Goal: Task Accomplishment & Management: Manage account settings

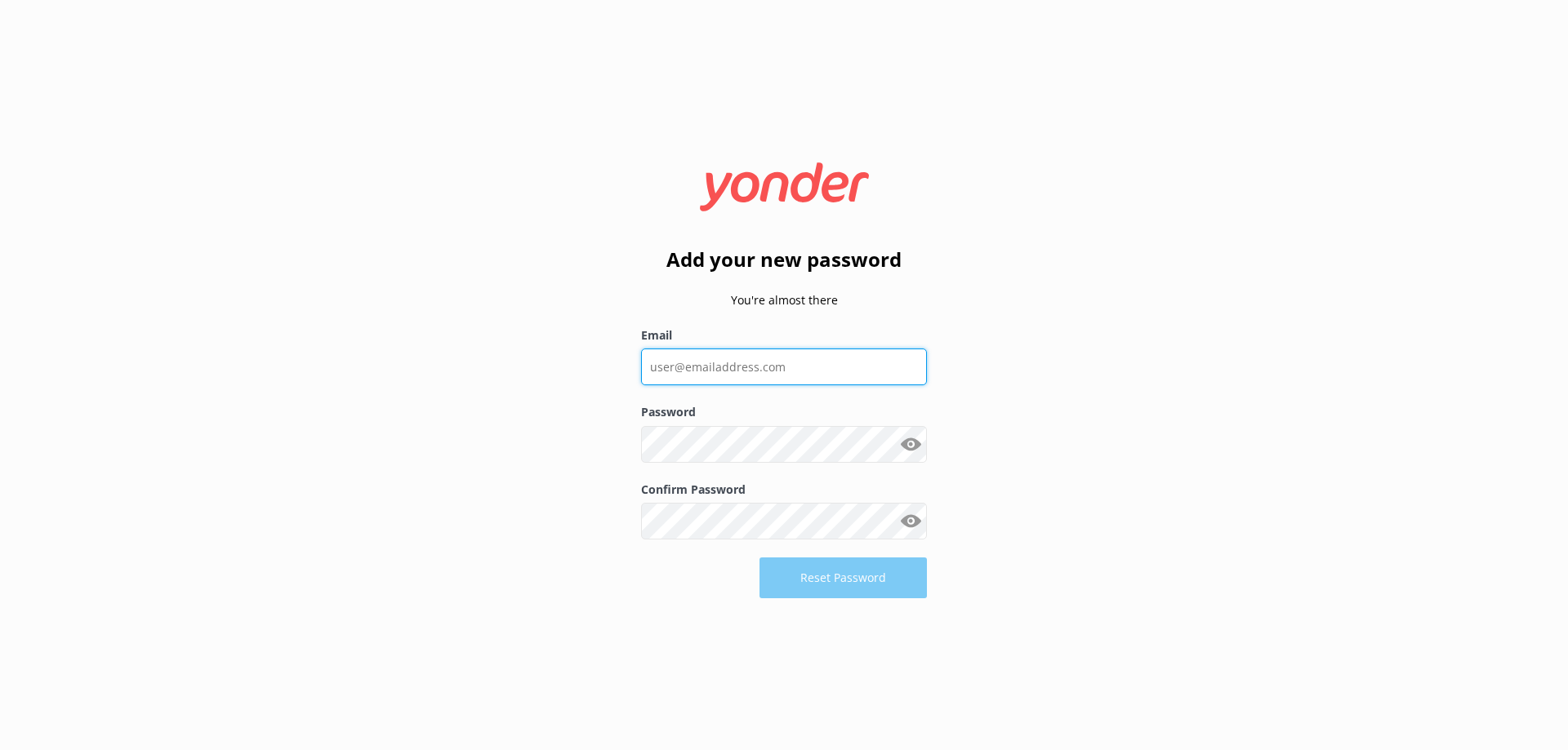
click at [733, 371] on input "Email" at bounding box center [784, 366] width 286 height 36
type input "[PERSON_NAME][EMAIL_ADDRESS][DOMAIN_NAME]"
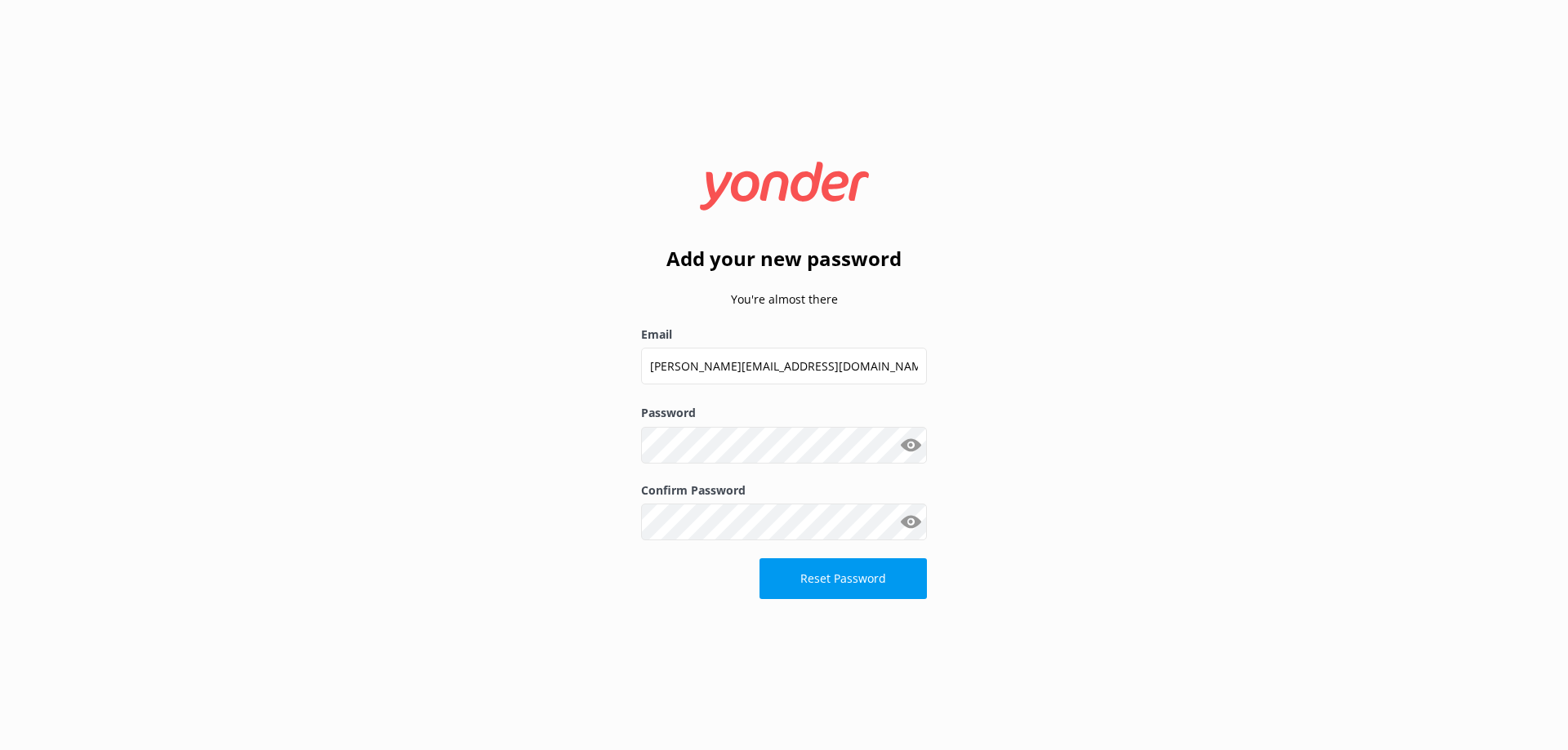
click at [903, 441] on button "Show password" at bounding box center [910, 444] width 33 height 33
click at [907, 578] on button "Reset Password" at bounding box center [843, 579] width 168 height 41
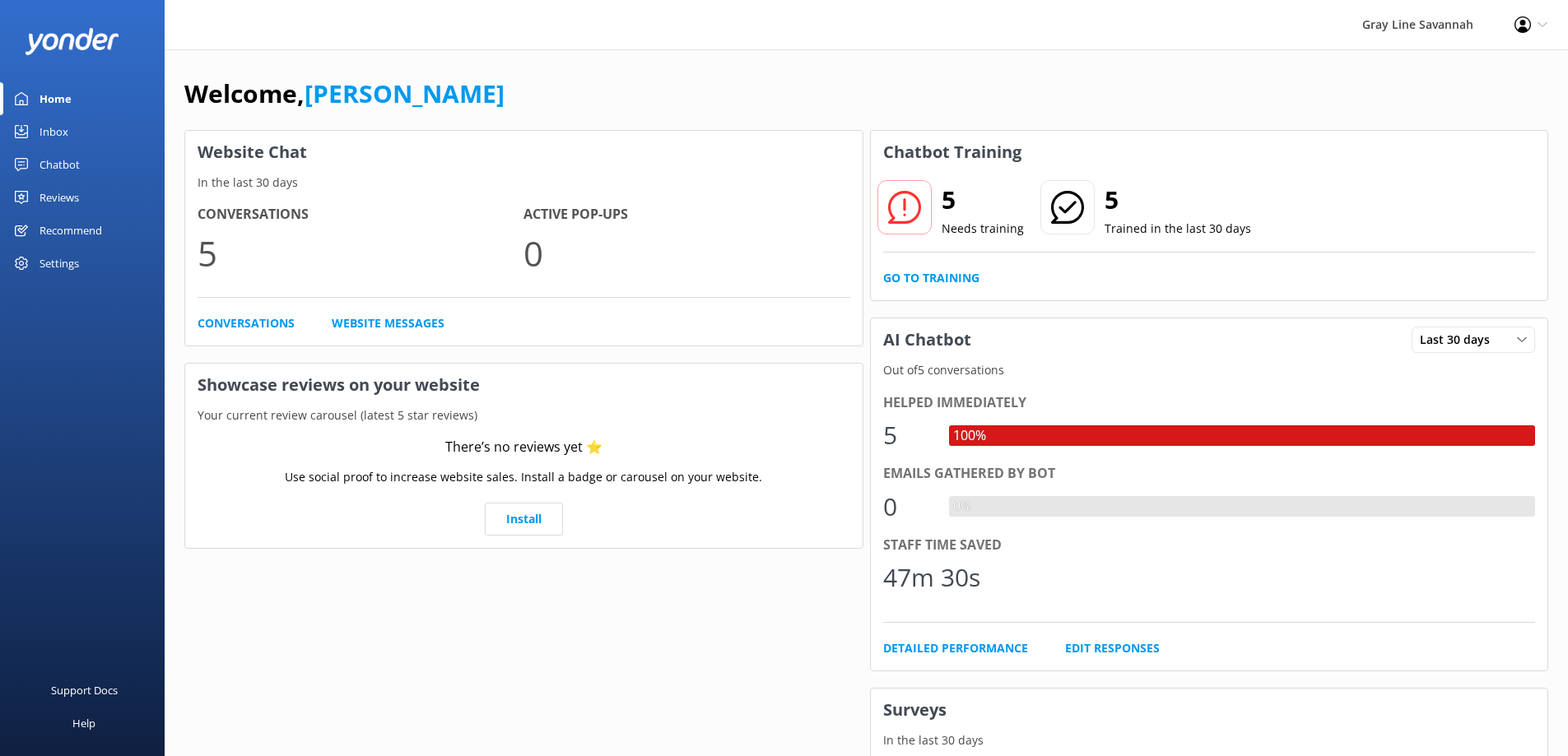
click at [893, 223] on use at bounding box center [904, 207] width 33 height 33
click at [902, 210] on icon at bounding box center [905, 207] width 33 height 33
click at [953, 202] on h2 "5" at bounding box center [982, 200] width 82 height 39
click at [966, 244] on div "5 Needs training 5 Trained in the last 30 days" at bounding box center [1210, 219] width 653 height 67
click at [1522, 33] on div "Profile Settings Logout" at bounding box center [1530, 24] width 74 height 49
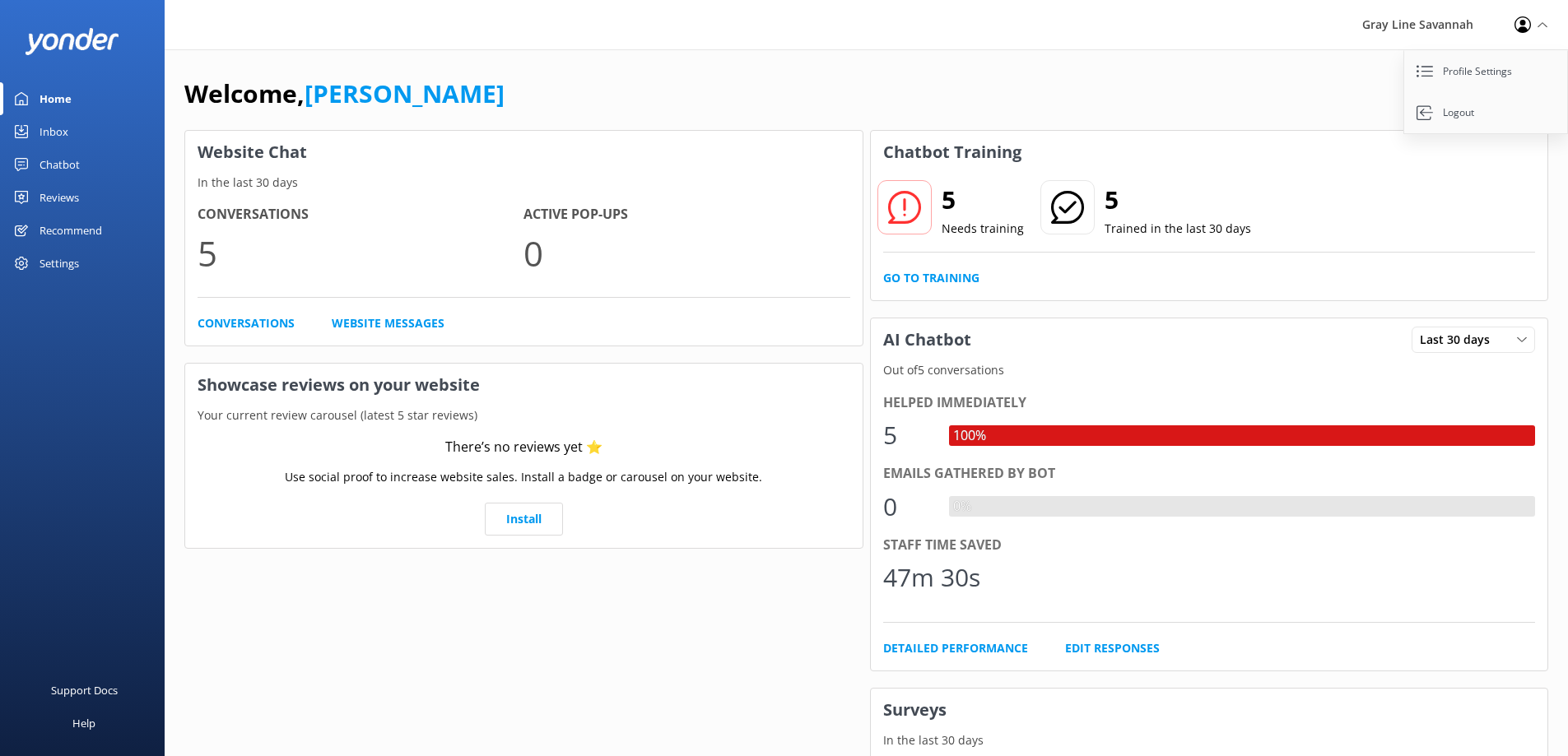
click at [467, 609] on div "Website Chat In the last 30 days Conversations 5 Active Pop-ups 0 Conversations…" at bounding box center [524, 590] width 686 height 927
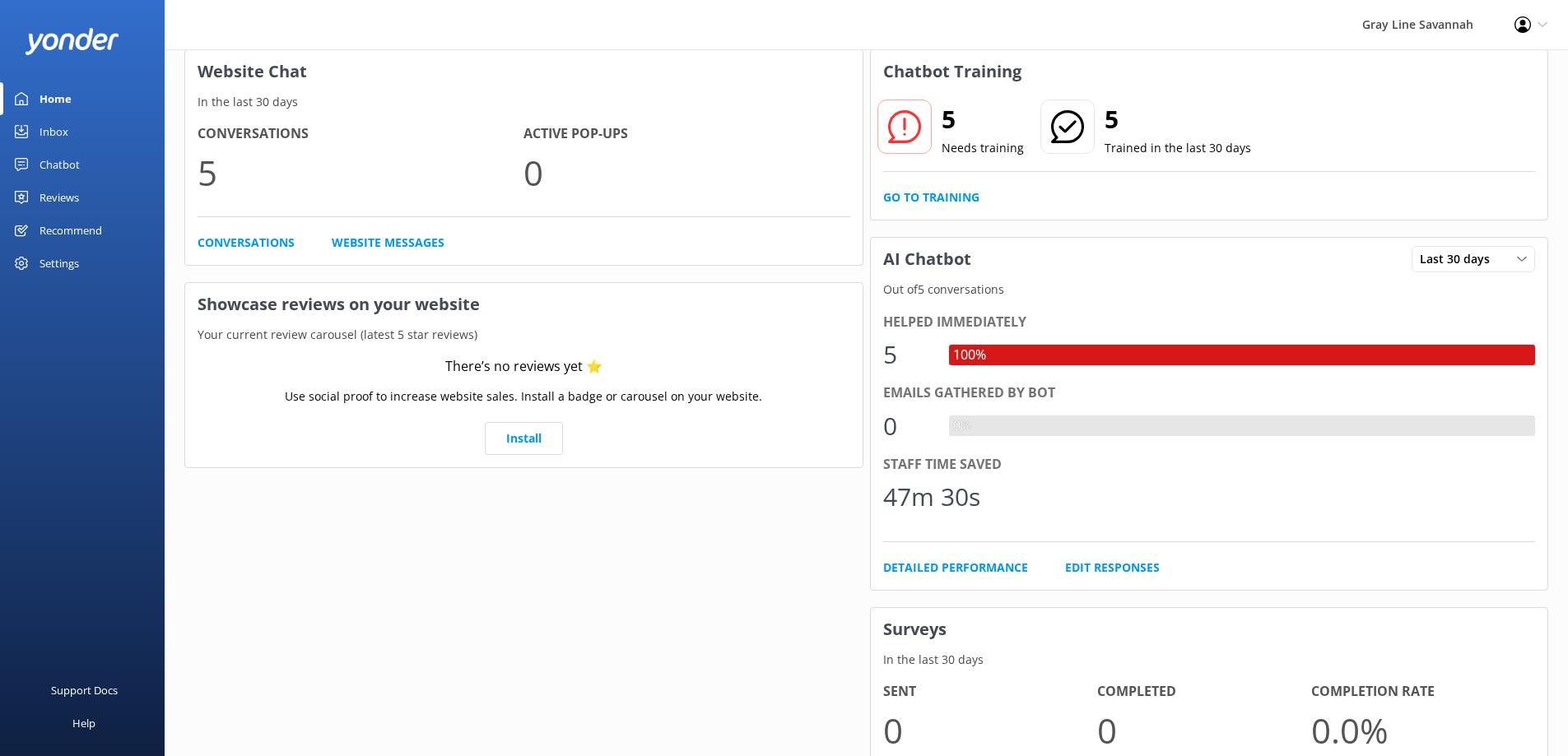
scroll to position [80, 0]
click at [89, 260] on div "Settings" at bounding box center [82, 263] width 164 height 33
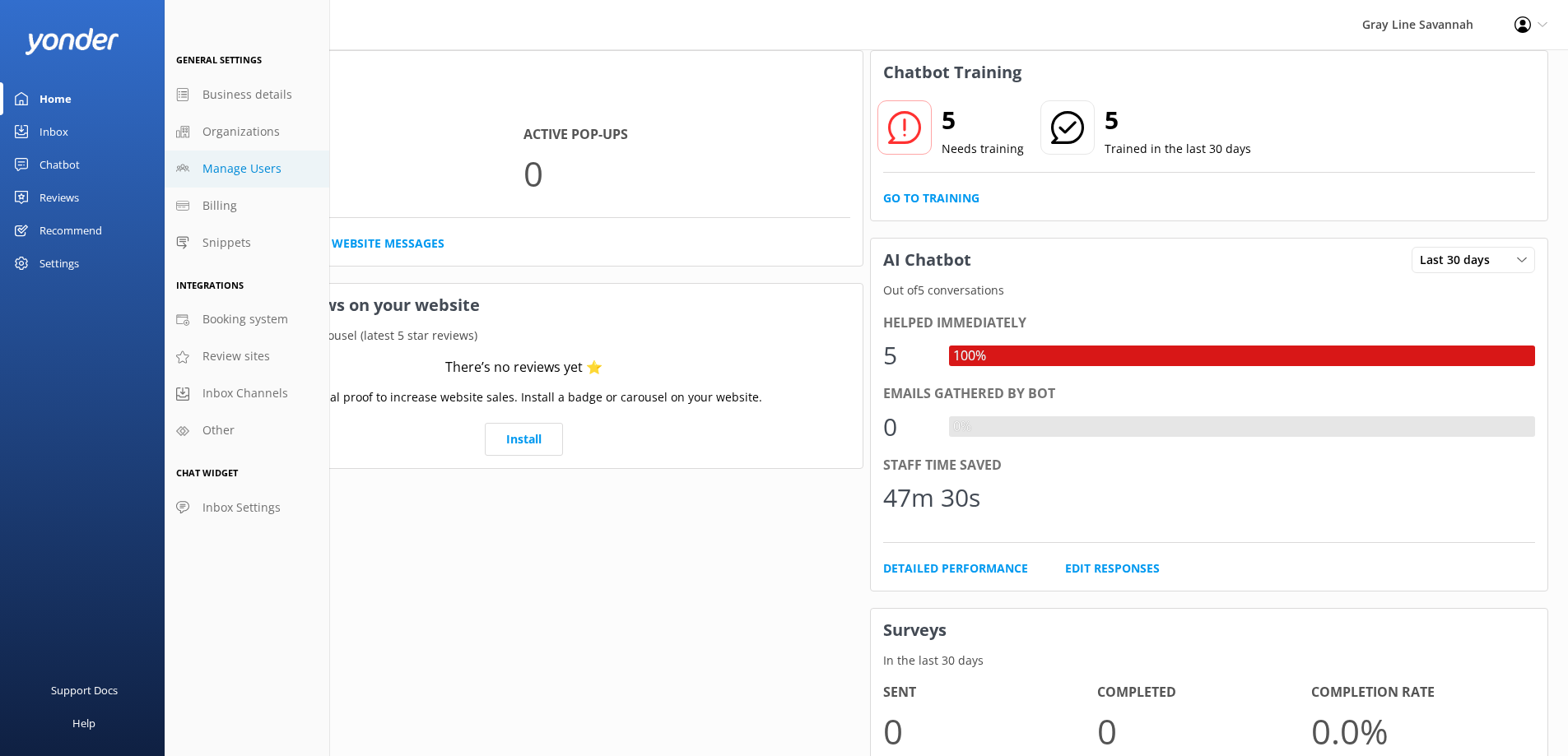
click at [257, 175] on span "Manage Users" at bounding box center [242, 169] width 79 height 18
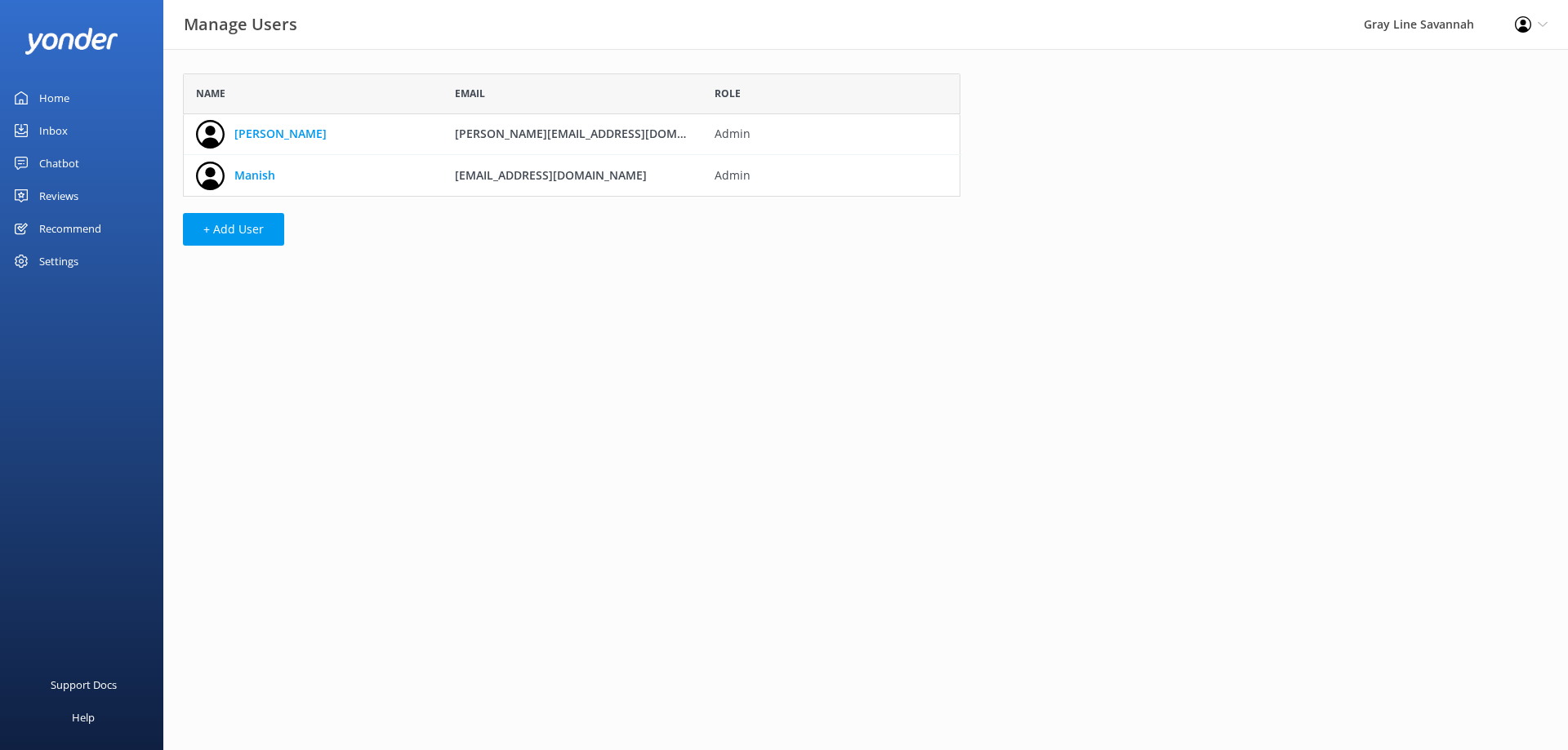
scroll to position [111, 765]
click at [207, 240] on button "+ Add User" at bounding box center [233, 229] width 101 height 33
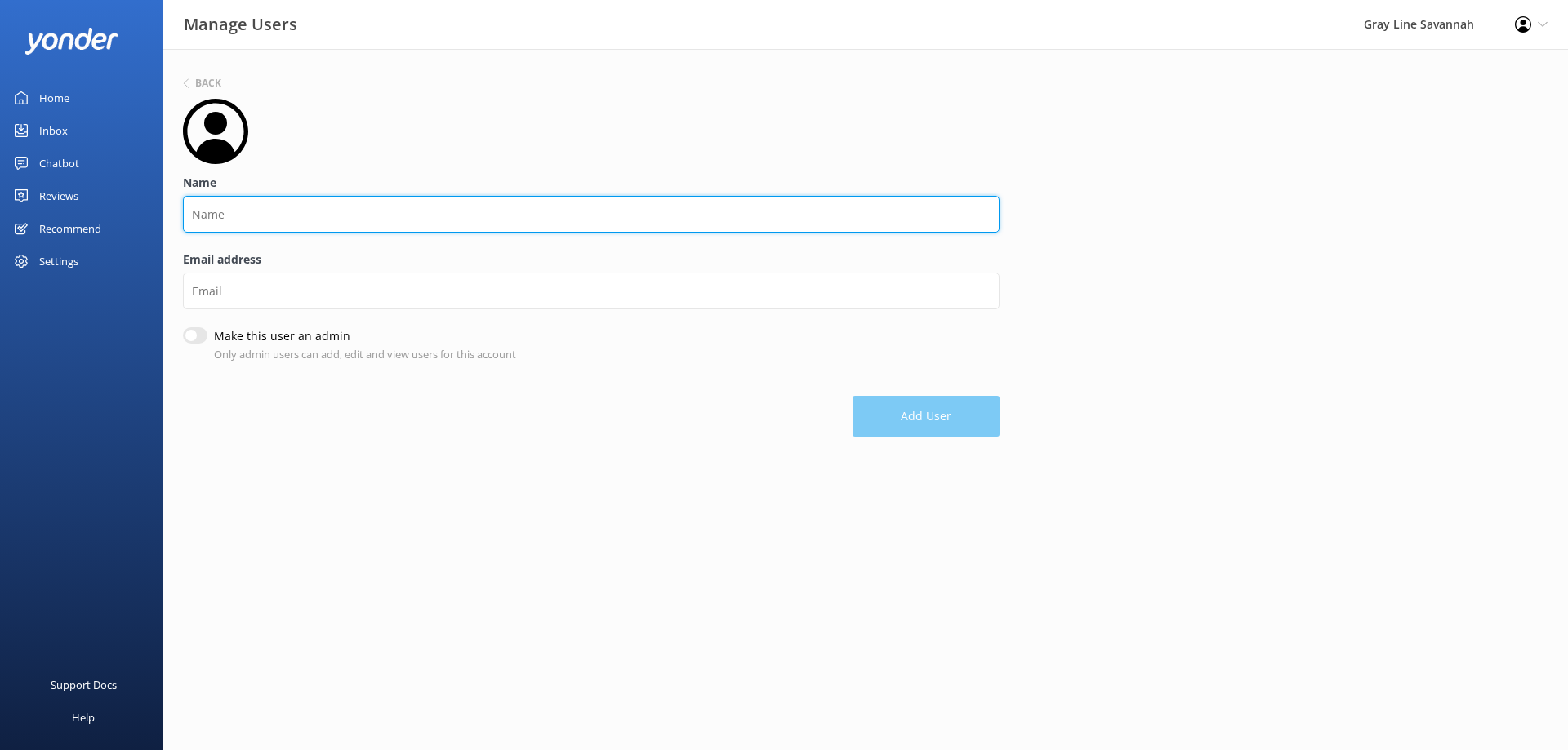
click at [235, 223] on input "Name" at bounding box center [591, 214] width 817 height 36
type input "[PERSON_NAME]"
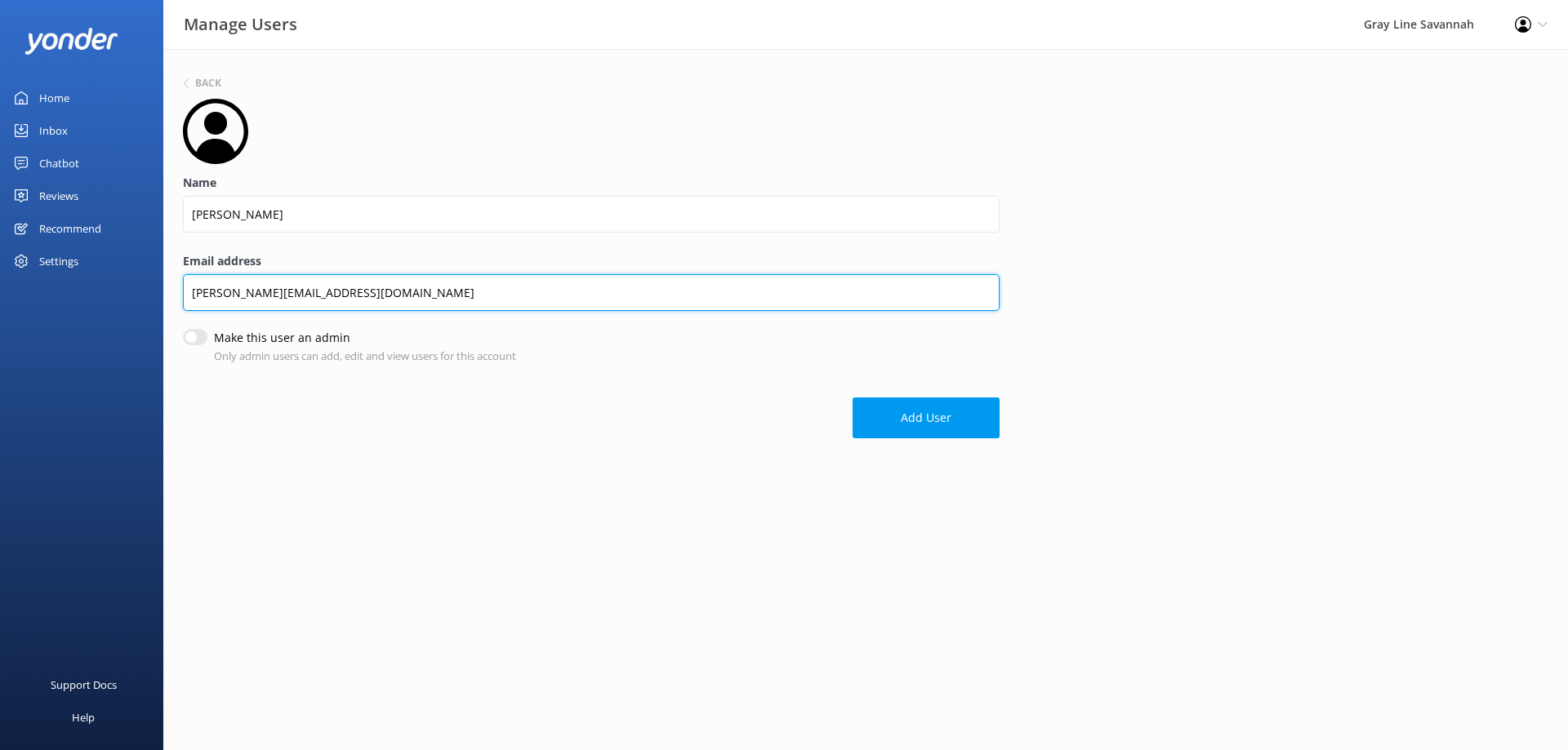
type input "[PERSON_NAME][EMAIL_ADDRESS][DOMAIN_NAME]"
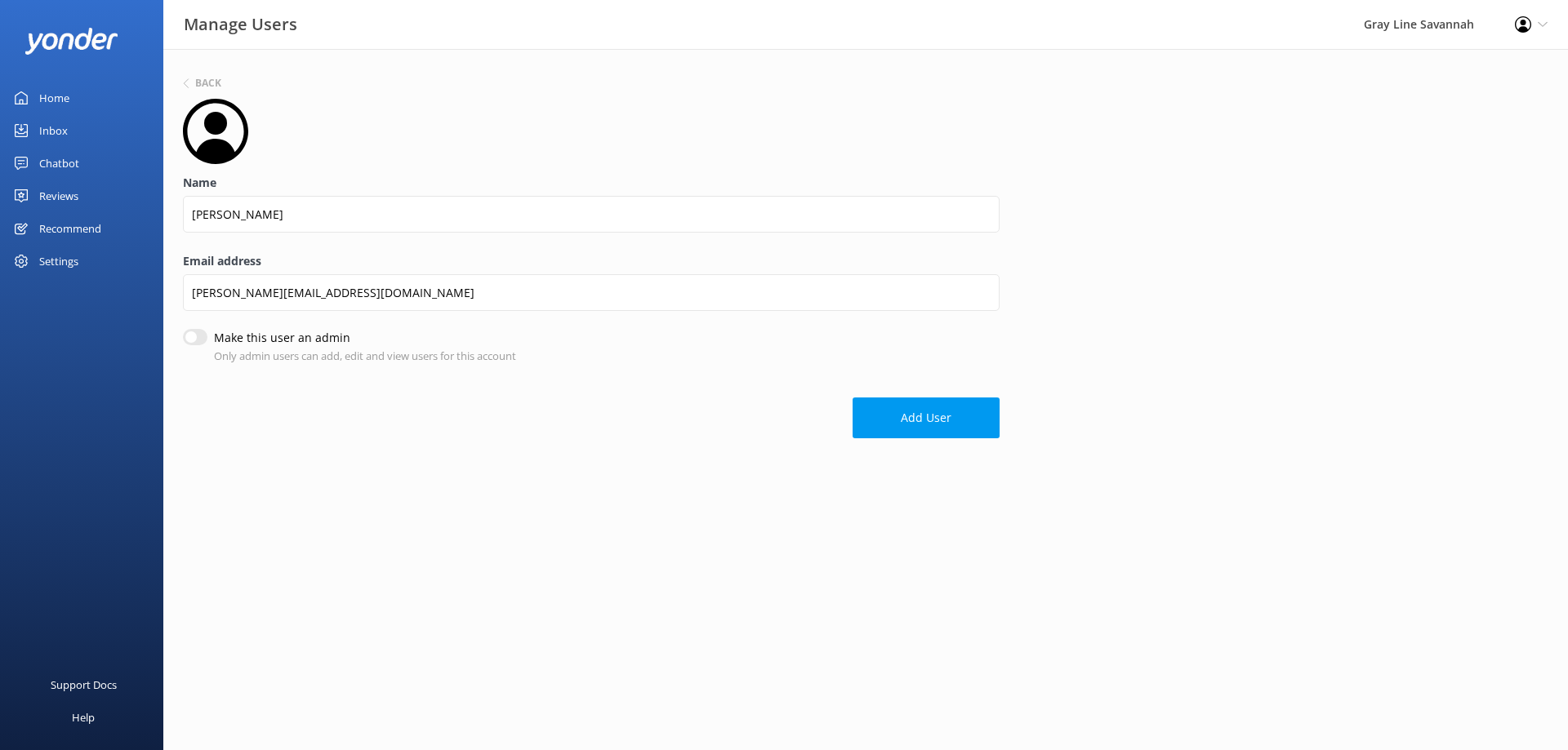
click at [195, 335] on input "Make this user an admin" at bounding box center [195, 337] width 25 height 16
checkbox input "true"
click at [893, 428] on button "Add User" at bounding box center [926, 419] width 147 height 41
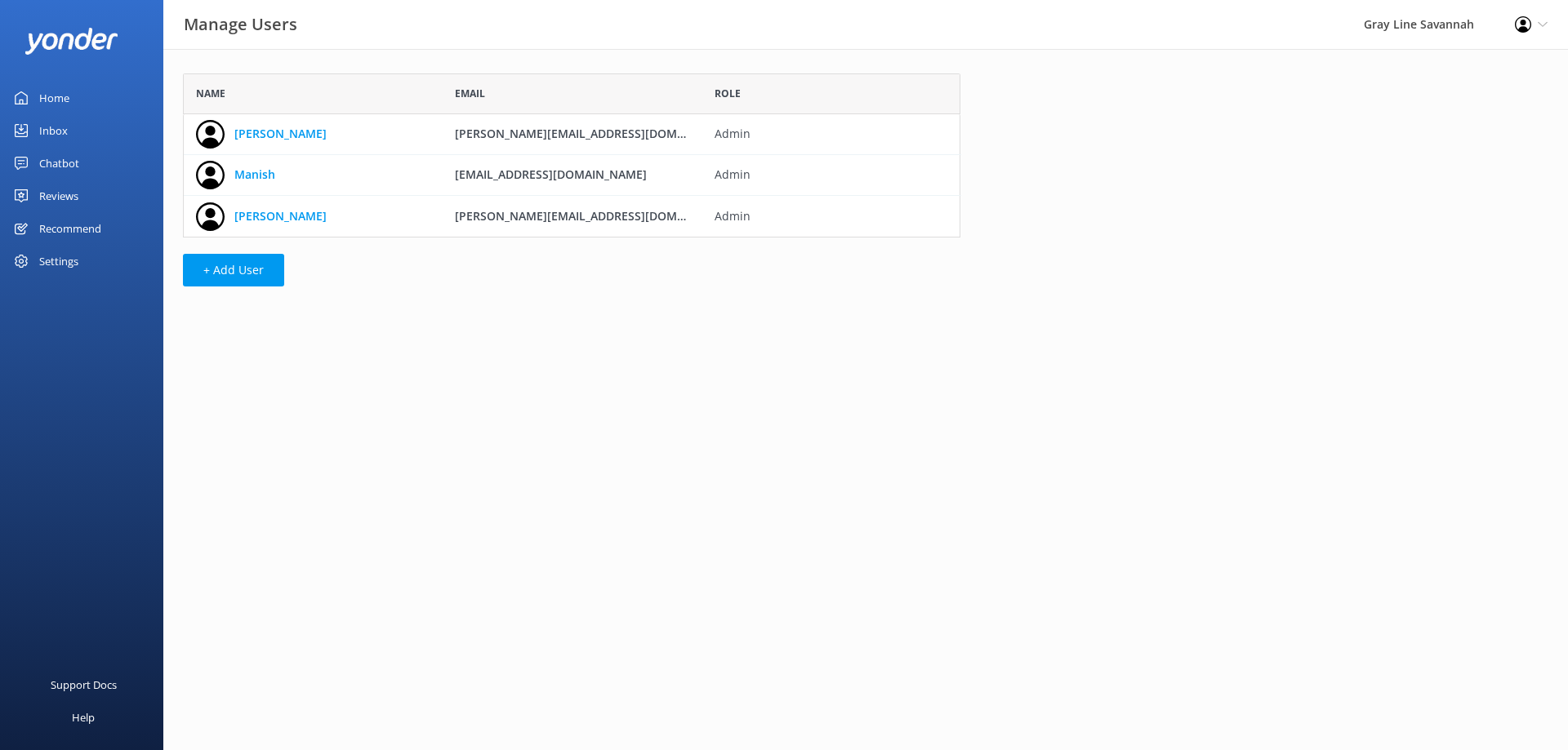
scroll to position [152, 765]
click at [214, 273] on button "+ Add User" at bounding box center [233, 270] width 101 height 33
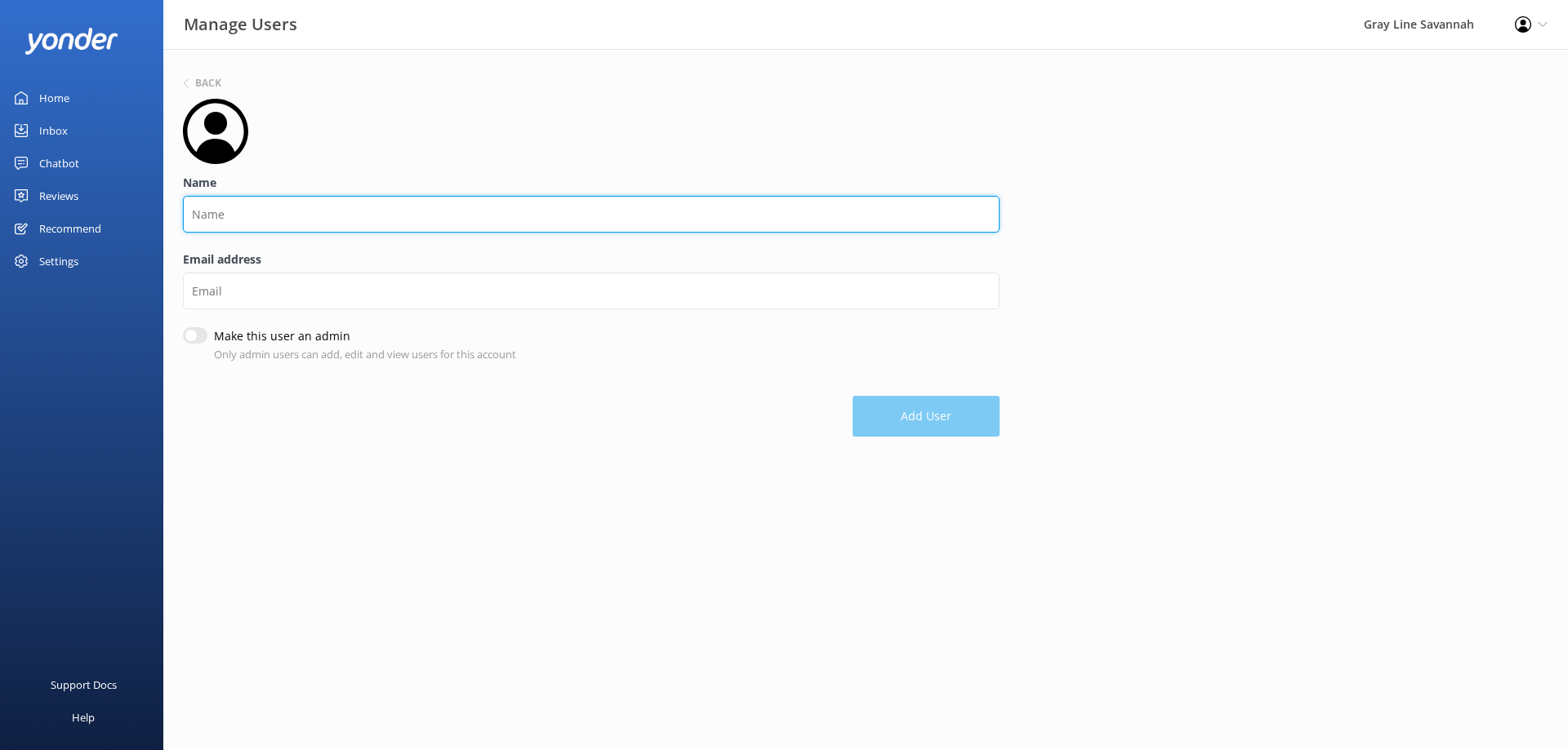
click at [229, 206] on input "Name" at bounding box center [591, 214] width 817 height 36
type input "[PERSON_NAME]"
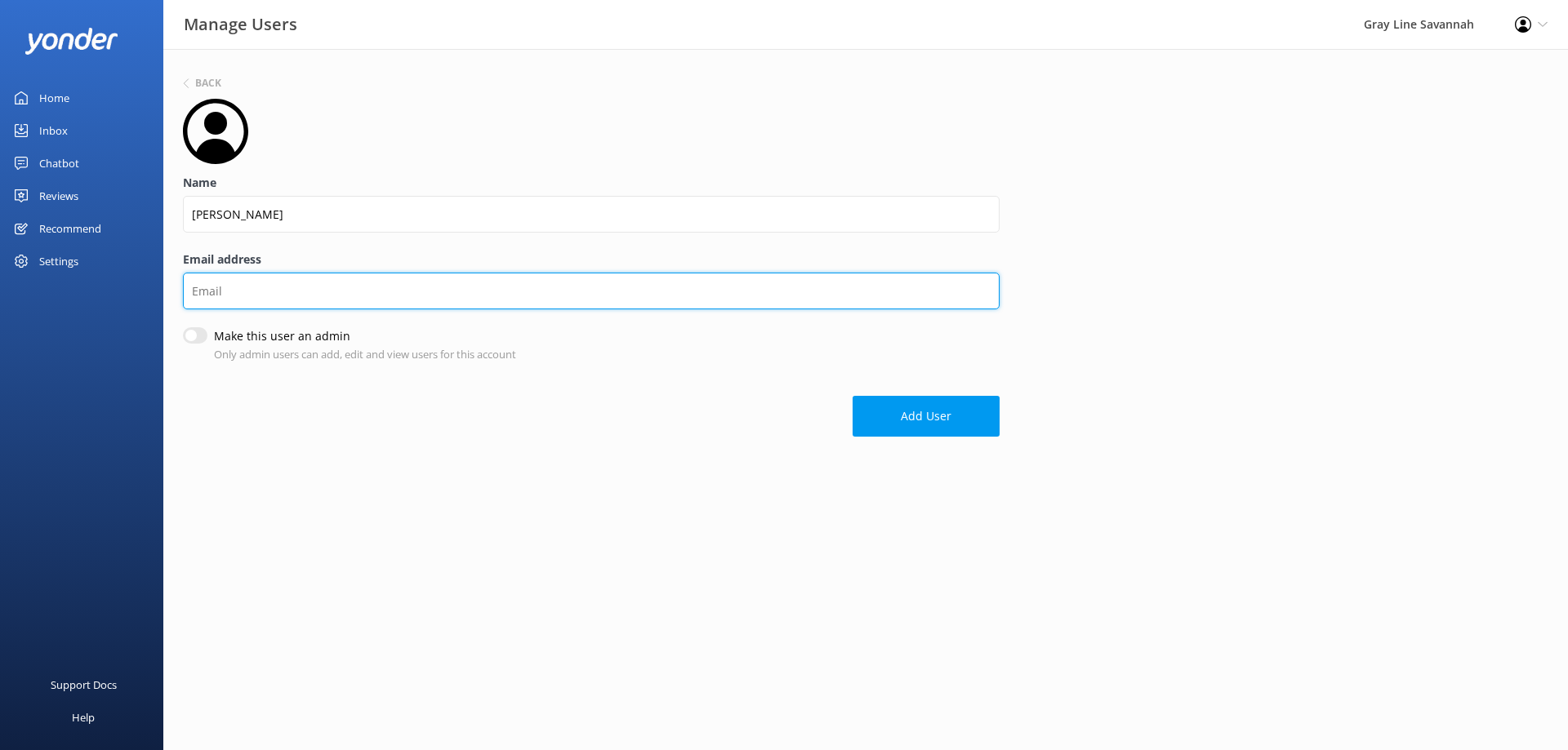
click at [702, 285] on input "Email address" at bounding box center [591, 291] width 817 height 36
type input "[PERSON_NAME][EMAIL_ADDRESS][DOMAIN_NAME]"
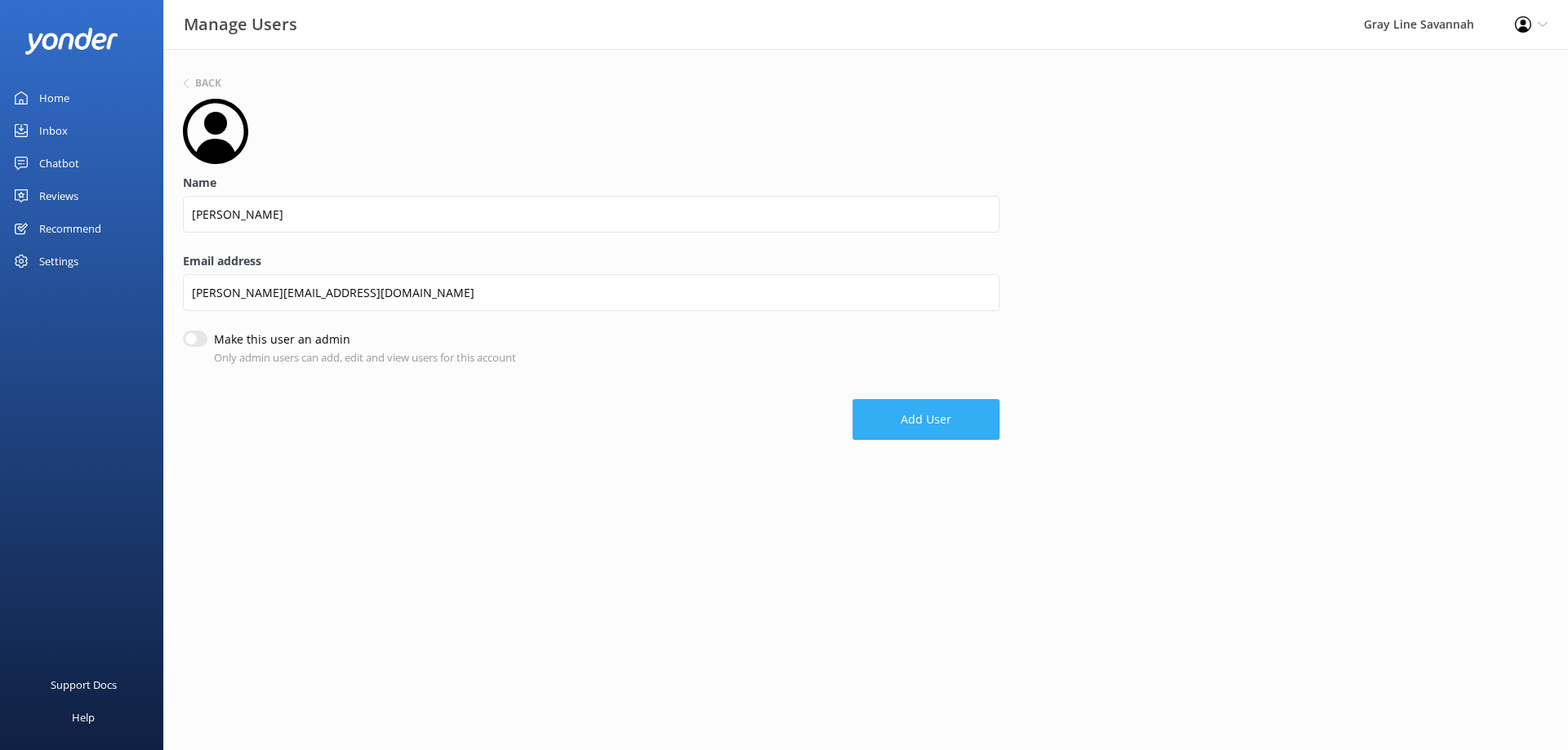
click at [975, 415] on button "Add User" at bounding box center [926, 419] width 147 height 41
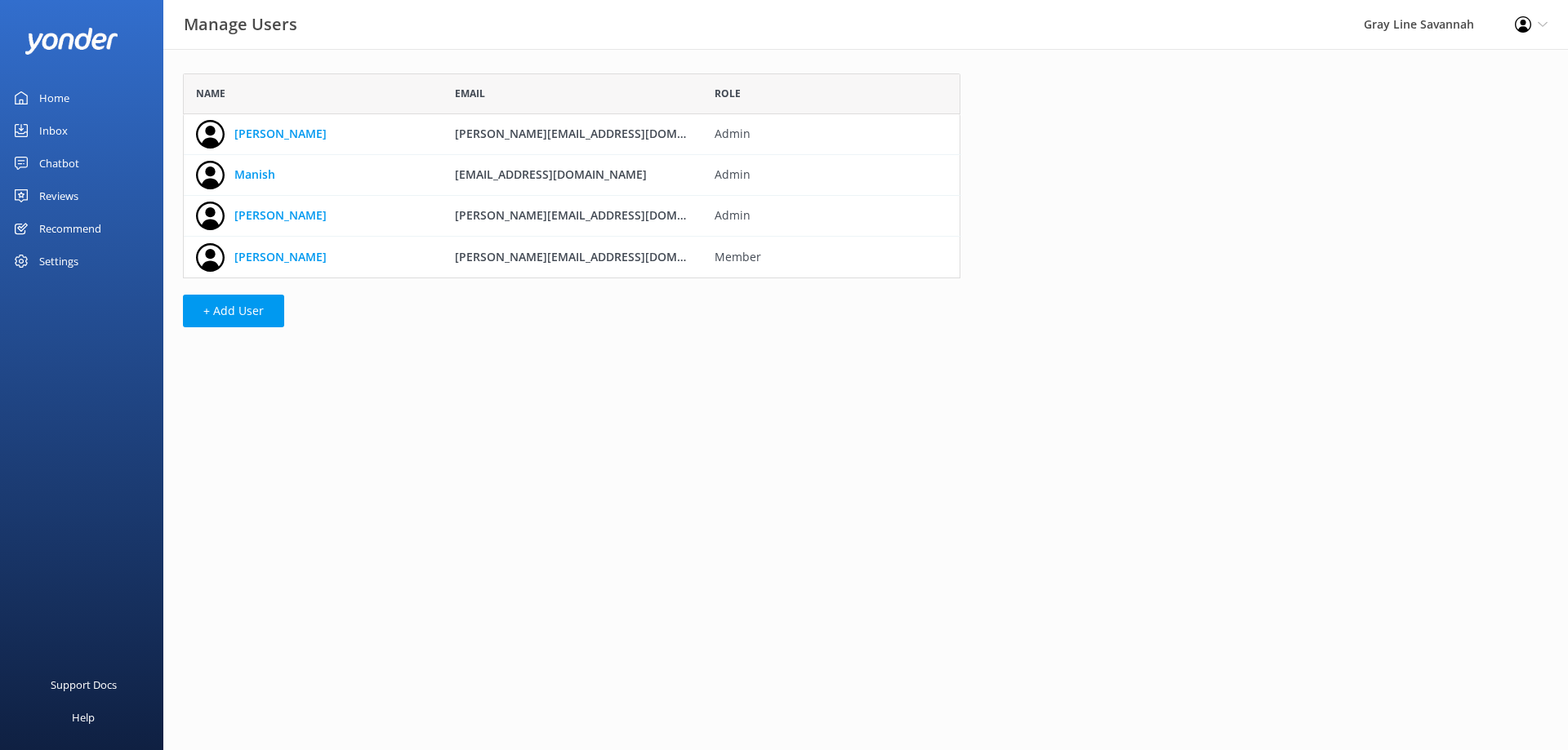
scroll to position [192, 765]
click at [226, 315] on button "+ Add User" at bounding box center [233, 310] width 101 height 33
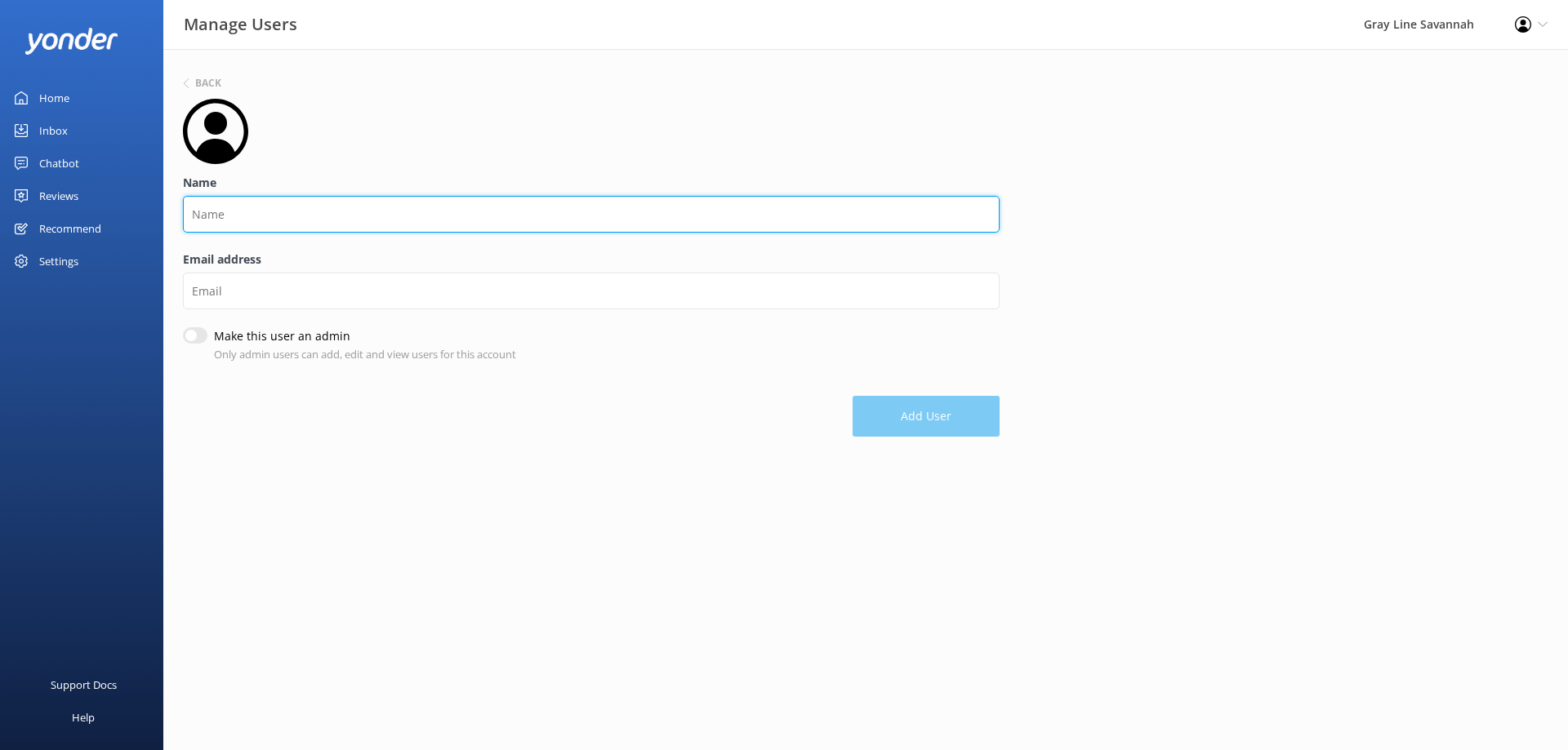
click at [247, 209] on input "Name" at bounding box center [591, 214] width 817 height 36
type input "[PERSON_NAME]"
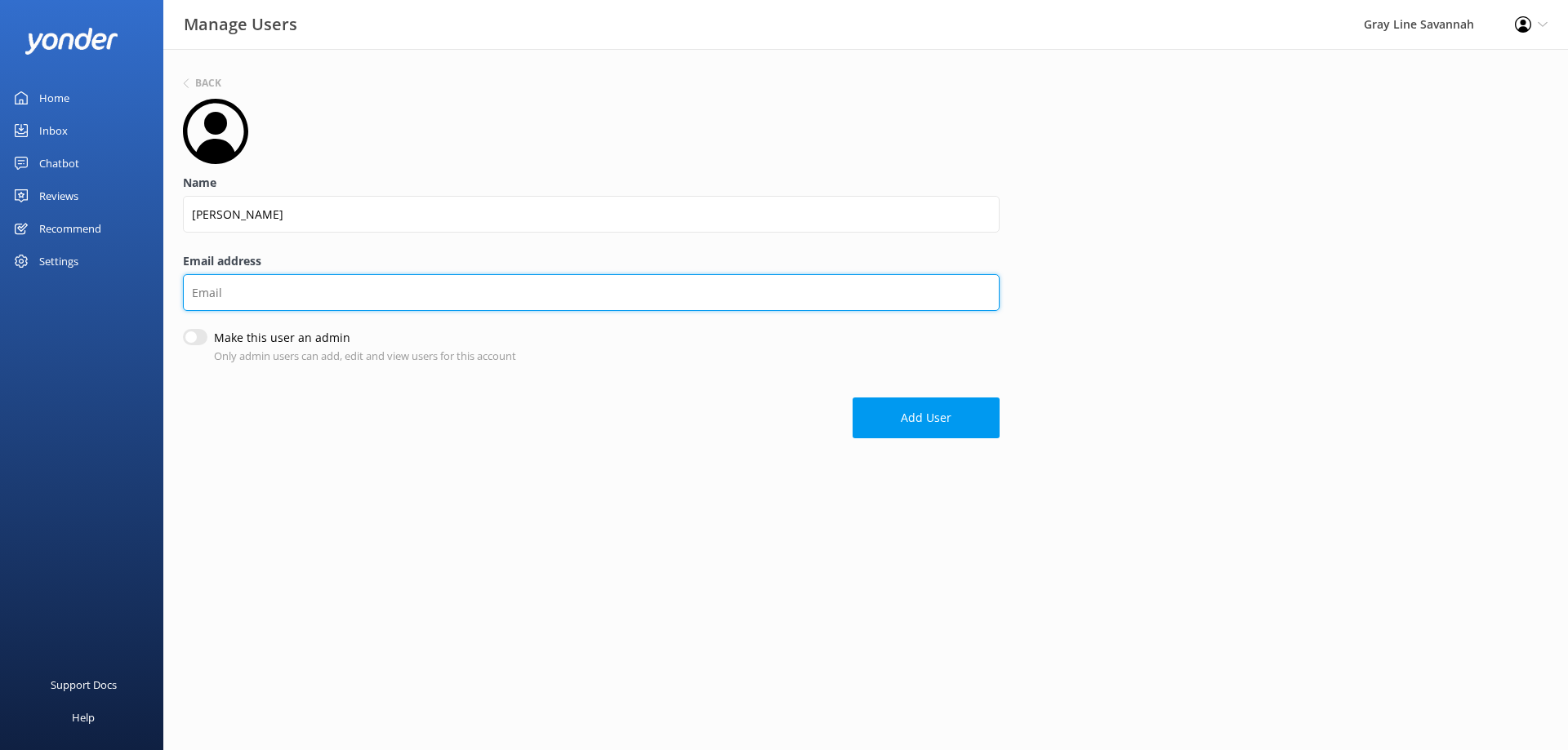
click at [215, 287] on input "Email address" at bounding box center [591, 292] width 817 height 36
type input "M"
type input "[PERSON_NAME]"
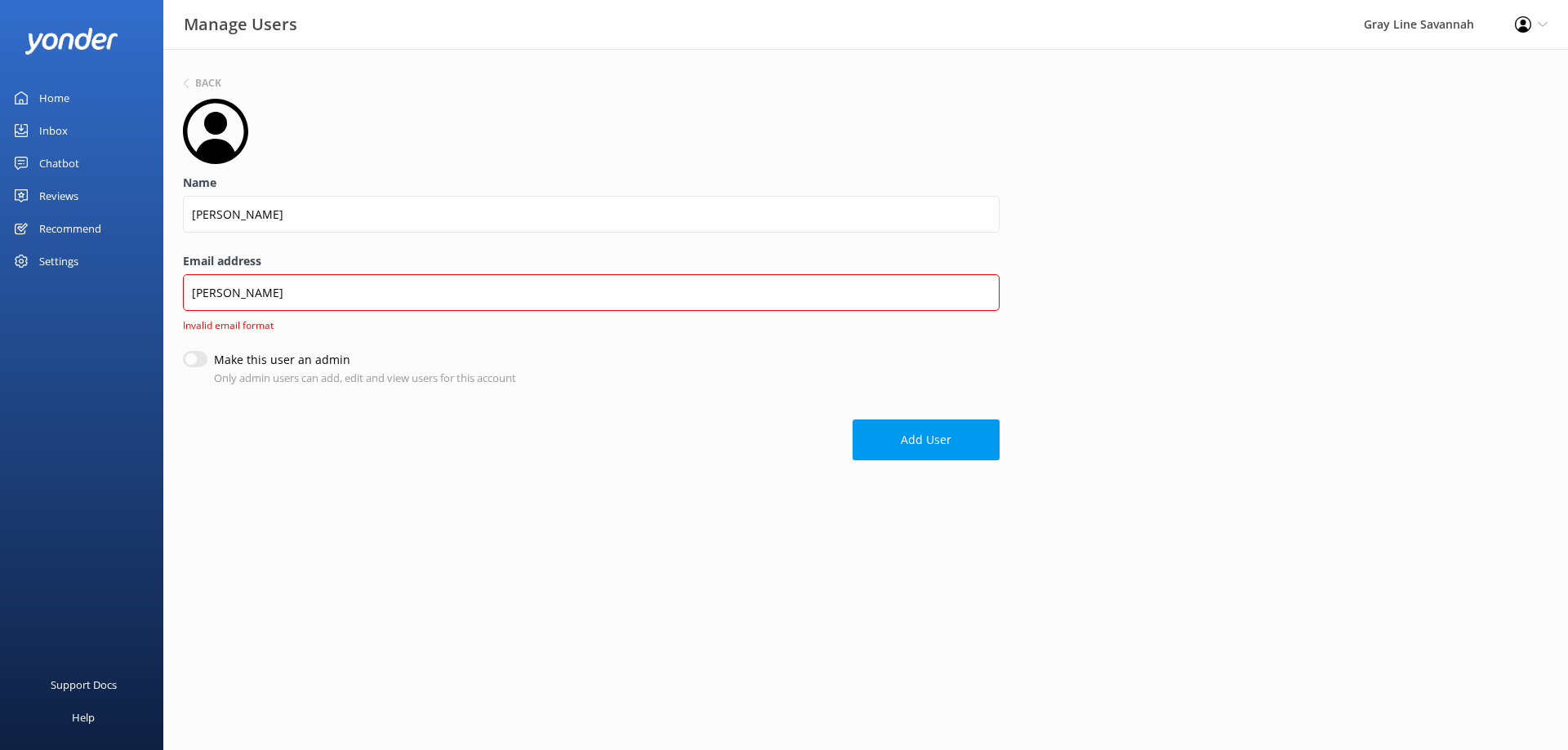
click at [892, 423] on button "Add User" at bounding box center [926, 440] width 147 height 41
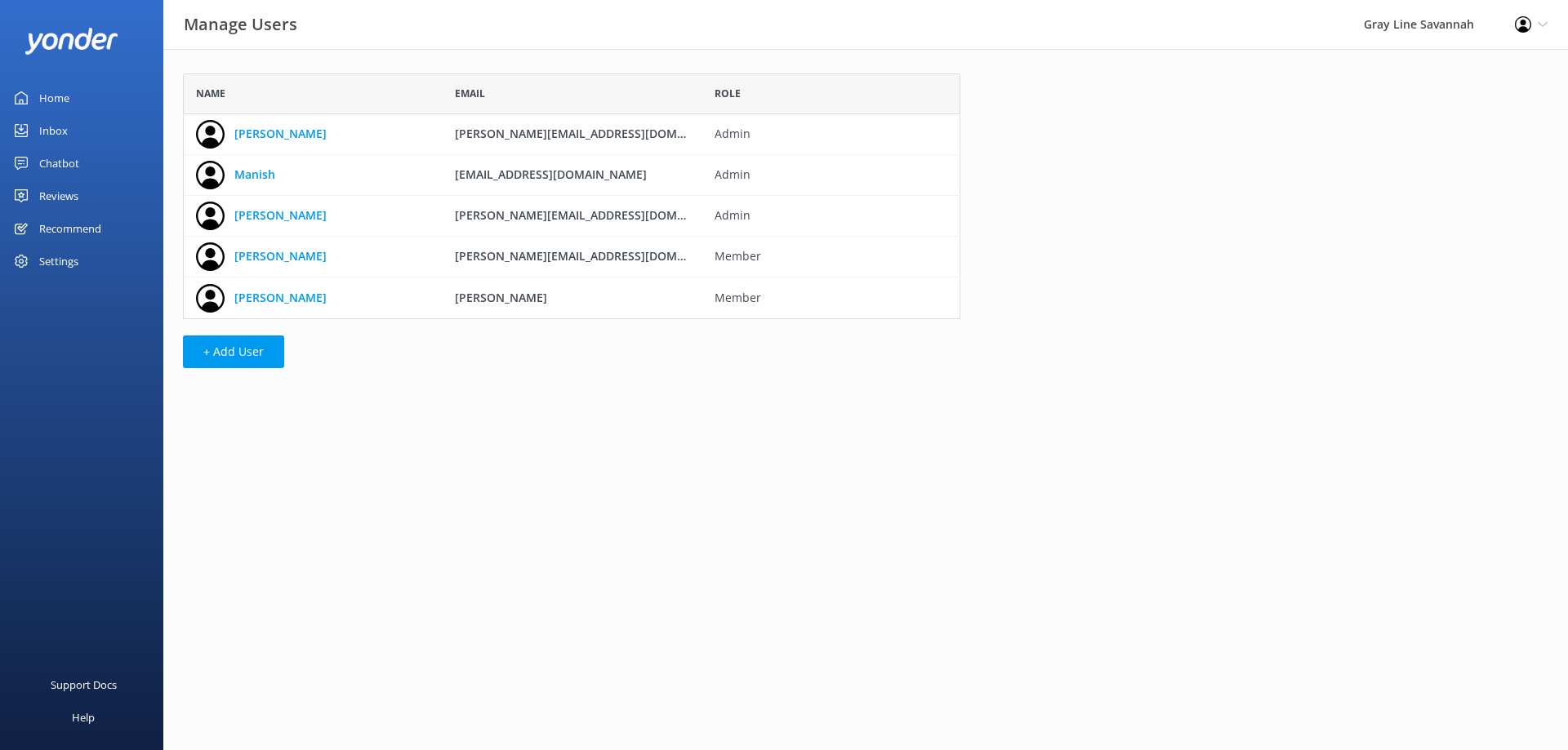
scroll to position [233, 765]
click at [975, 297] on icon "grid" at bounding box center [975, 298] width 16 height 16
click at [231, 354] on button "+ Add User" at bounding box center [233, 351] width 101 height 33
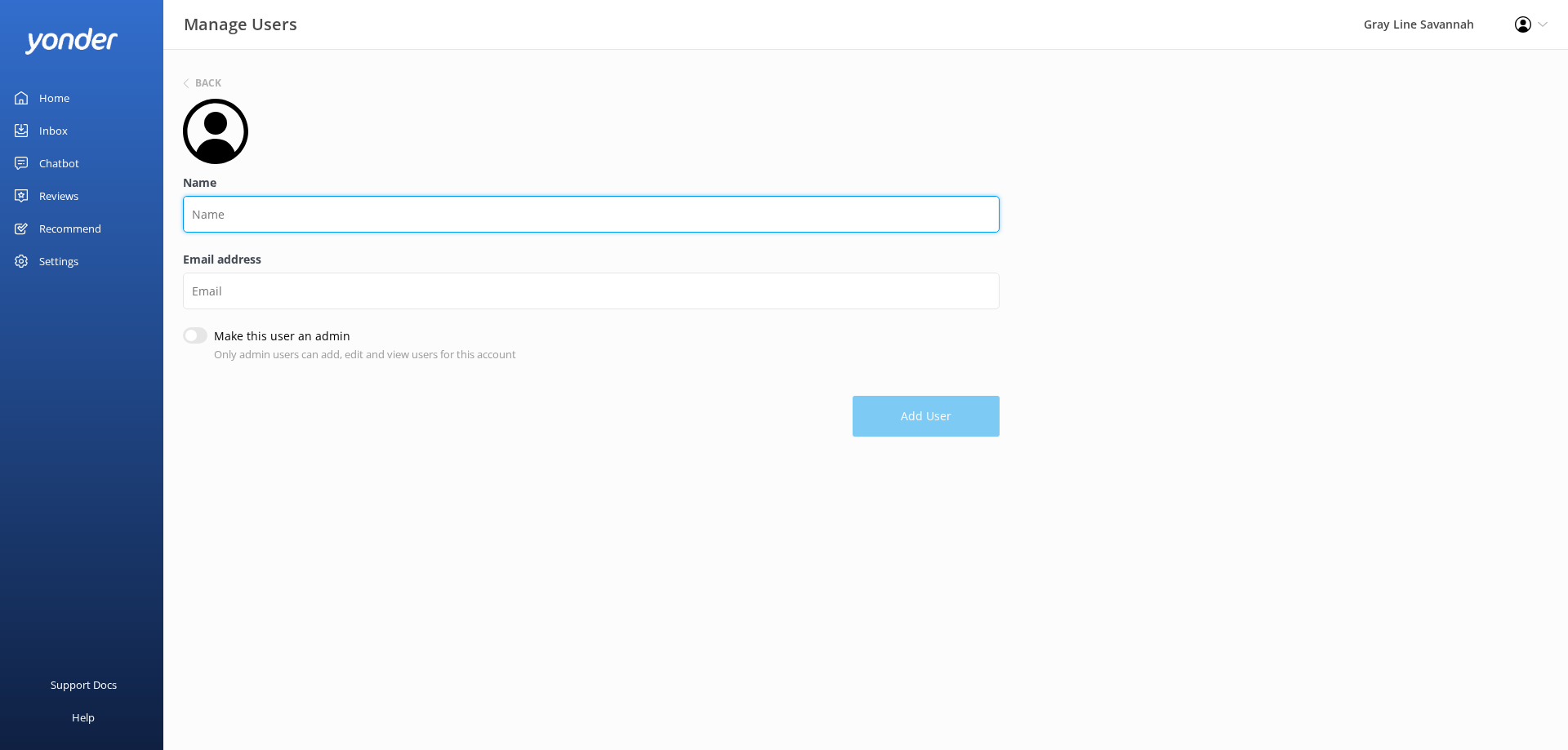
click at [263, 212] on input "Name" at bounding box center [591, 214] width 817 height 36
type input "[PERSON_NAME]"
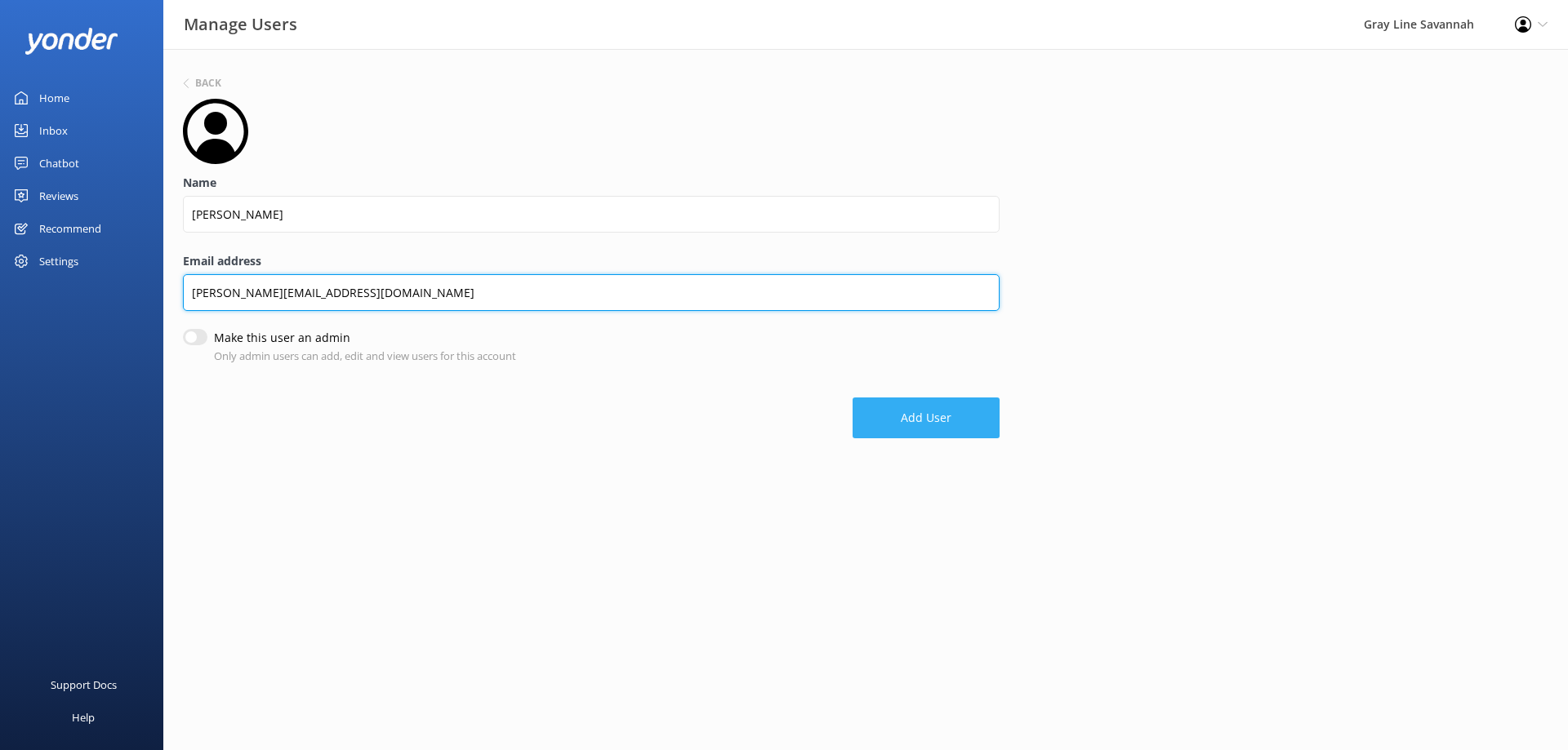
type input "[PERSON_NAME][EMAIL_ADDRESS][DOMAIN_NAME]"
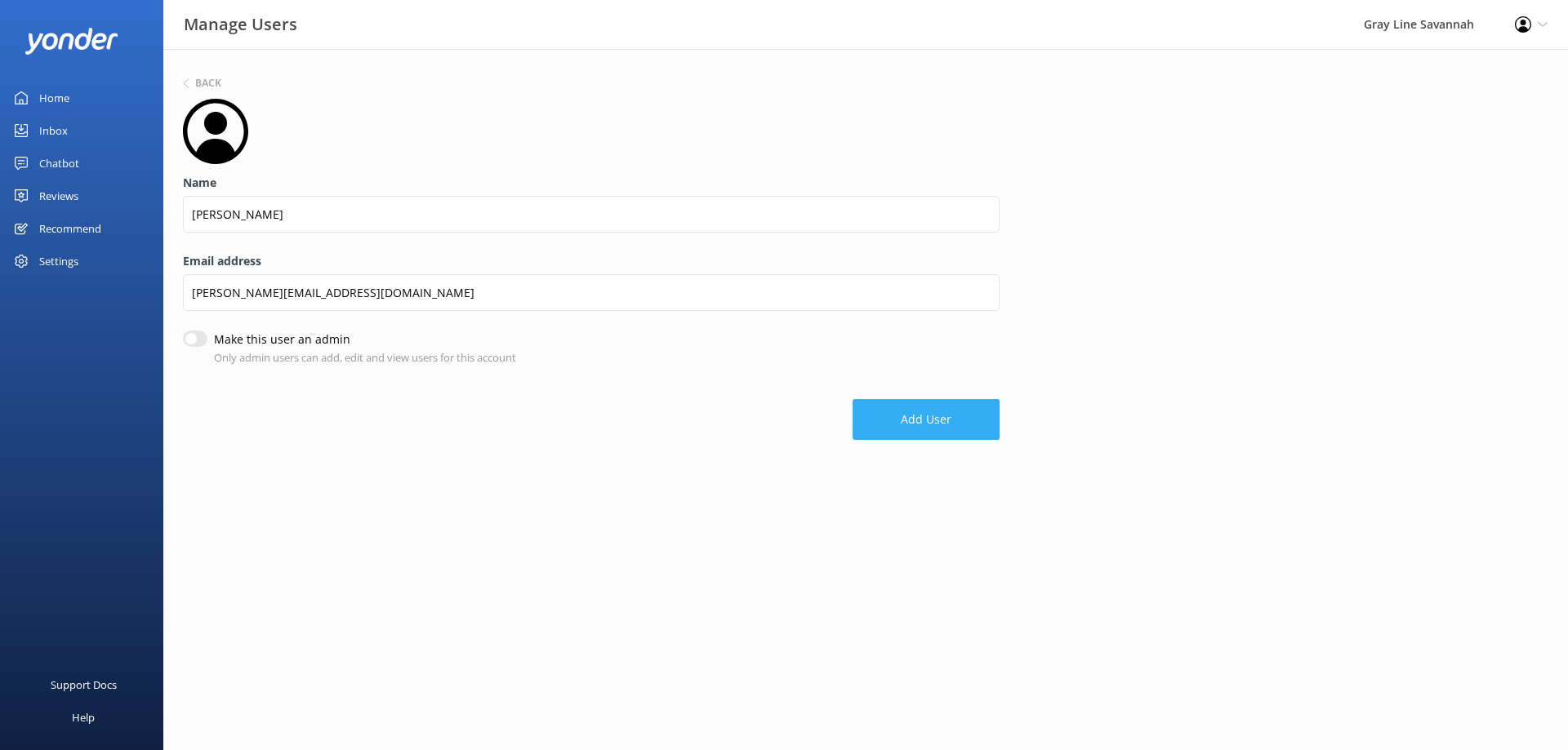
click at [950, 411] on button "Add User" at bounding box center [926, 419] width 147 height 41
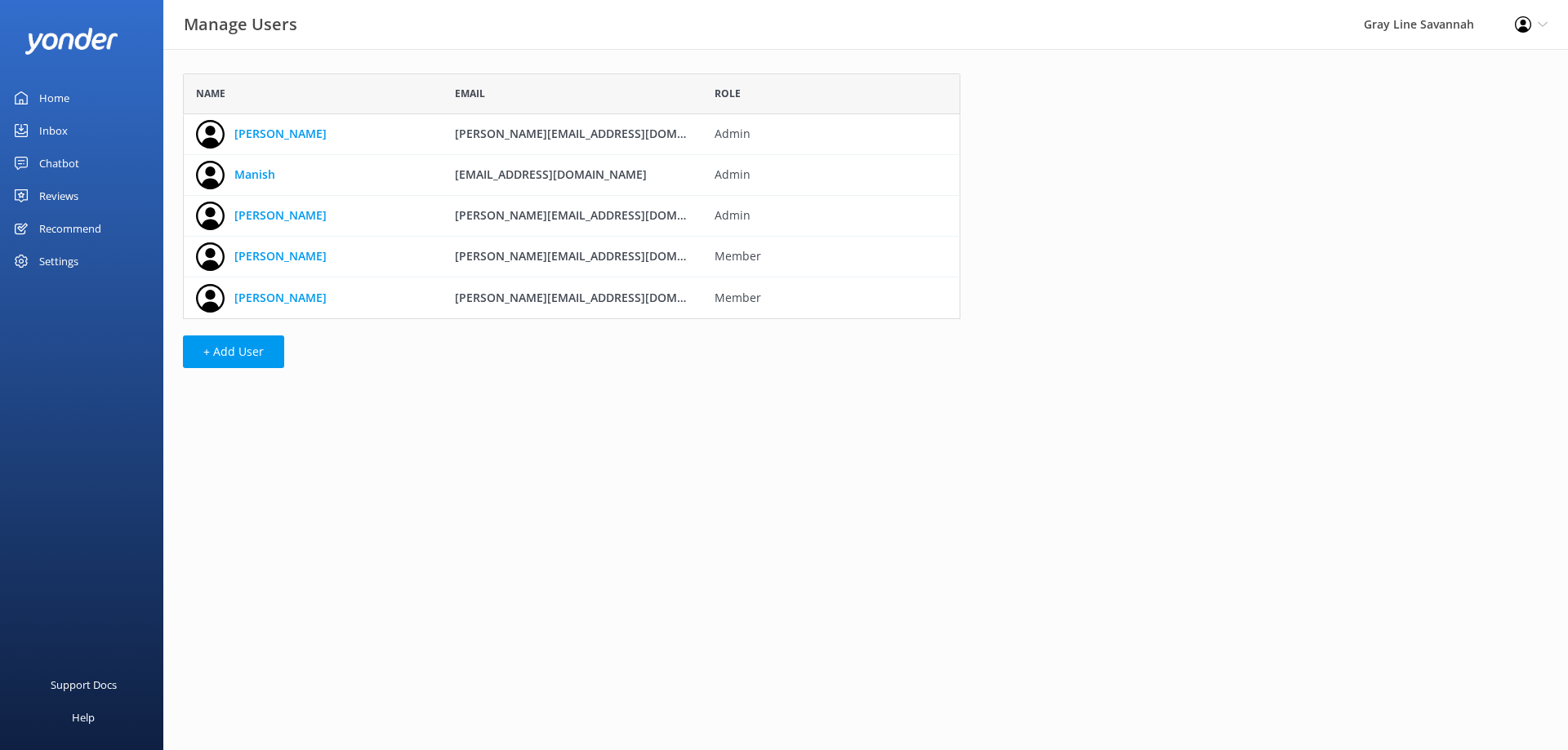
scroll to position [233, 765]
click at [267, 350] on button "+ Add User" at bounding box center [233, 351] width 101 height 33
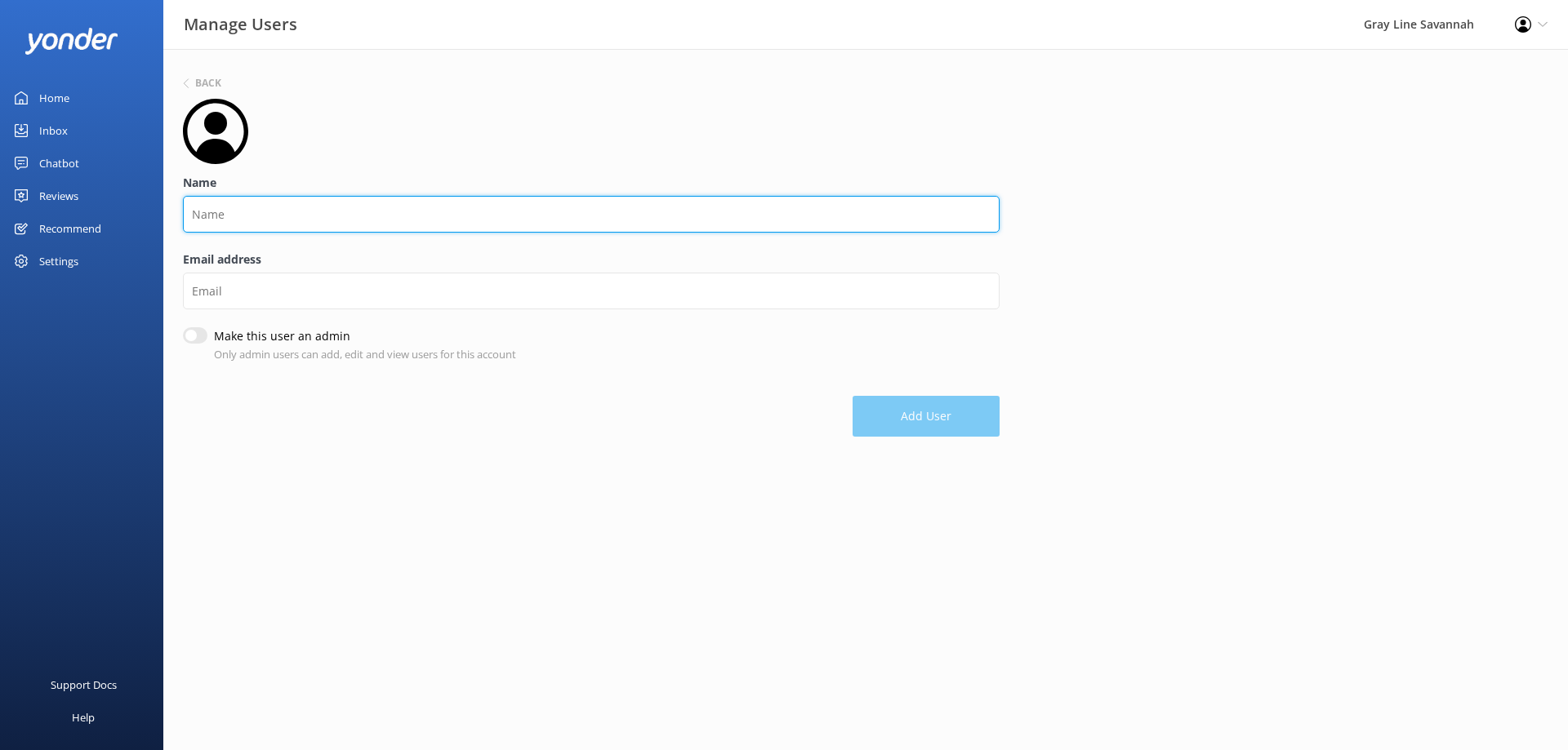
click at [270, 219] on input "Name" at bounding box center [591, 214] width 817 height 36
type input "[PERSON_NAME]"
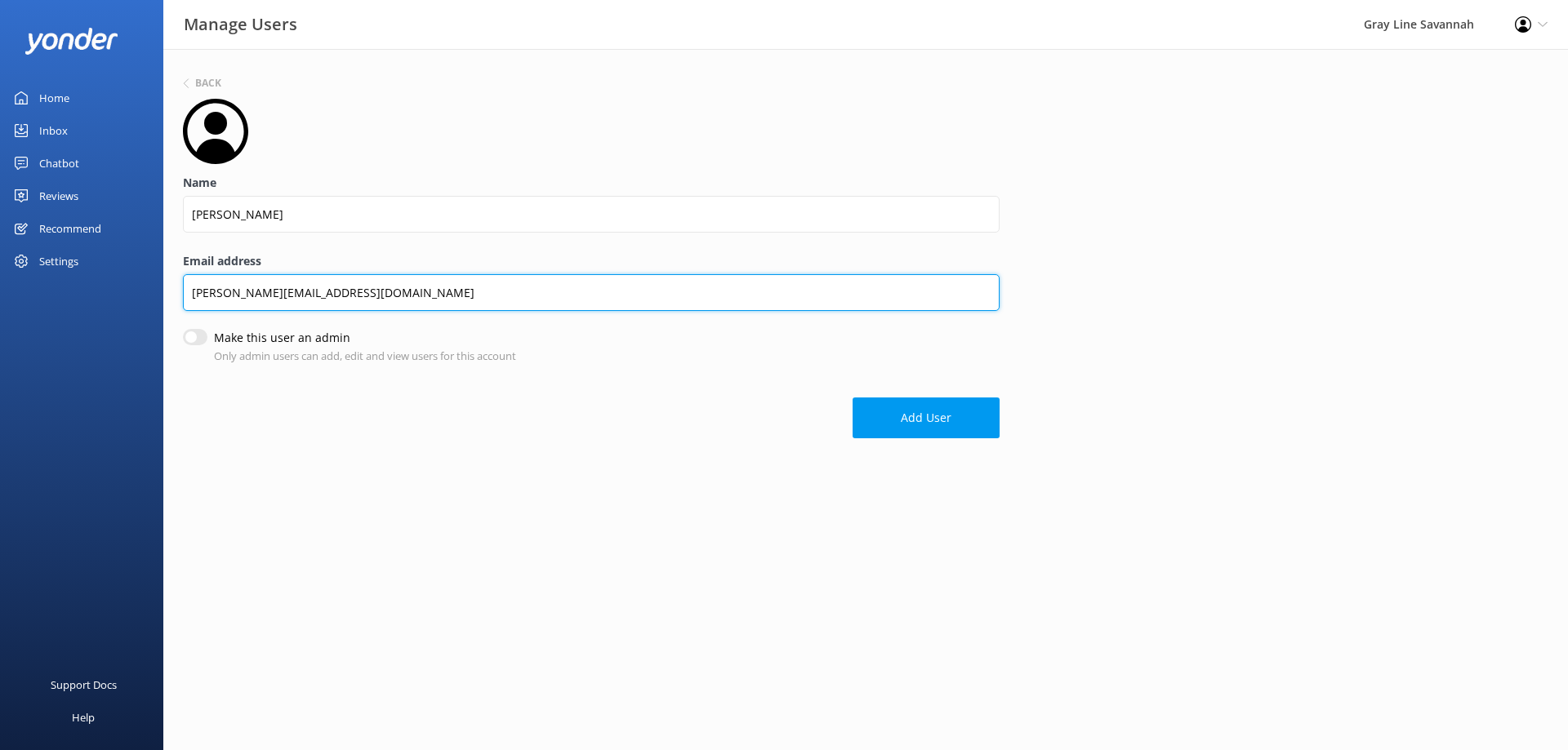
type input "[PERSON_NAME][EMAIL_ADDRESS][DOMAIN_NAME]"
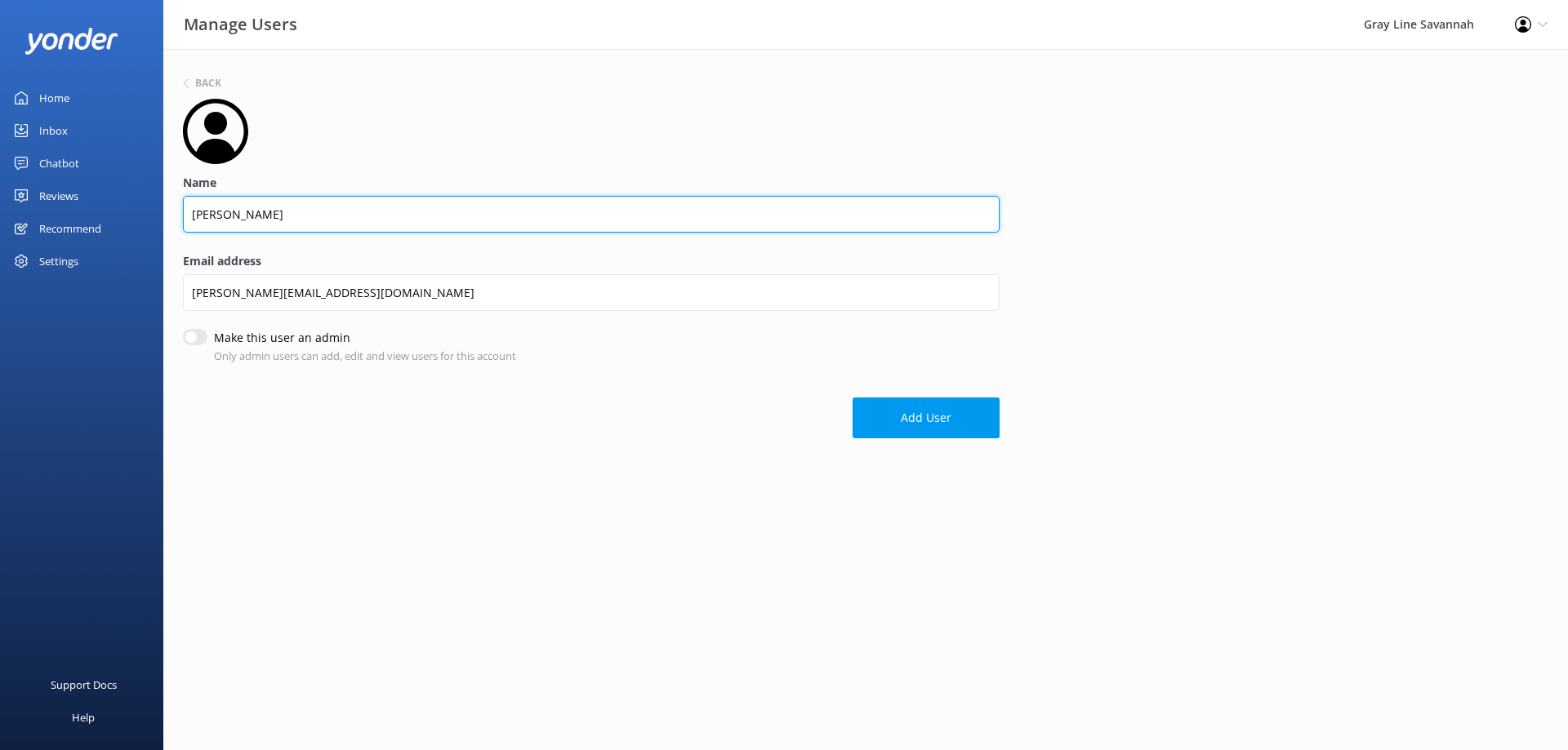
click at [201, 211] on input "[PERSON_NAME]" at bounding box center [591, 214] width 817 height 36
type input "[PERSON_NAME]"
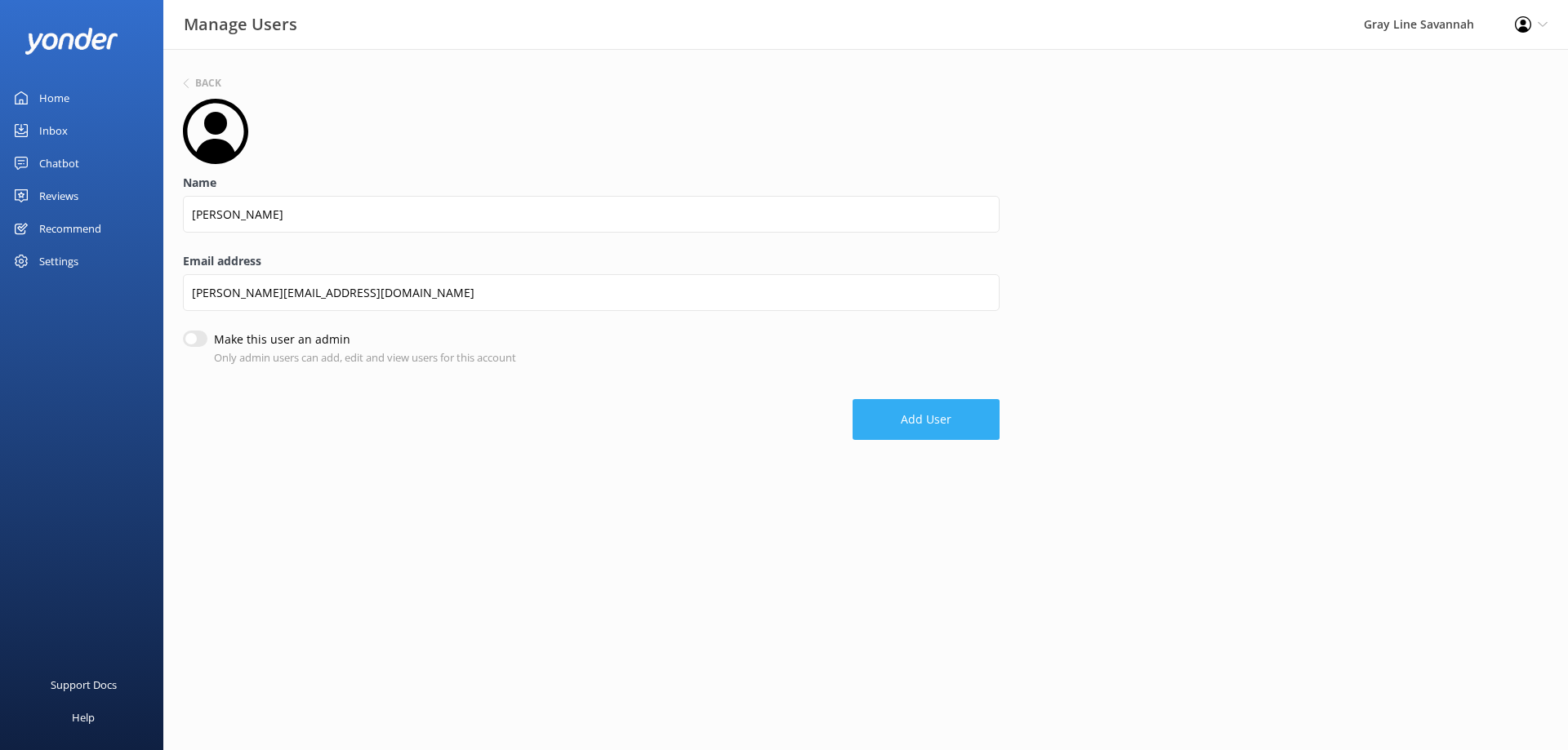
click at [961, 407] on button "Add User" at bounding box center [926, 419] width 147 height 41
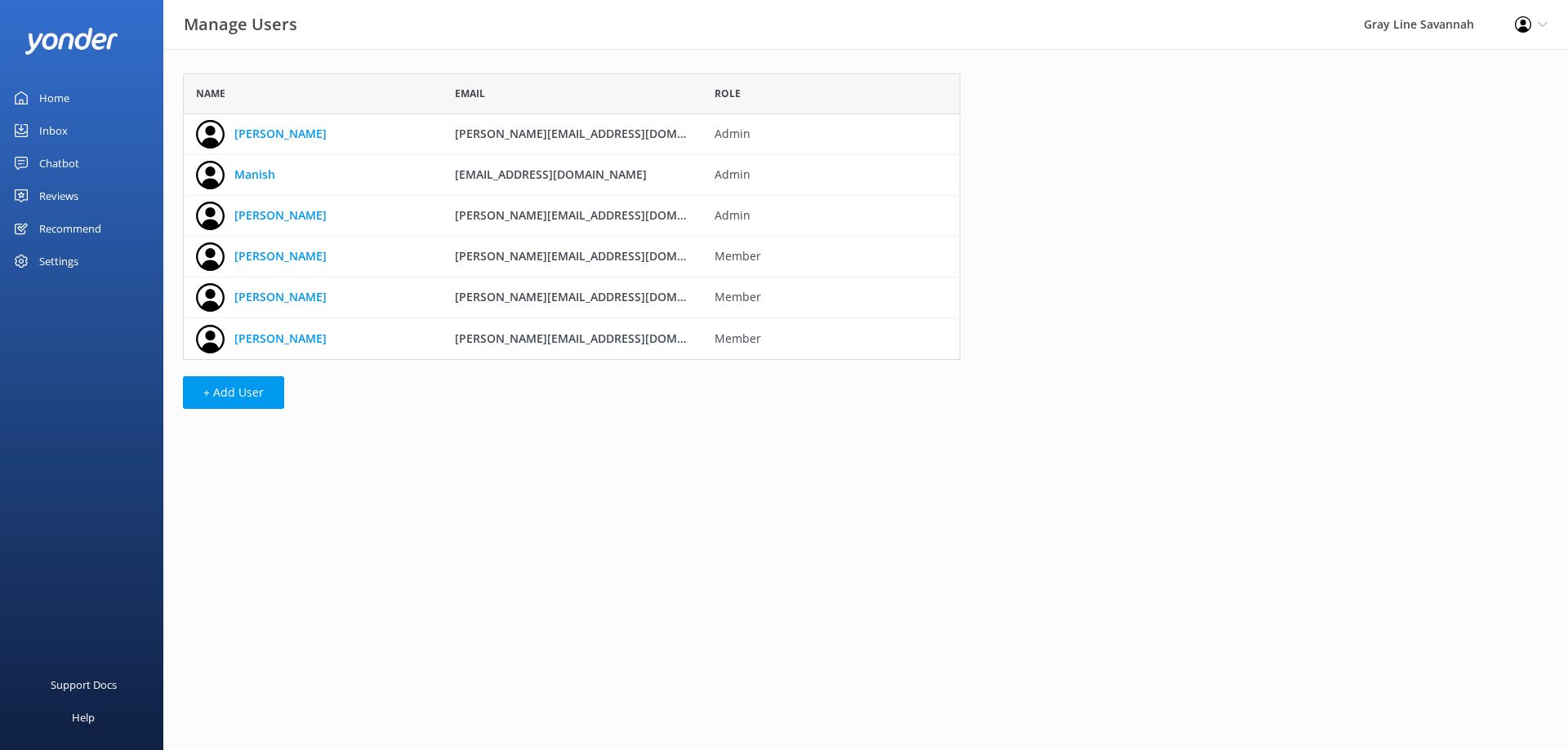
scroll to position [274, 765]
click at [243, 393] on button "+ Add User" at bounding box center [233, 393] width 101 height 33
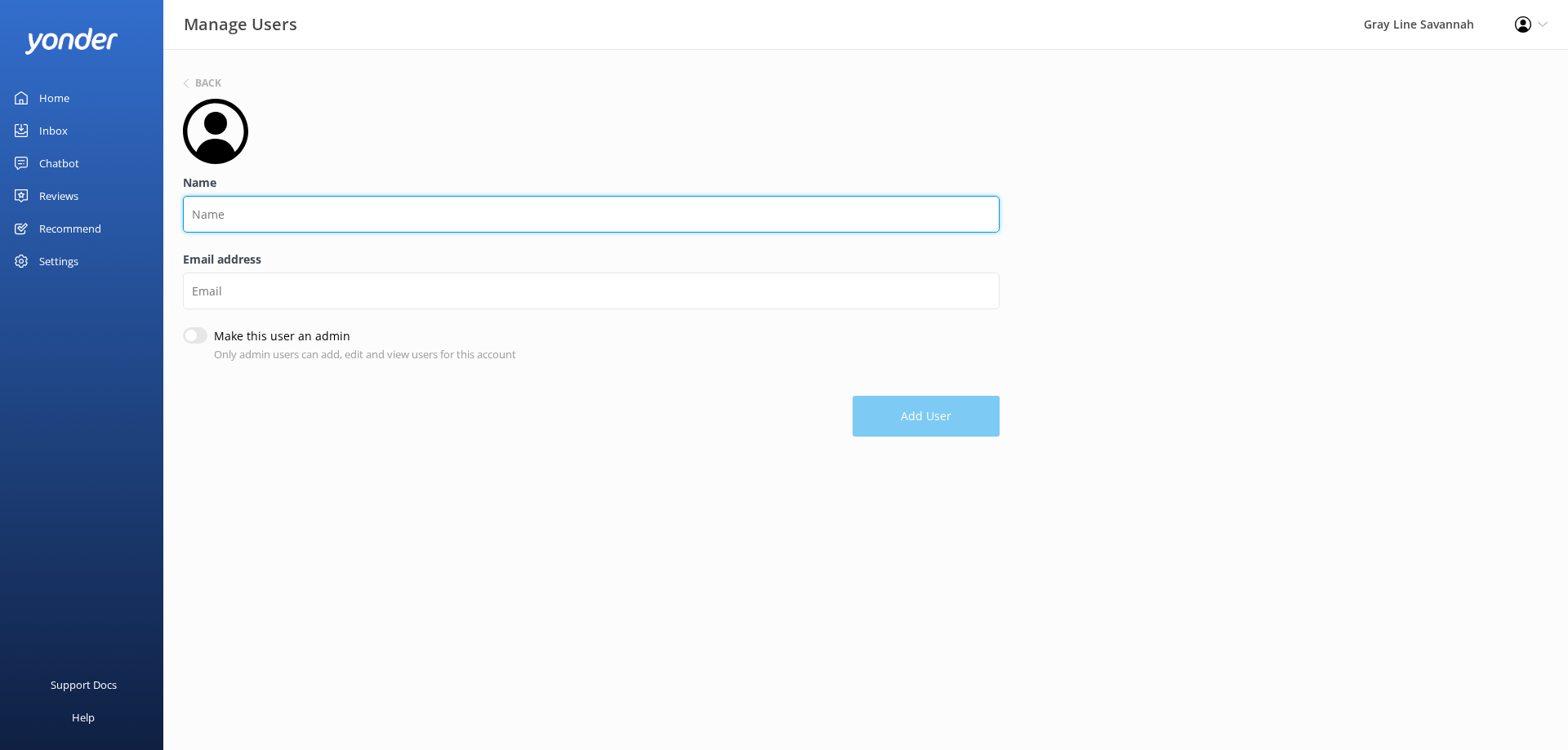
click at [261, 222] on input "Name" at bounding box center [591, 214] width 817 height 36
type input "[PERSON_NAME]"
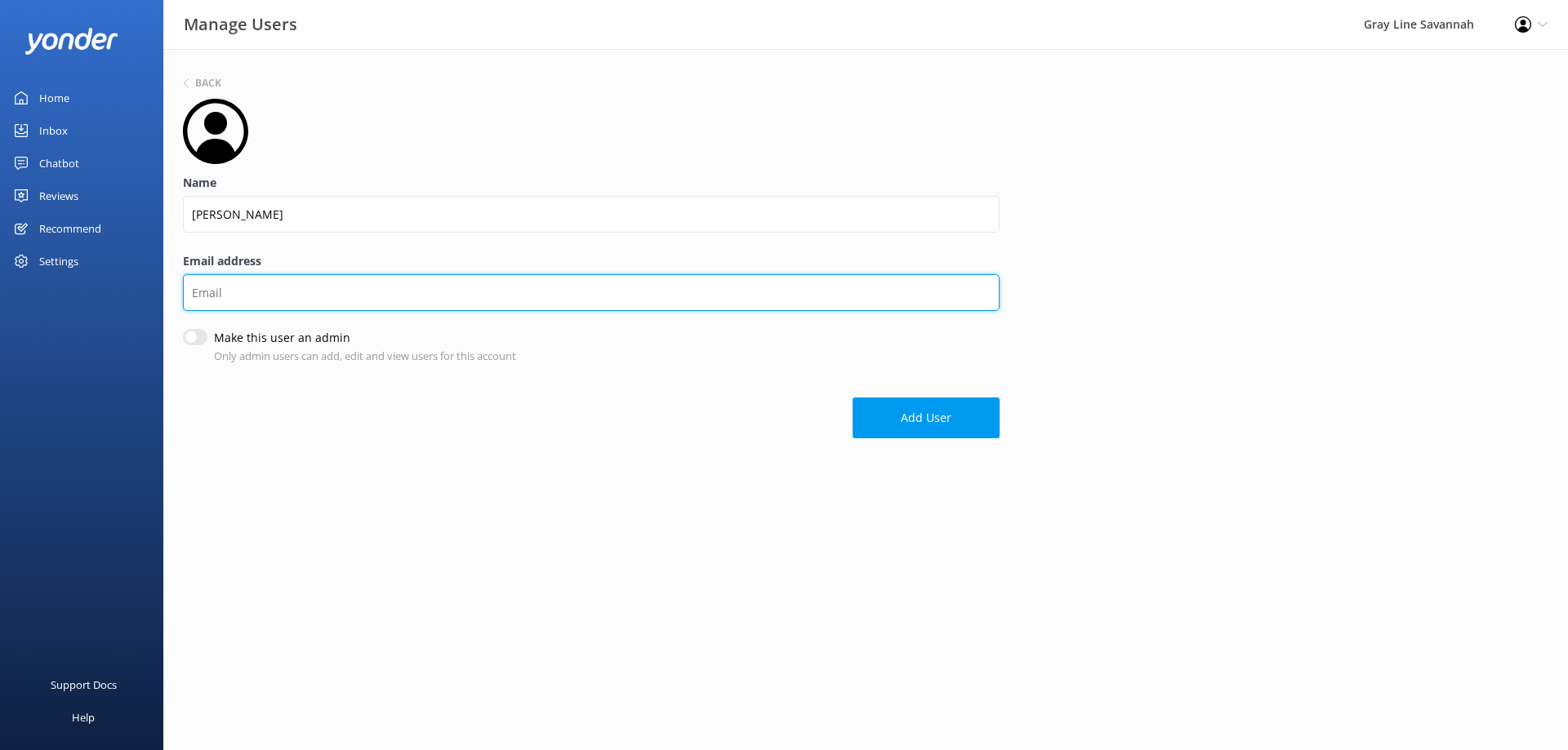
click at [278, 309] on input "Email address" at bounding box center [591, 292] width 817 height 36
type input "[EMAIL_ADDRESS][DOMAIN_NAME]"
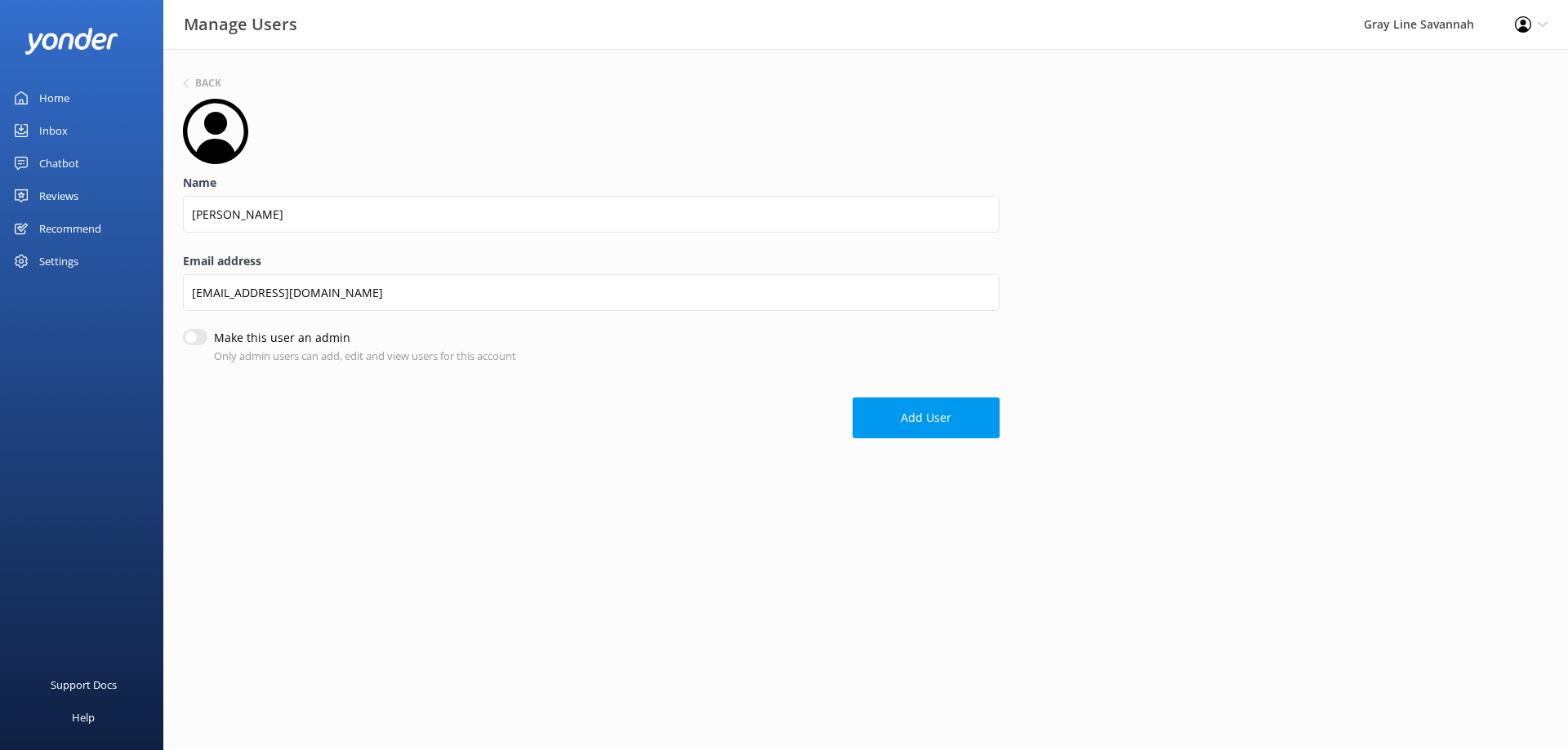
click at [198, 343] on input "Make this user an admin" at bounding box center [195, 337] width 25 height 16
checkbox input "true"
click at [969, 425] on button "Add User" at bounding box center [926, 419] width 147 height 41
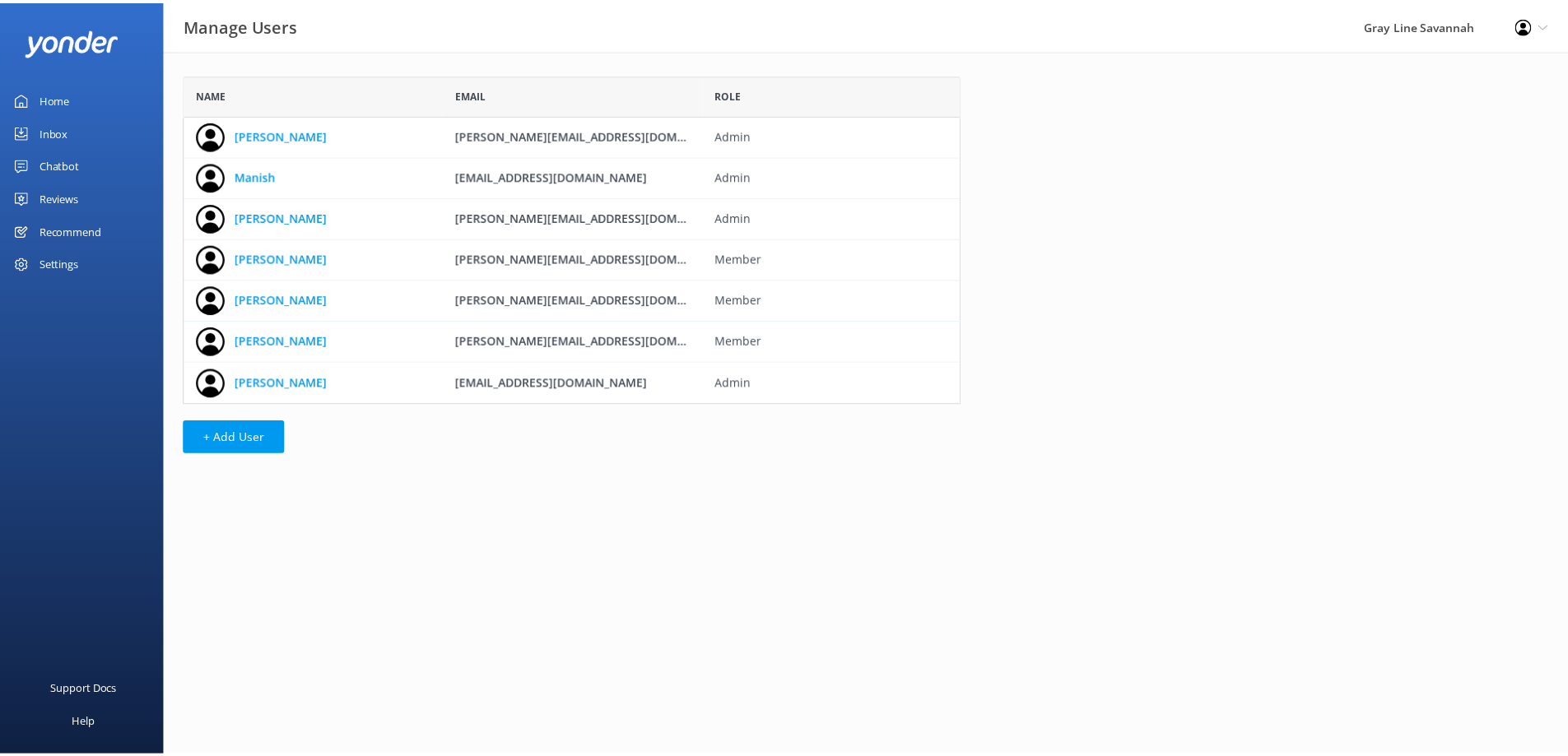
scroll to position [317, 771]
click at [59, 266] on div "Settings" at bounding box center [59, 263] width 39 height 33
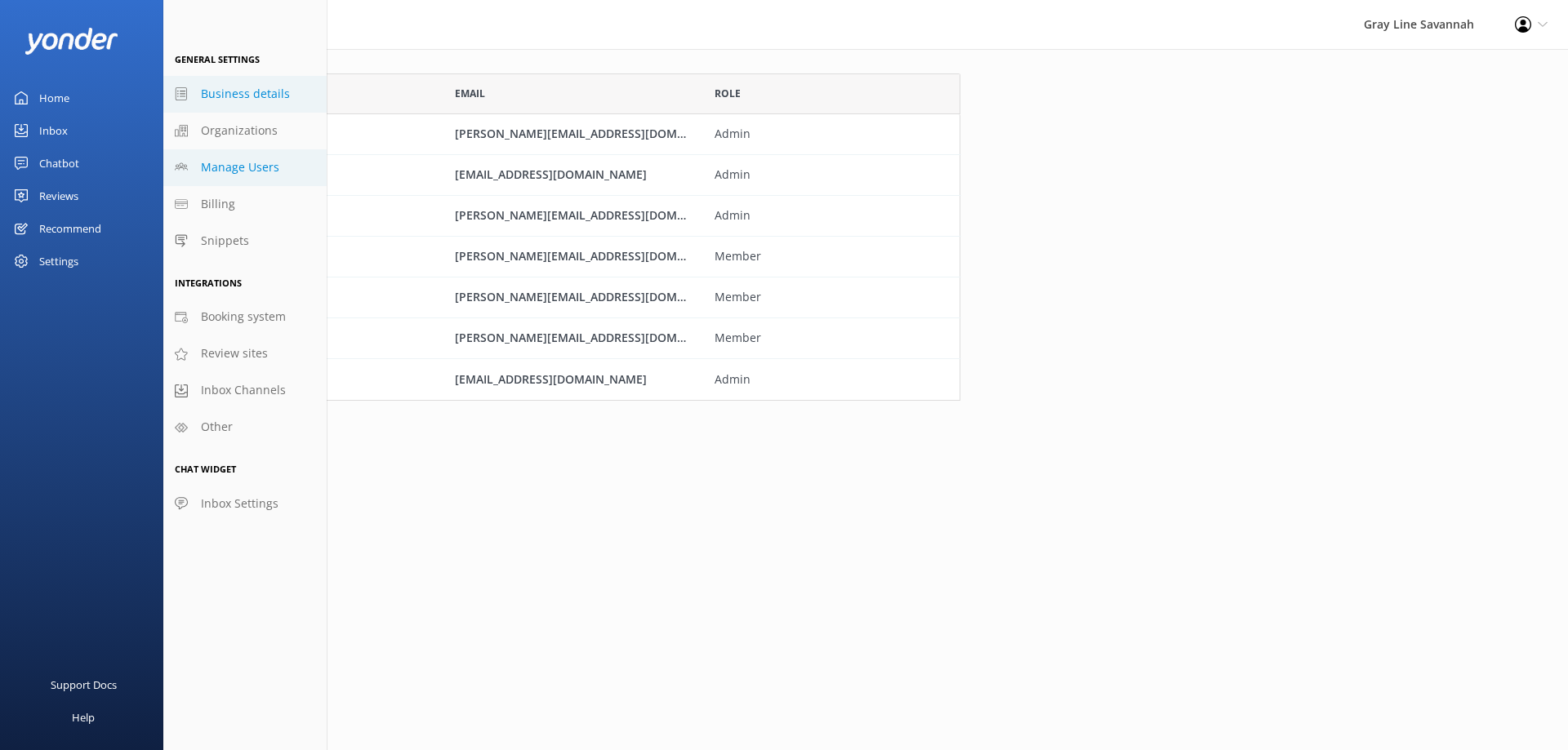
click at [245, 104] on link "Business details" at bounding box center [245, 94] width 163 height 36
select select "America/New_York"
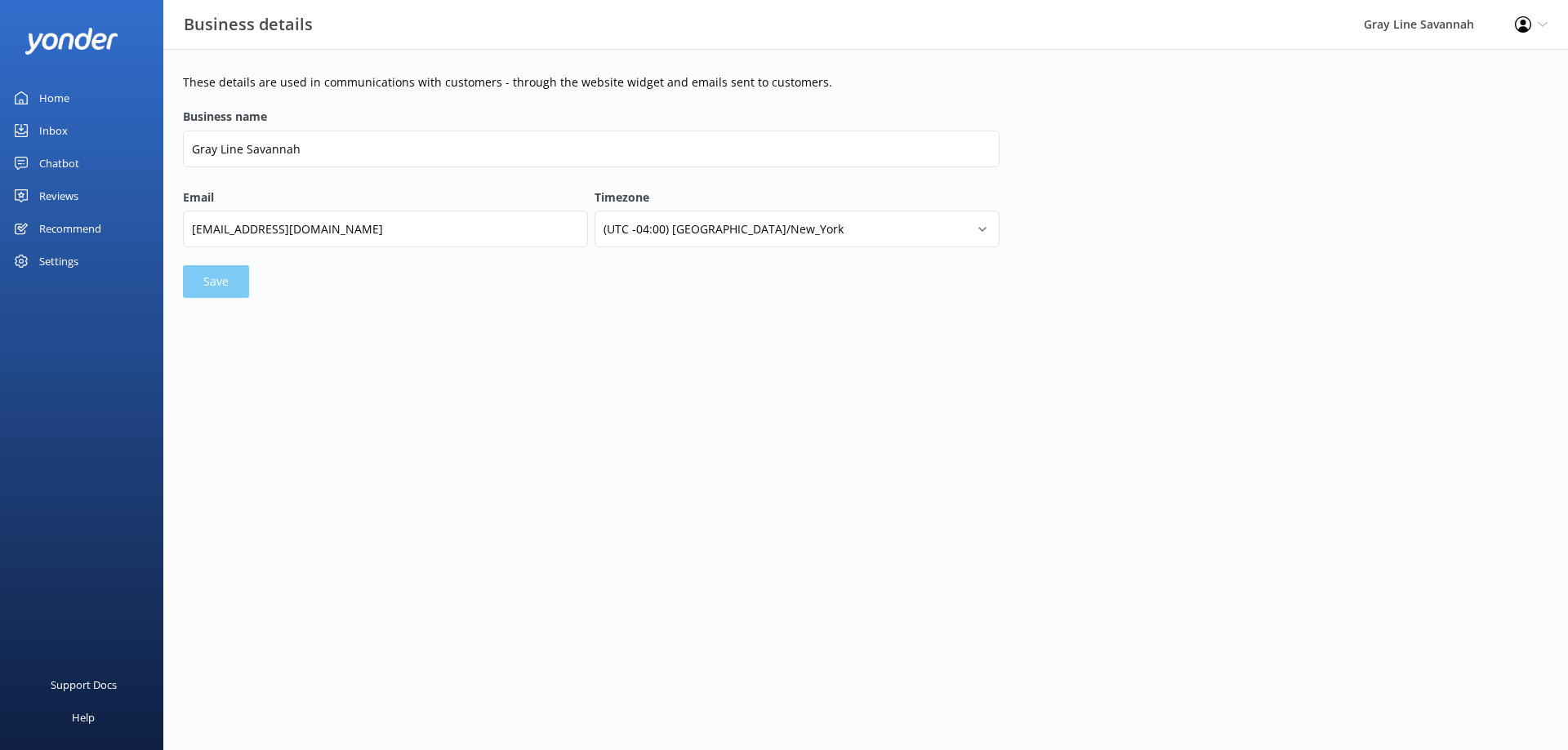
click at [79, 158] on link "Chatbot" at bounding box center [82, 163] width 163 height 33
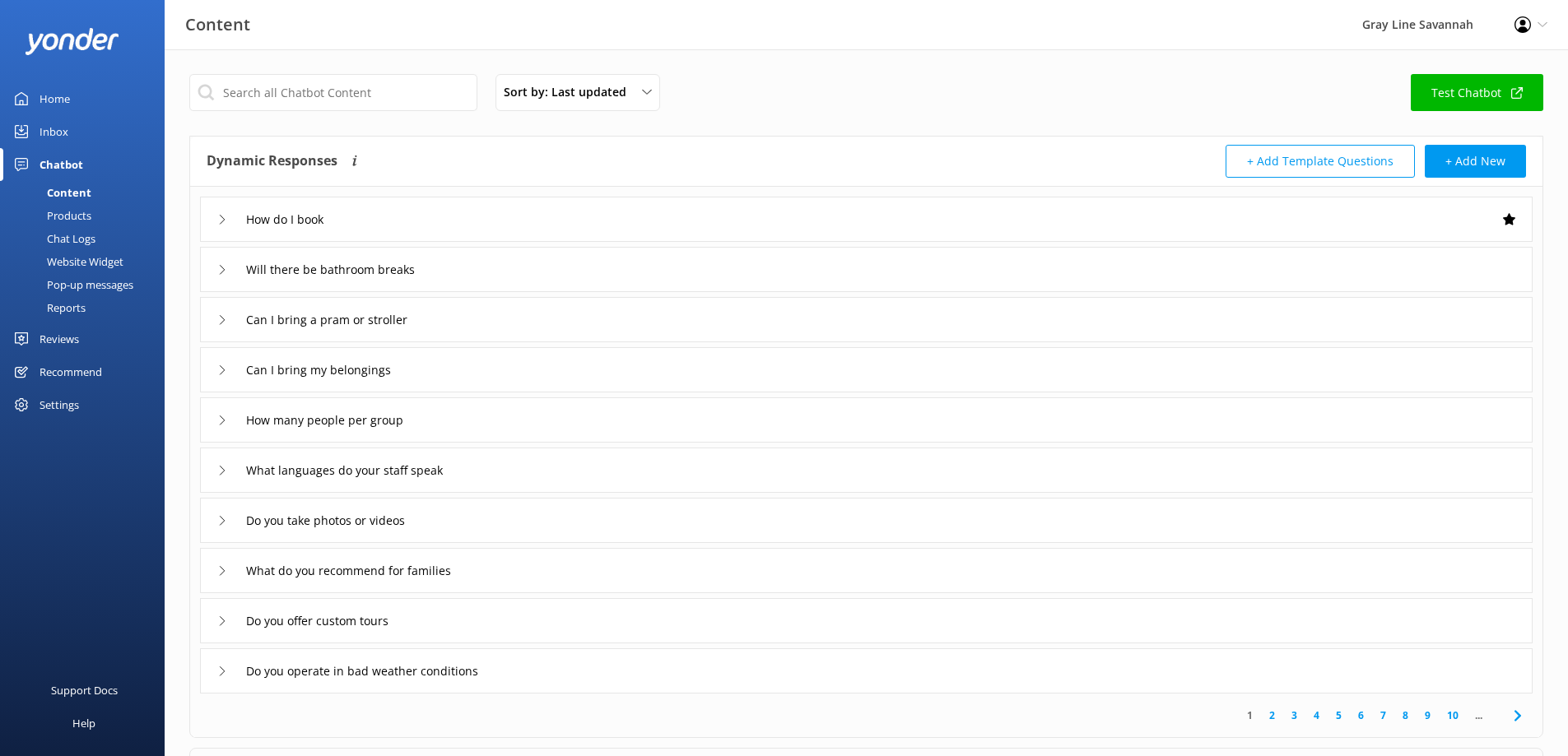
click at [55, 130] on div "Inbox" at bounding box center [54, 131] width 29 height 33
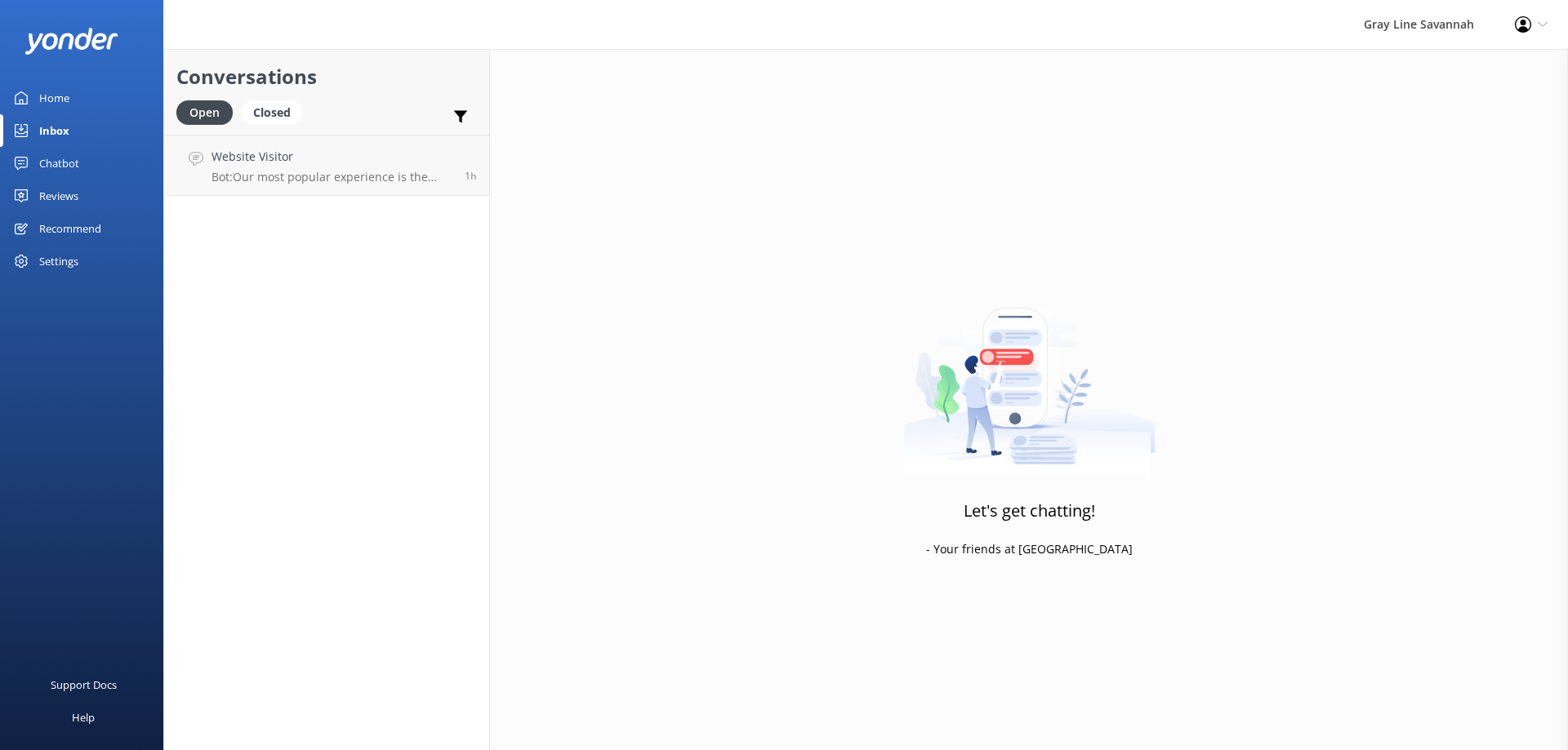
click at [58, 103] on div "Home" at bounding box center [54, 98] width 30 height 33
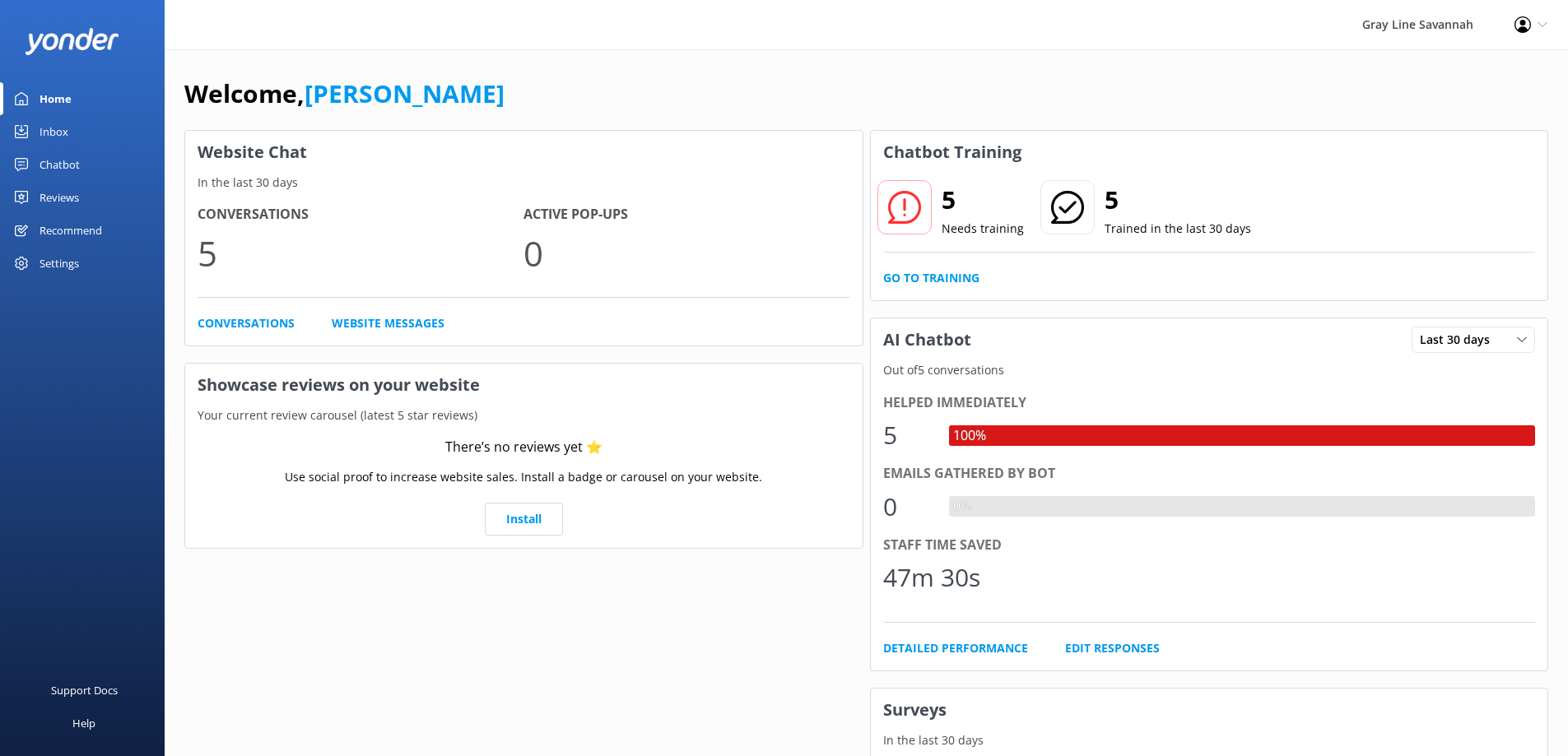
click at [57, 254] on div "Settings" at bounding box center [59, 263] width 39 height 33
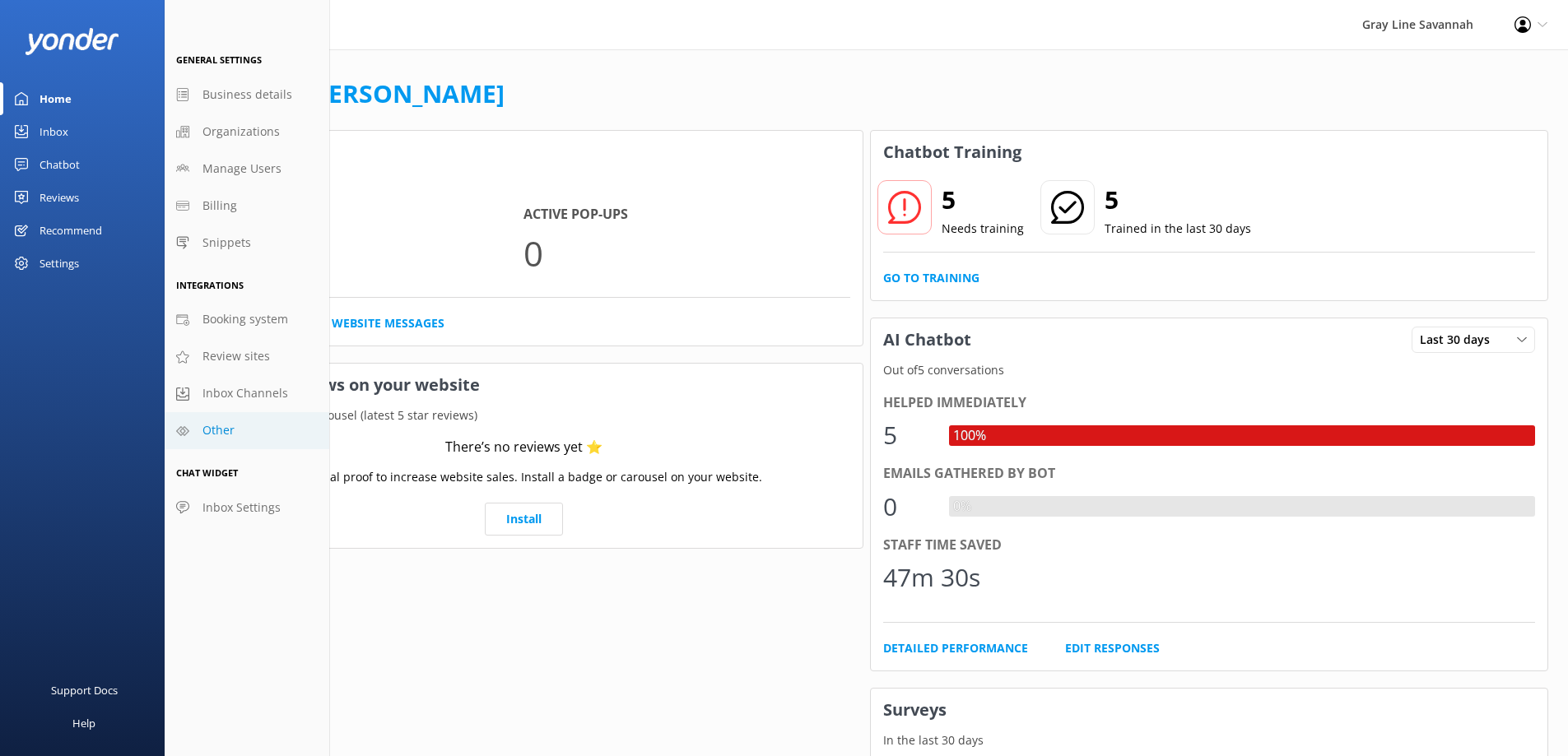
click at [222, 433] on span "Other" at bounding box center [219, 430] width 32 height 18
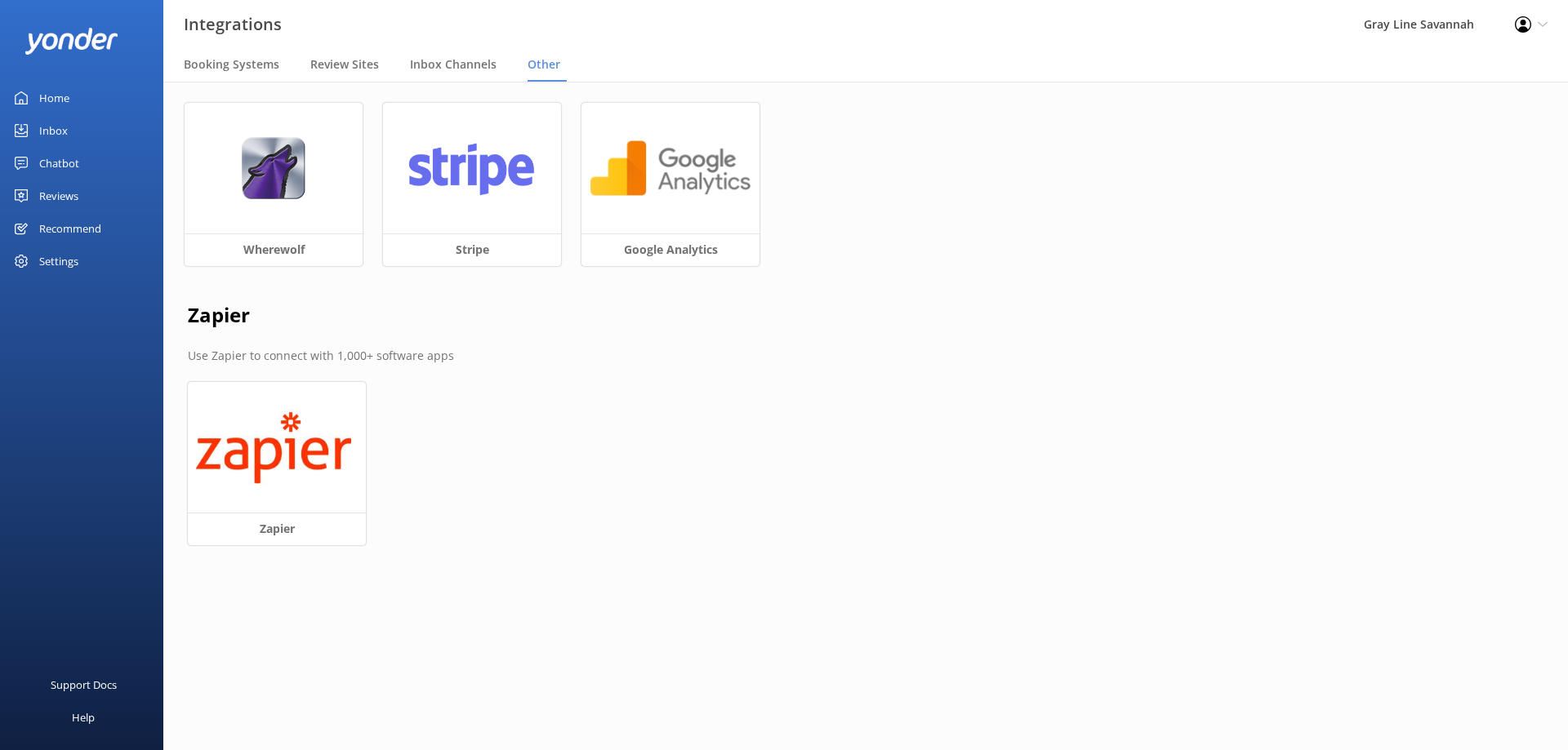
click at [86, 238] on div "Recommend" at bounding box center [70, 228] width 62 height 33
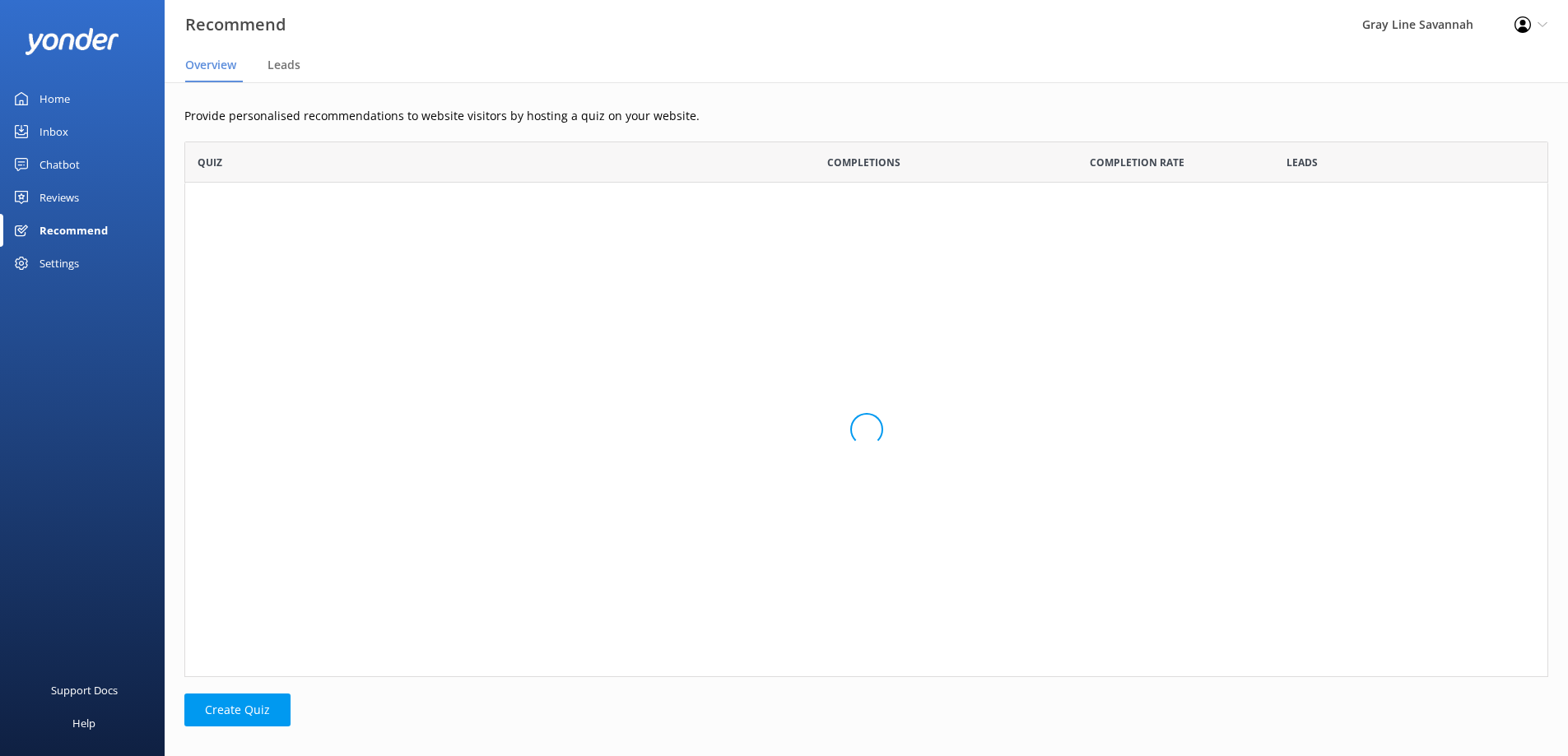
scroll to position [524, 1352]
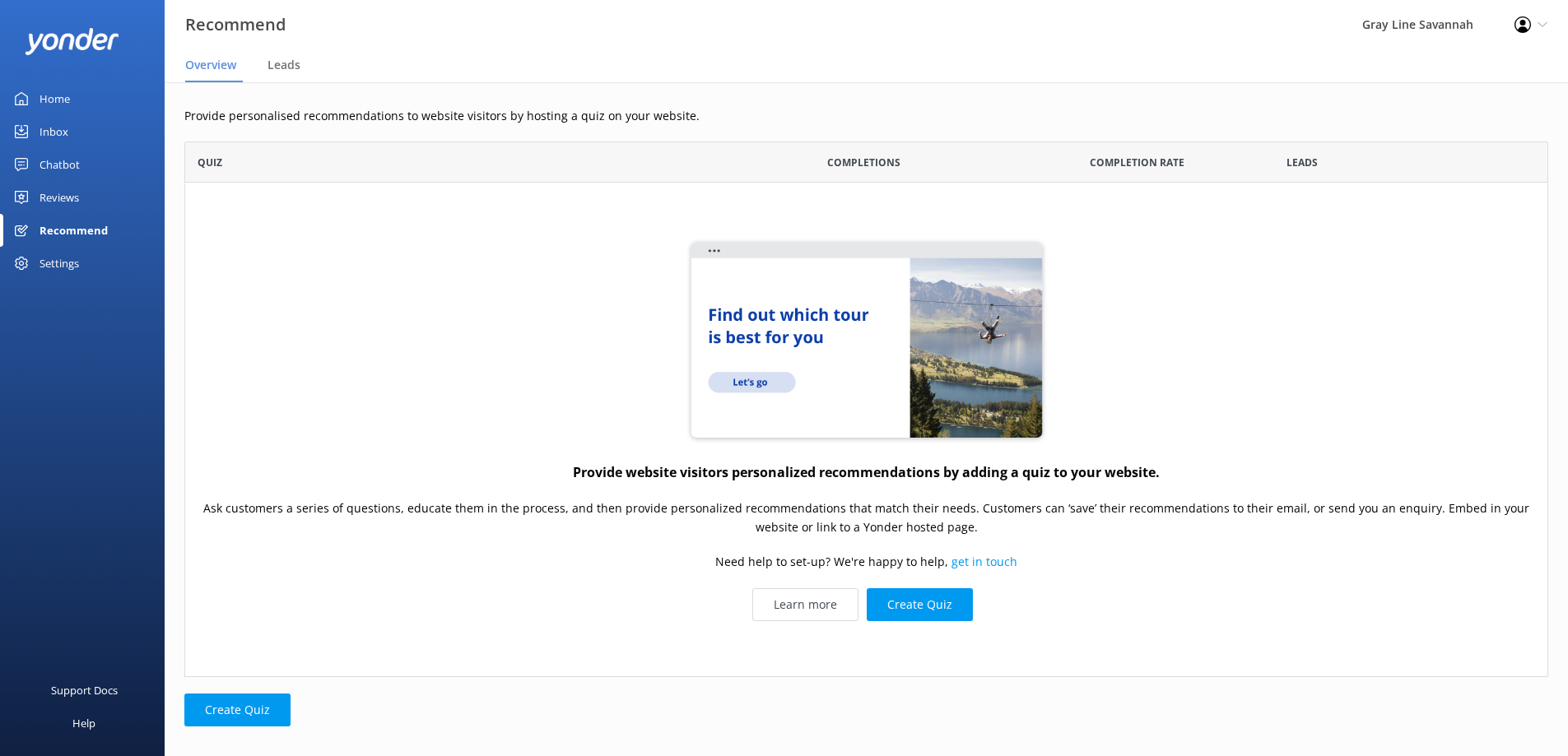
click at [69, 265] on div "Settings" at bounding box center [59, 263] width 39 height 33
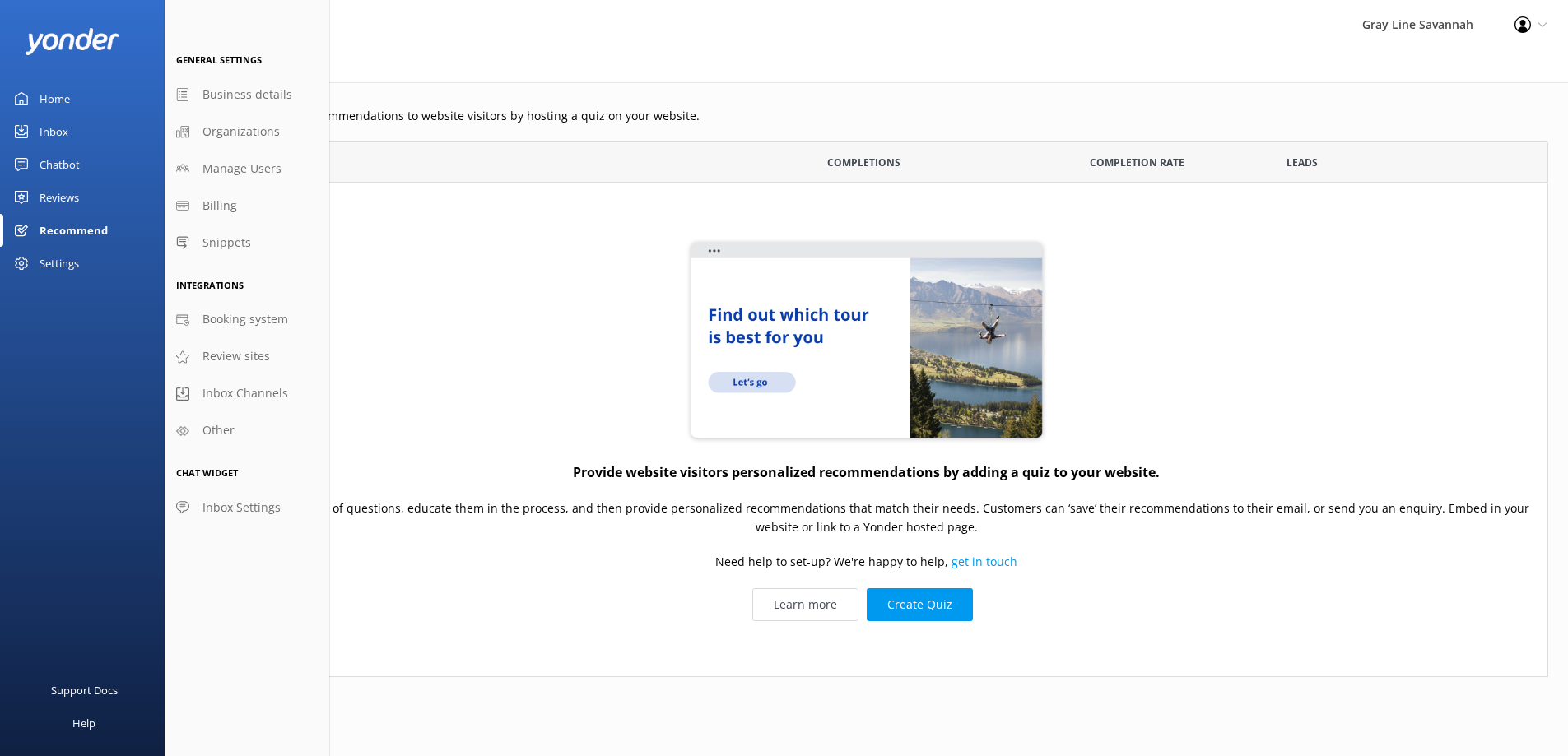
click at [60, 155] on div "Chatbot" at bounding box center [59, 164] width 40 height 33
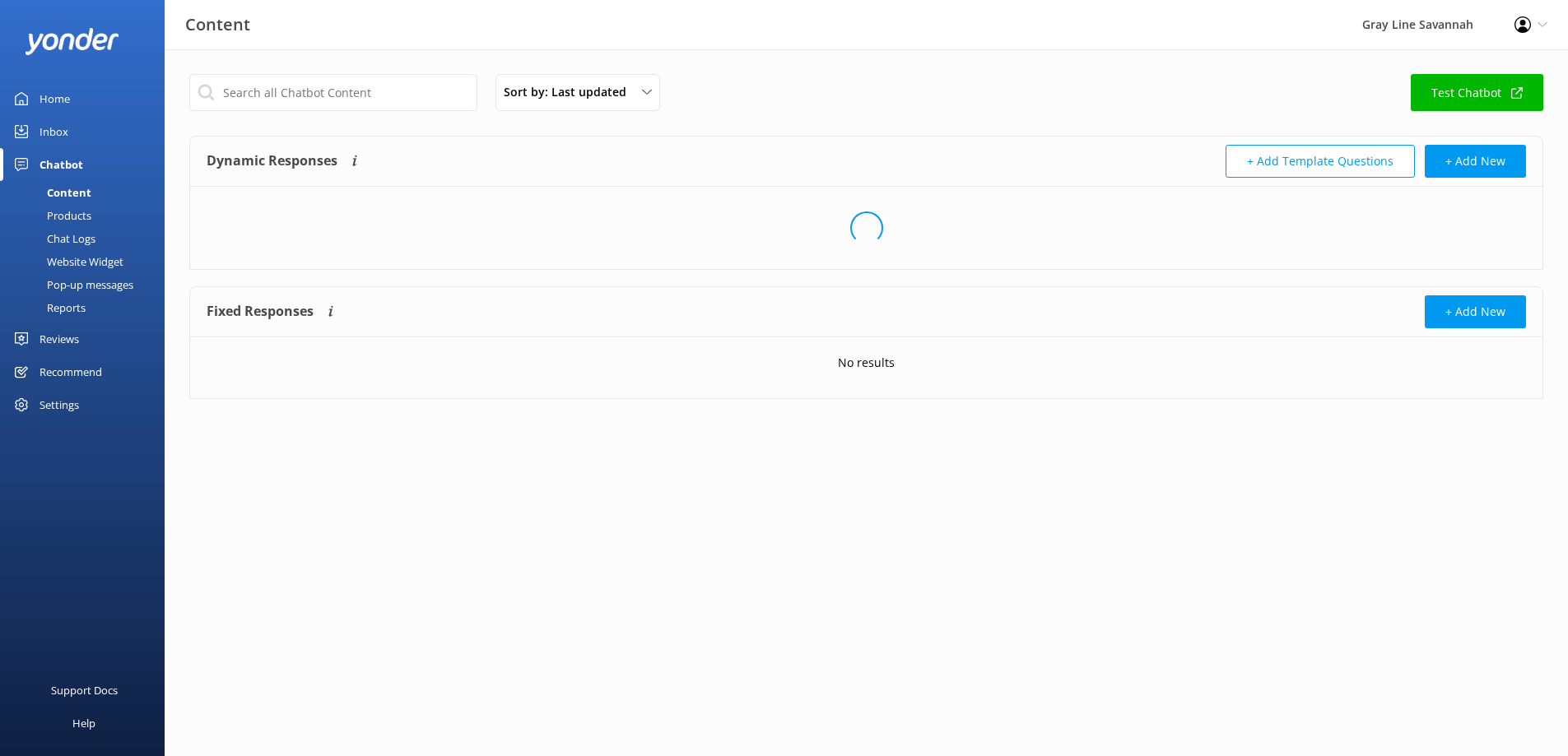
click at [59, 130] on div "Inbox" at bounding box center [54, 131] width 29 height 33
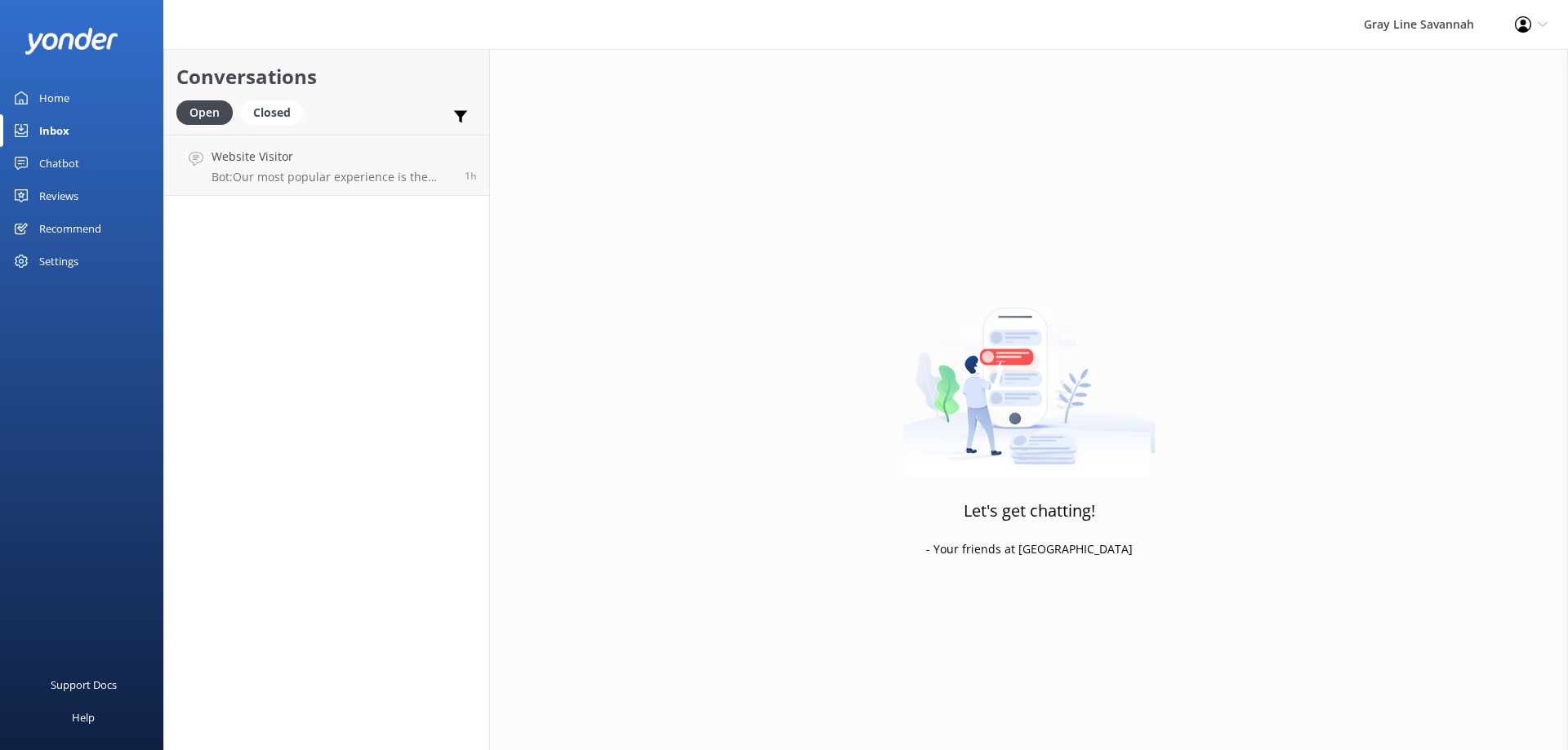
click at [53, 103] on div "Home" at bounding box center [54, 98] width 30 height 33
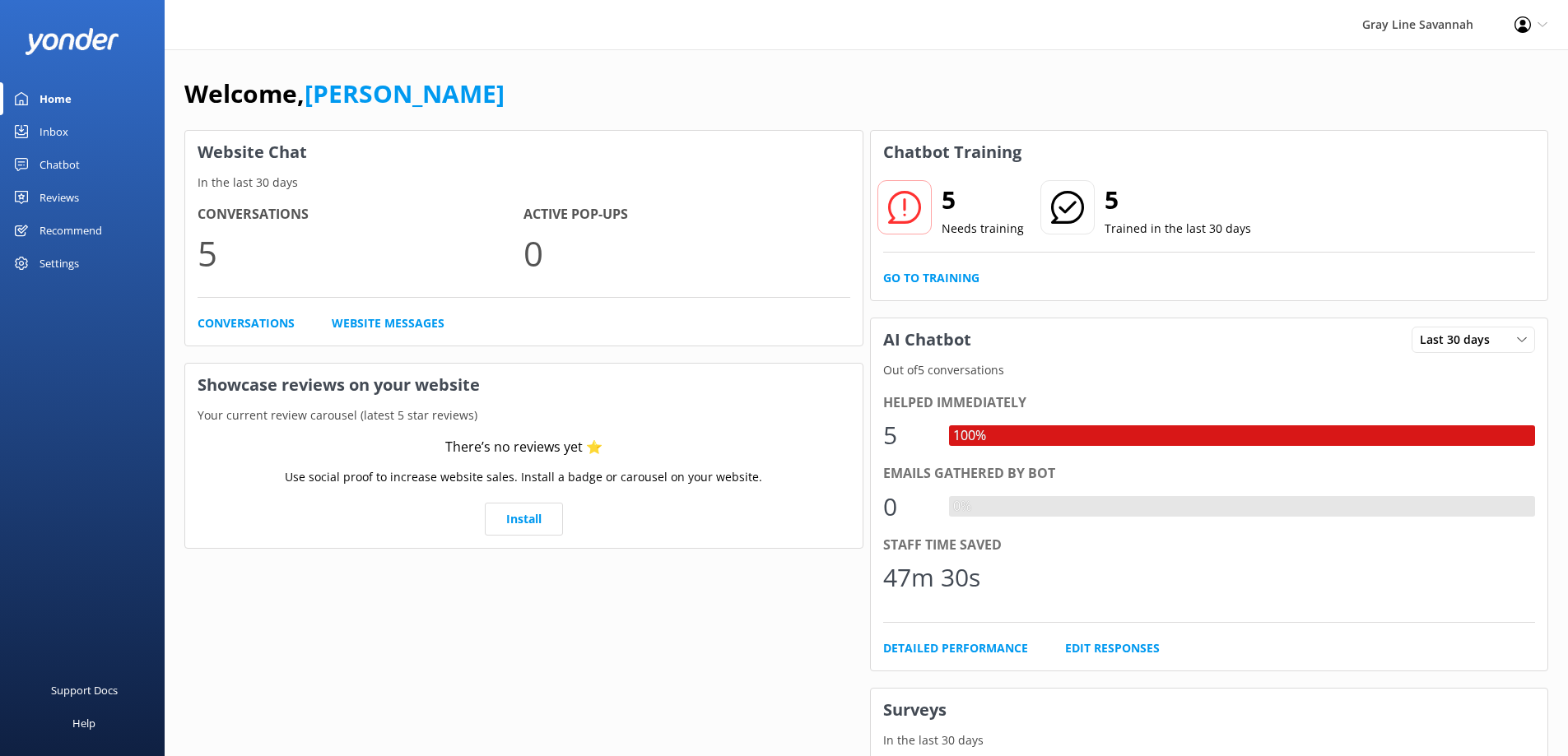
click at [1519, 25] on icon at bounding box center [1522, 24] width 16 height 16
click at [1475, 75] on link "Profile Settings" at bounding box center [1487, 71] width 164 height 41
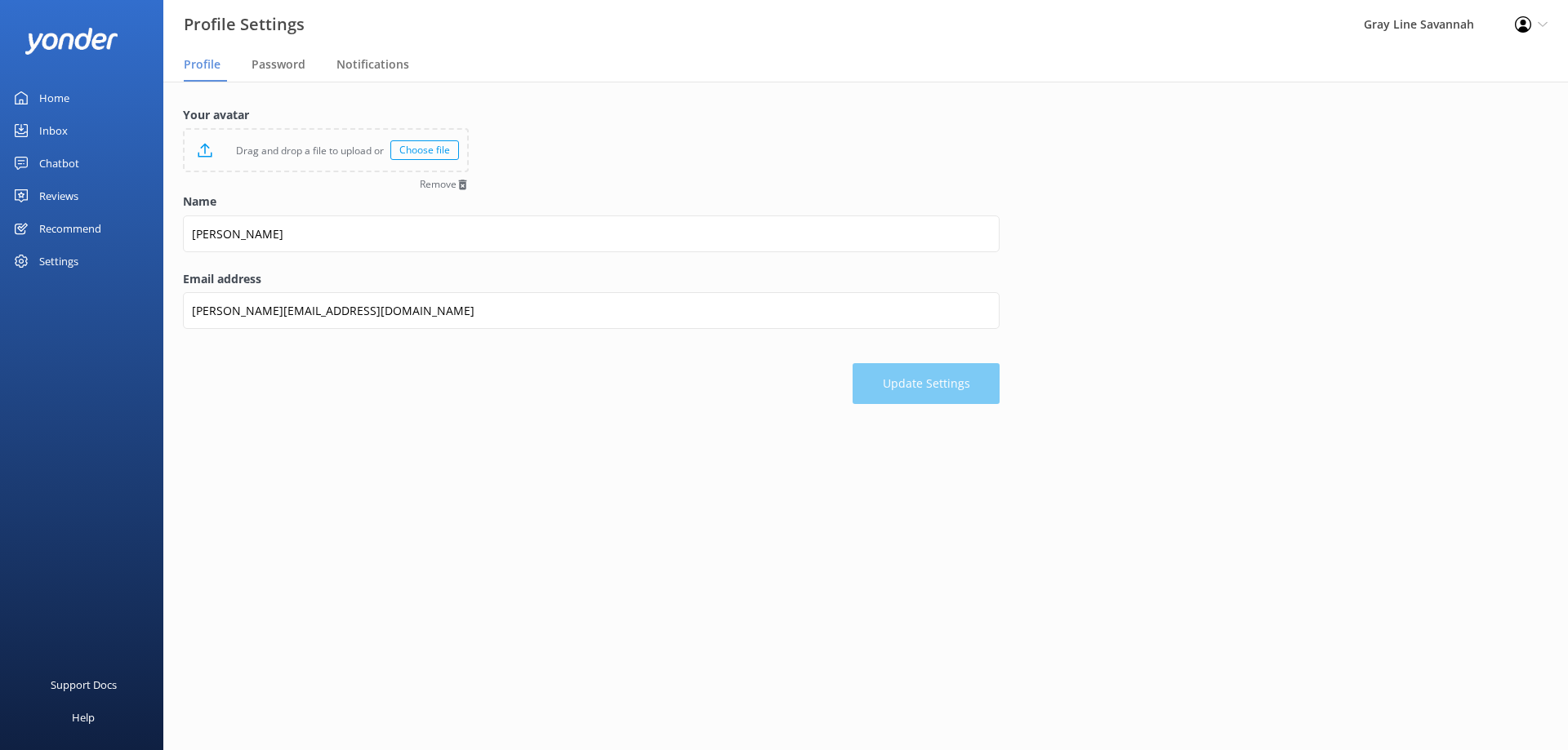
click at [404, 145] on div "Choose file" at bounding box center [424, 150] width 68 height 20
click at [930, 374] on button "Update Settings" at bounding box center [926, 384] width 147 height 41
click at [1388, 16] on div "Gray Line Savannah" at bounding box center [1401, 24] width 151 height 49
click at [37, 270] on div "Settings" at bounding box center [82, 261] width 163 height 33
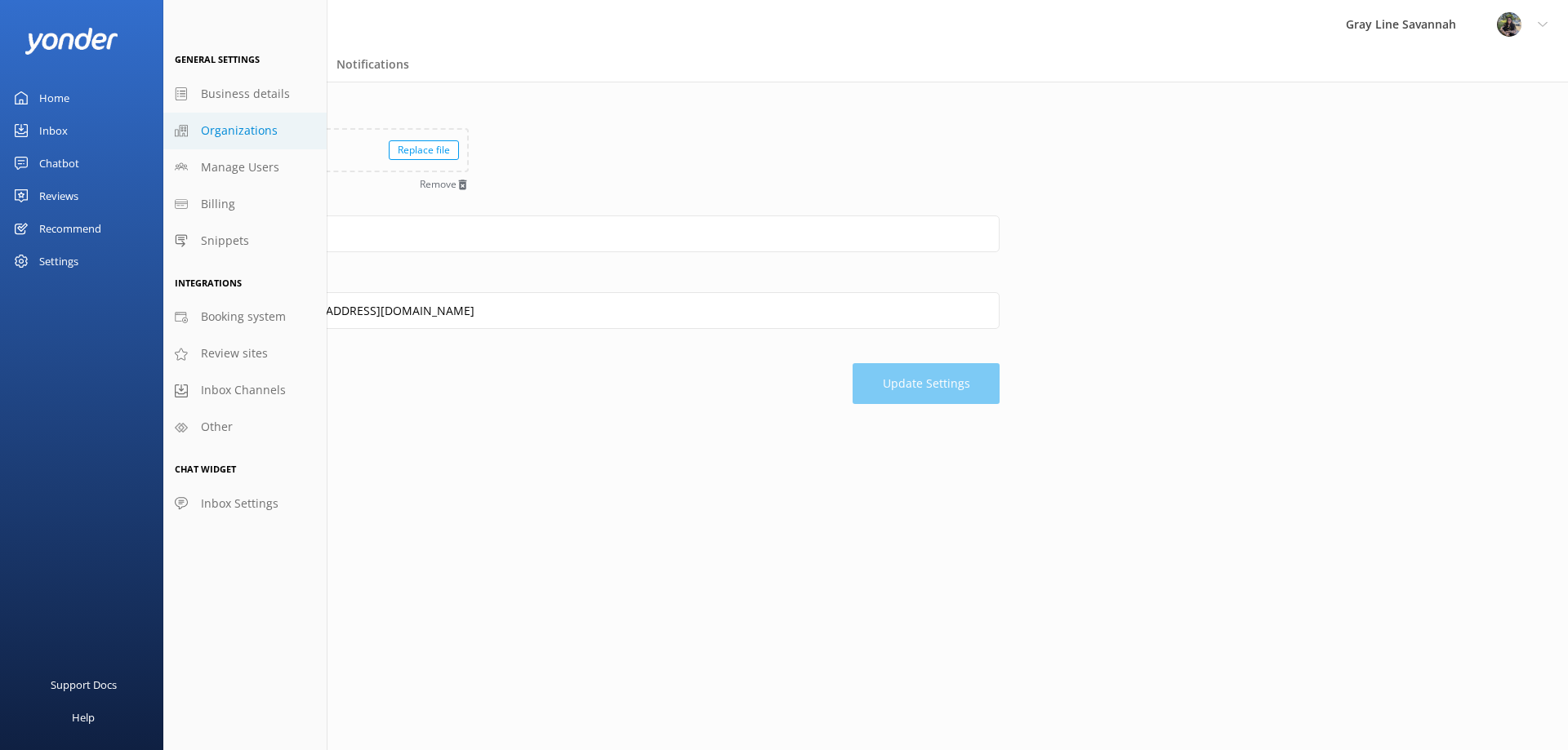
click at [283, 121] on link "Organizations" at bounding box center [245, 130] width 163 height 36
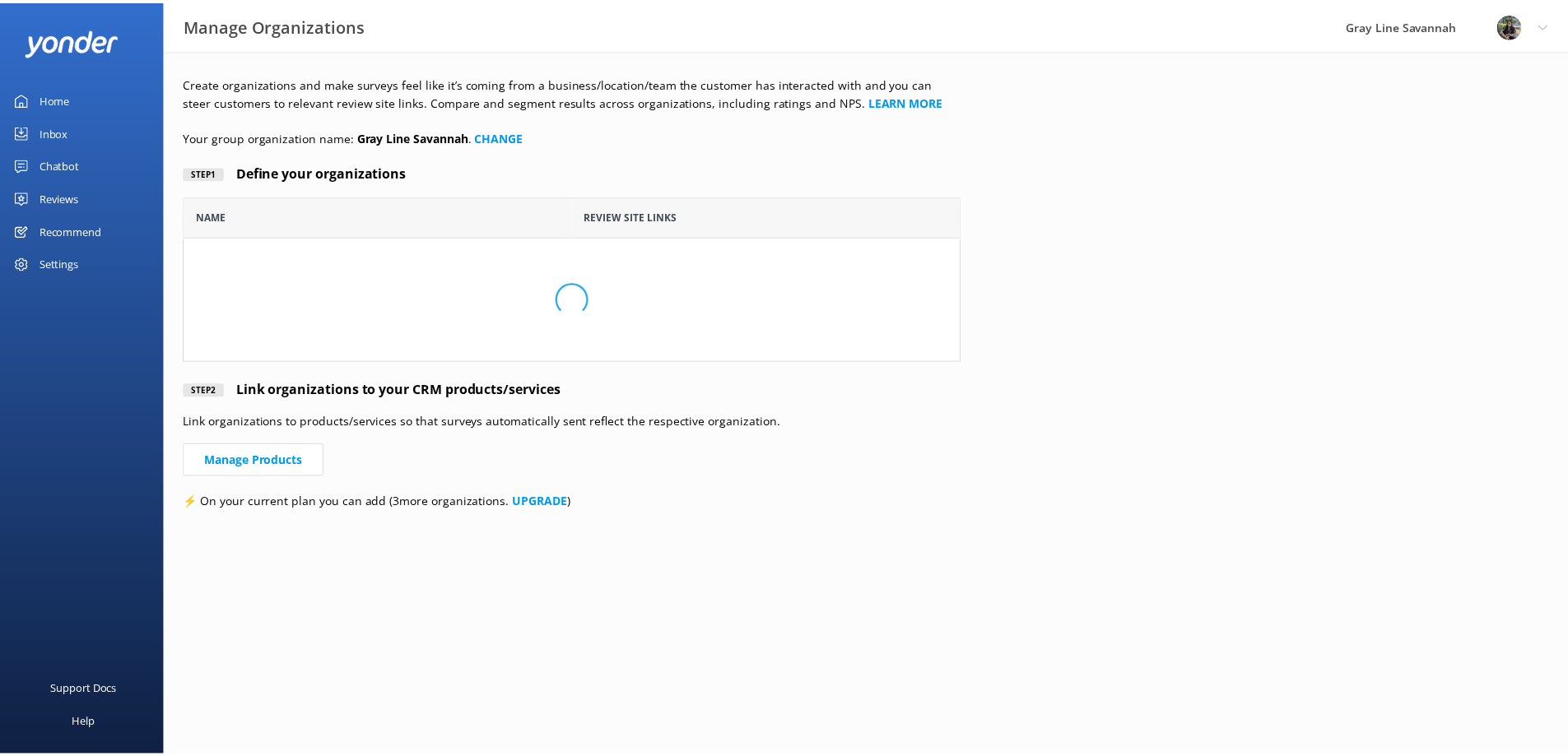
scroll to position [153, 771]
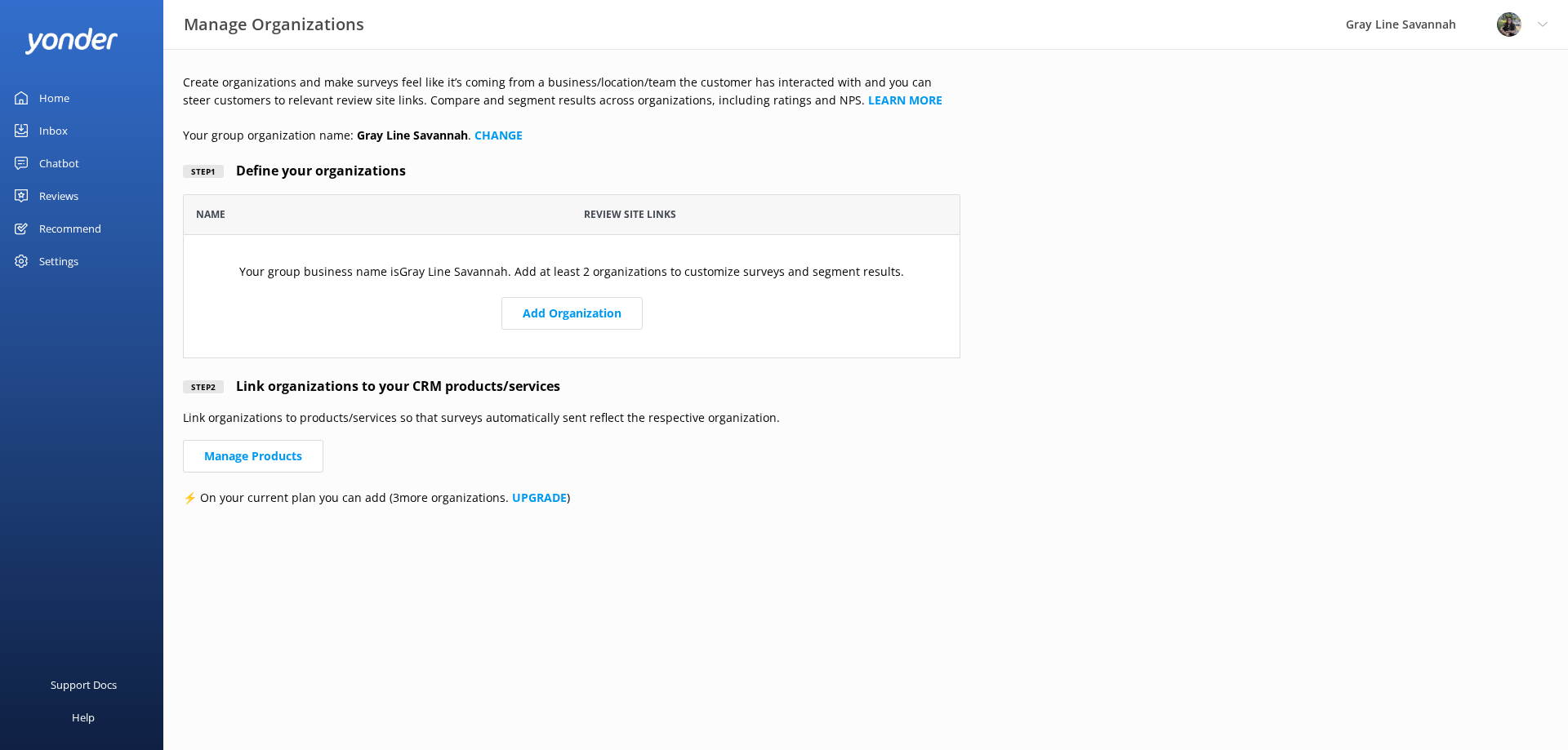
click at [58, 130] on div "Inbox" at bounding box center [53, 130] width 28 height 33
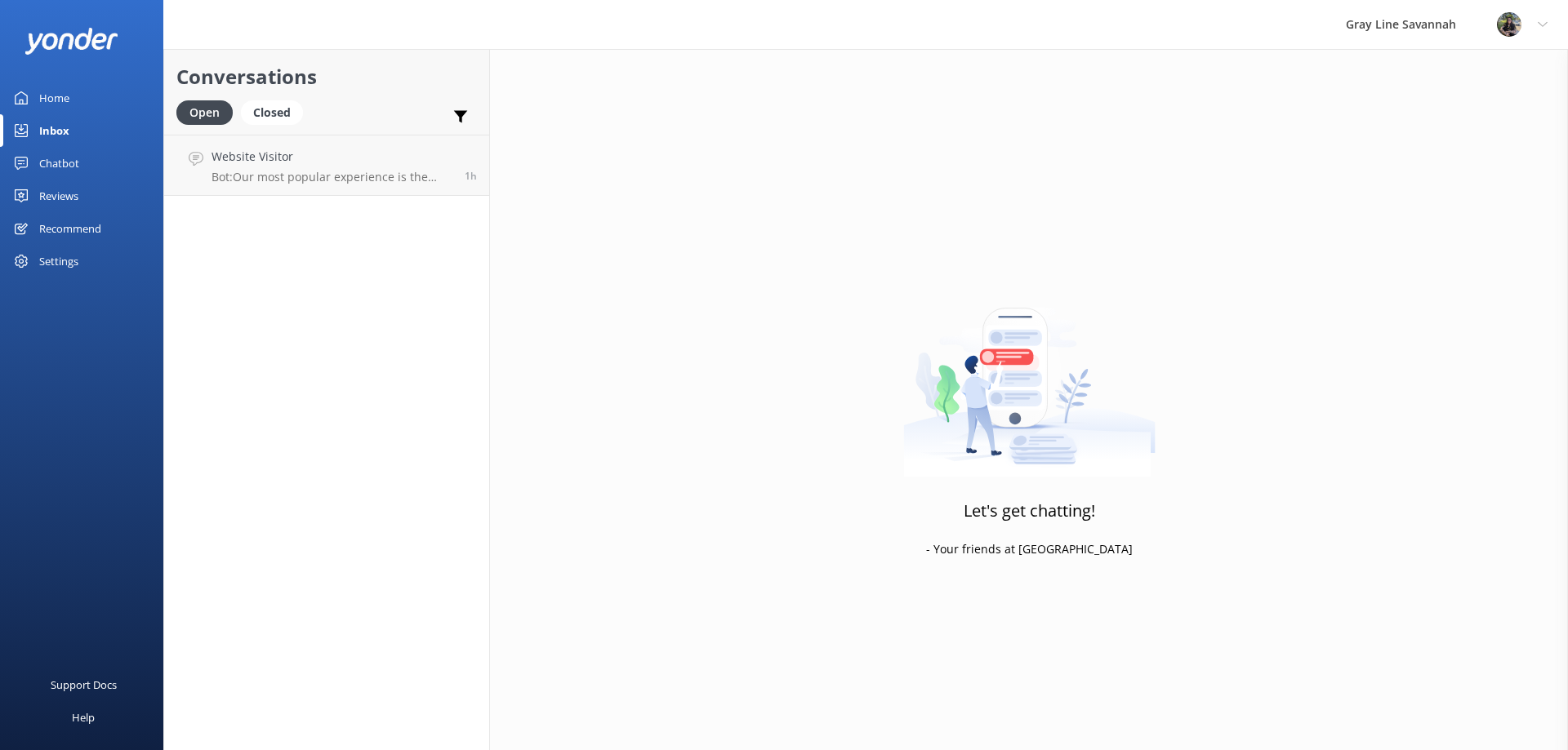
click at [58, 206] on div "Reviews" at bounding box center [59, 196] width 39 height 33
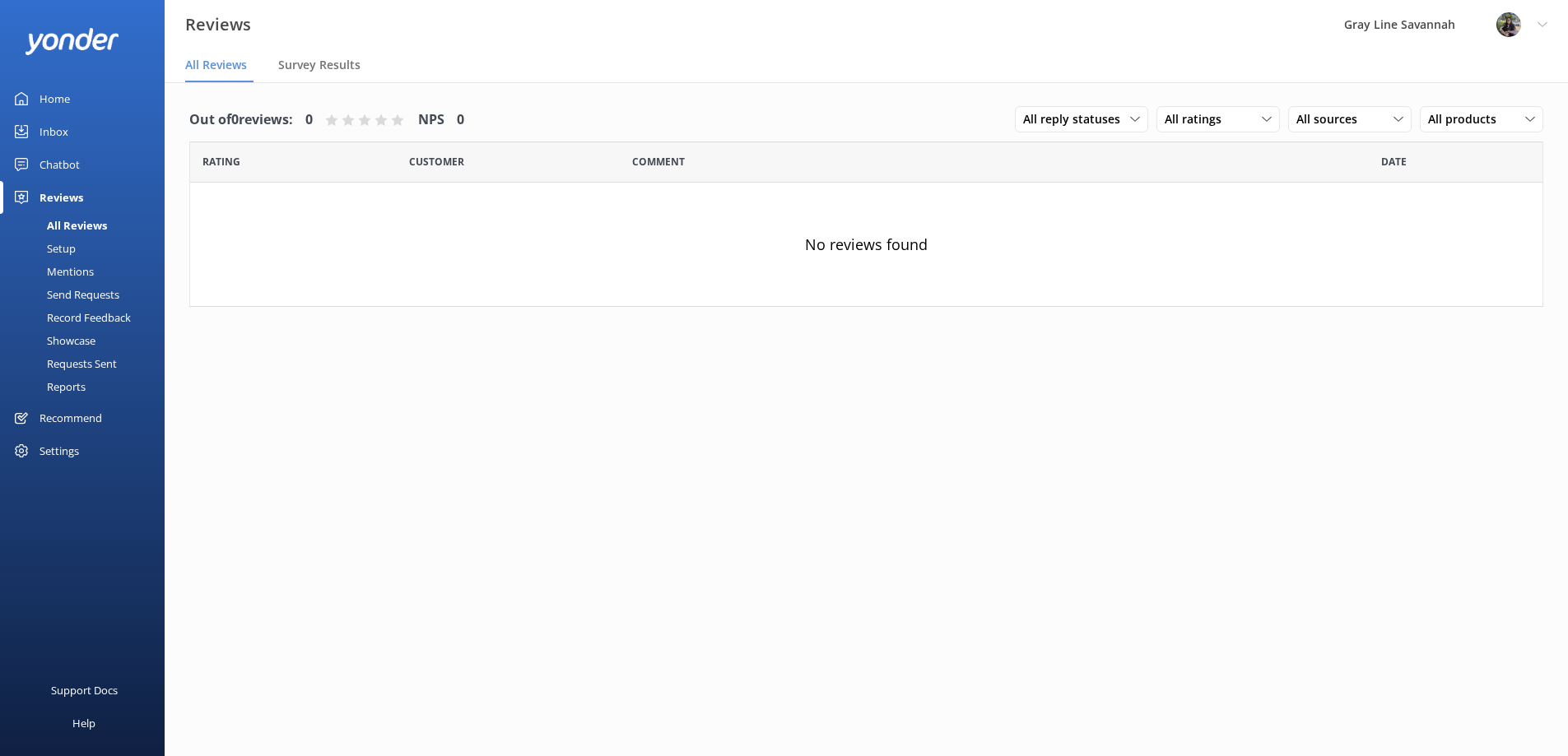
click at [89, 423] on div "Recommend" at bounding box center [71, 417] width 63 height 33
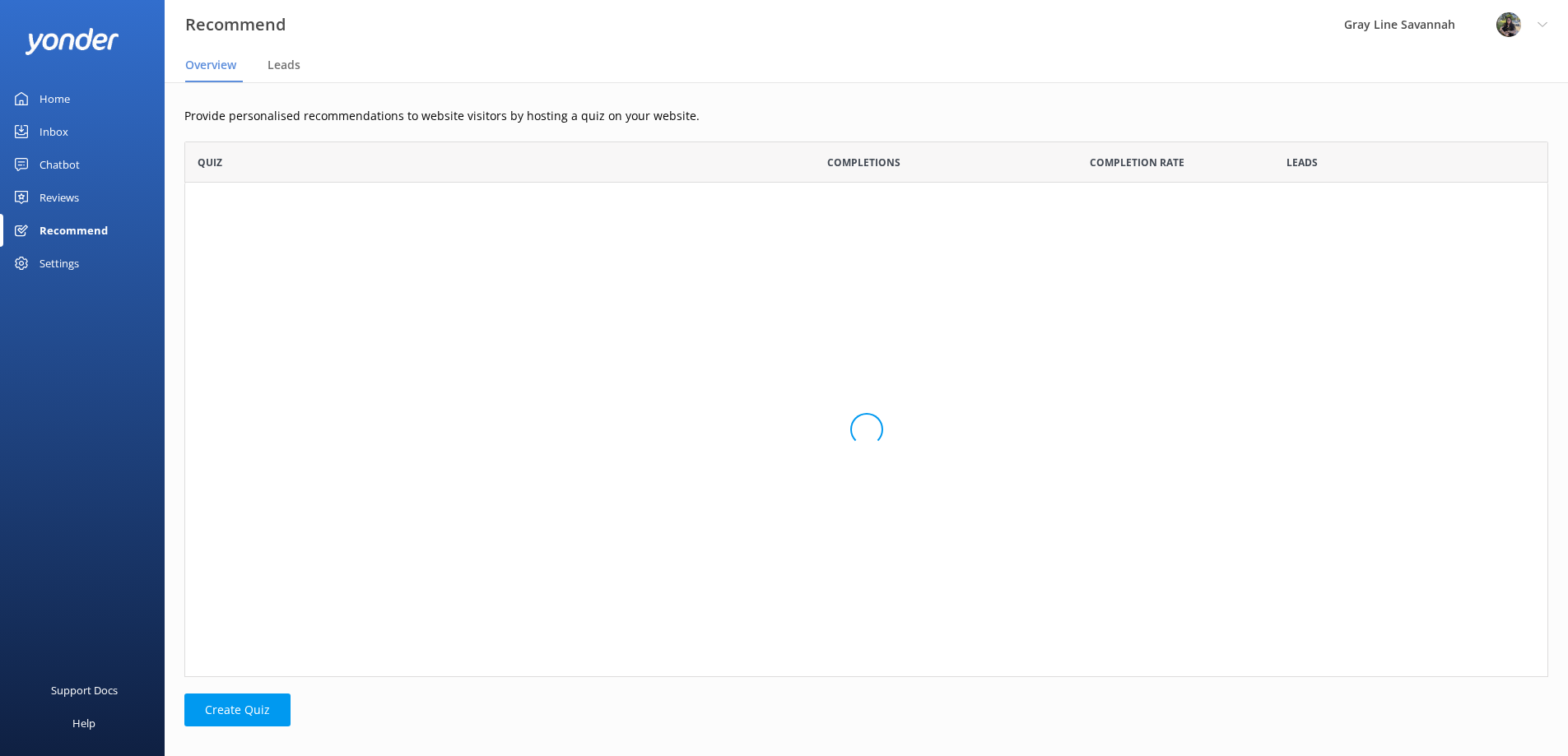
scroll to position [524, 1352]
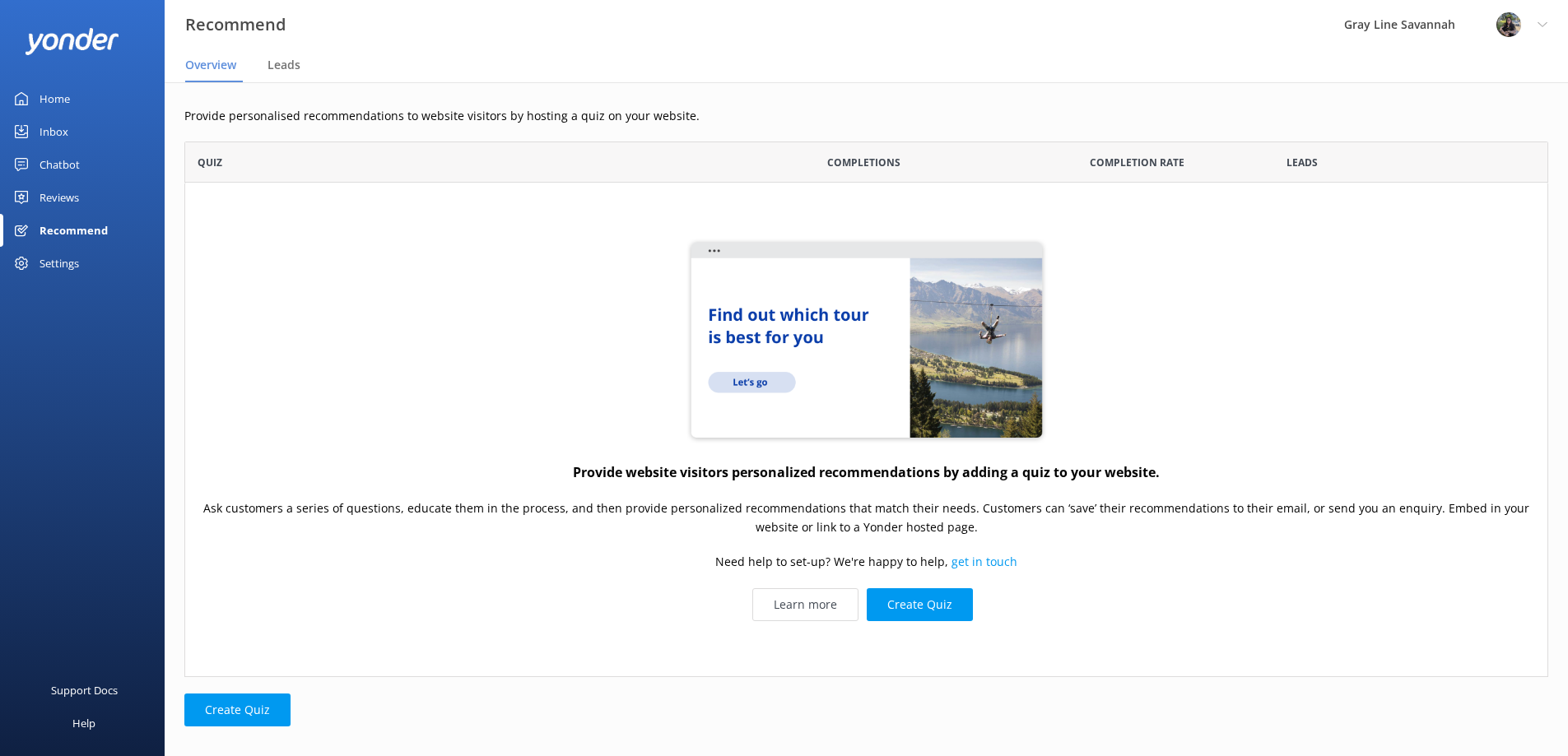
click at [57, 275] on div "Settings" at bounding box center [59, 263] width 39 height 33
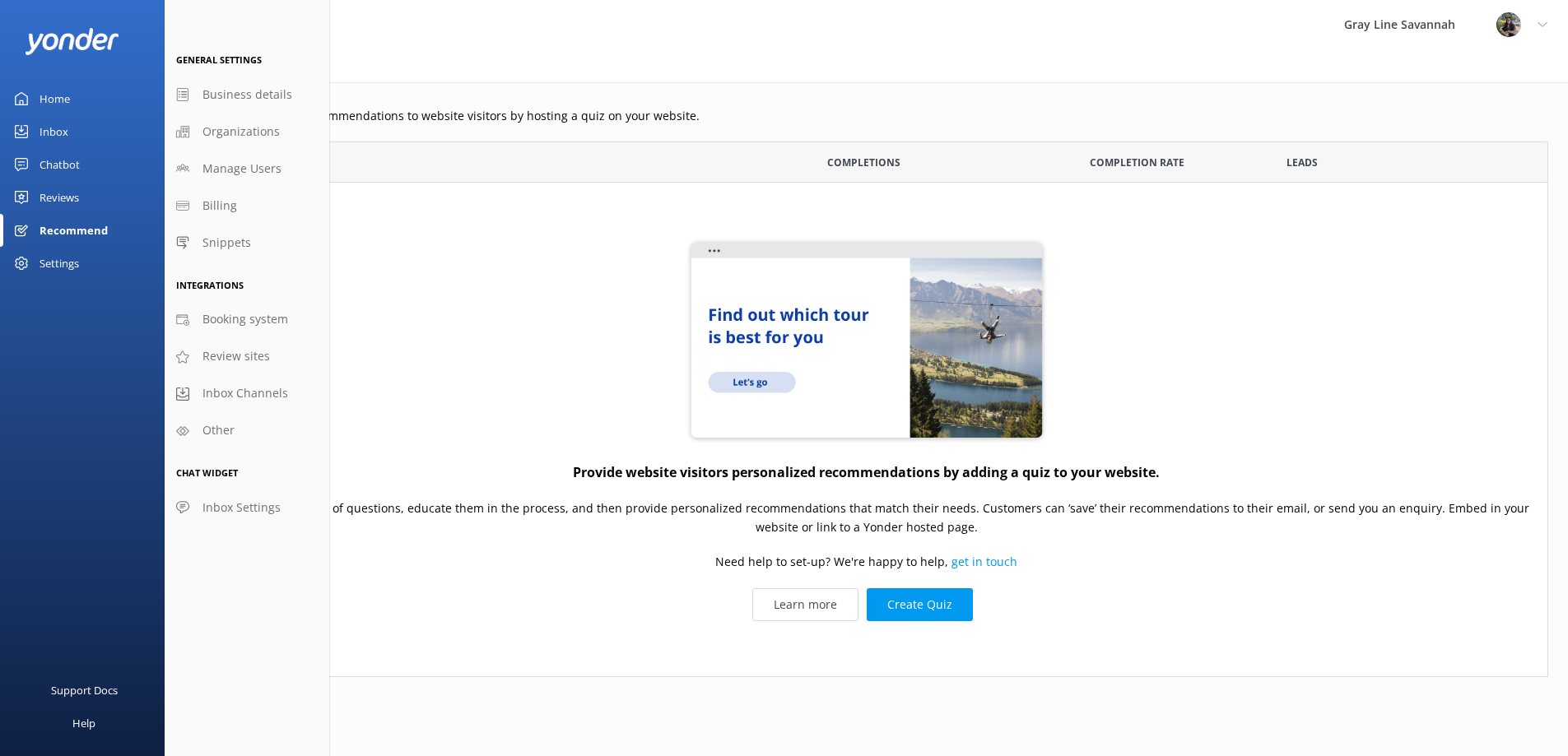
click at [48, 97] on div "Home" at bounding box center [55, 98] width 30 height 33
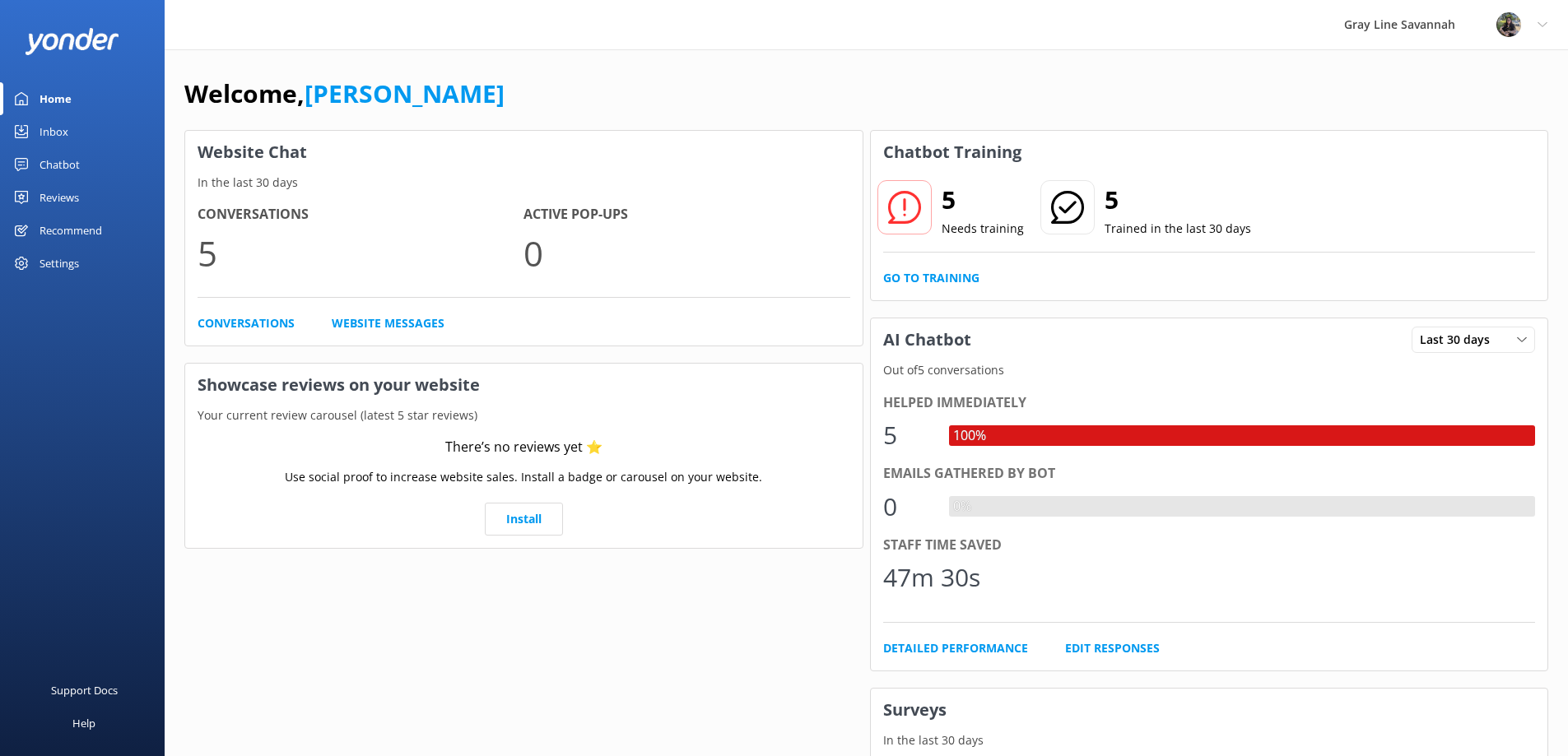
click at [68, 275] on div "Settings" at bounding box center [59, 263] width 39 height 33
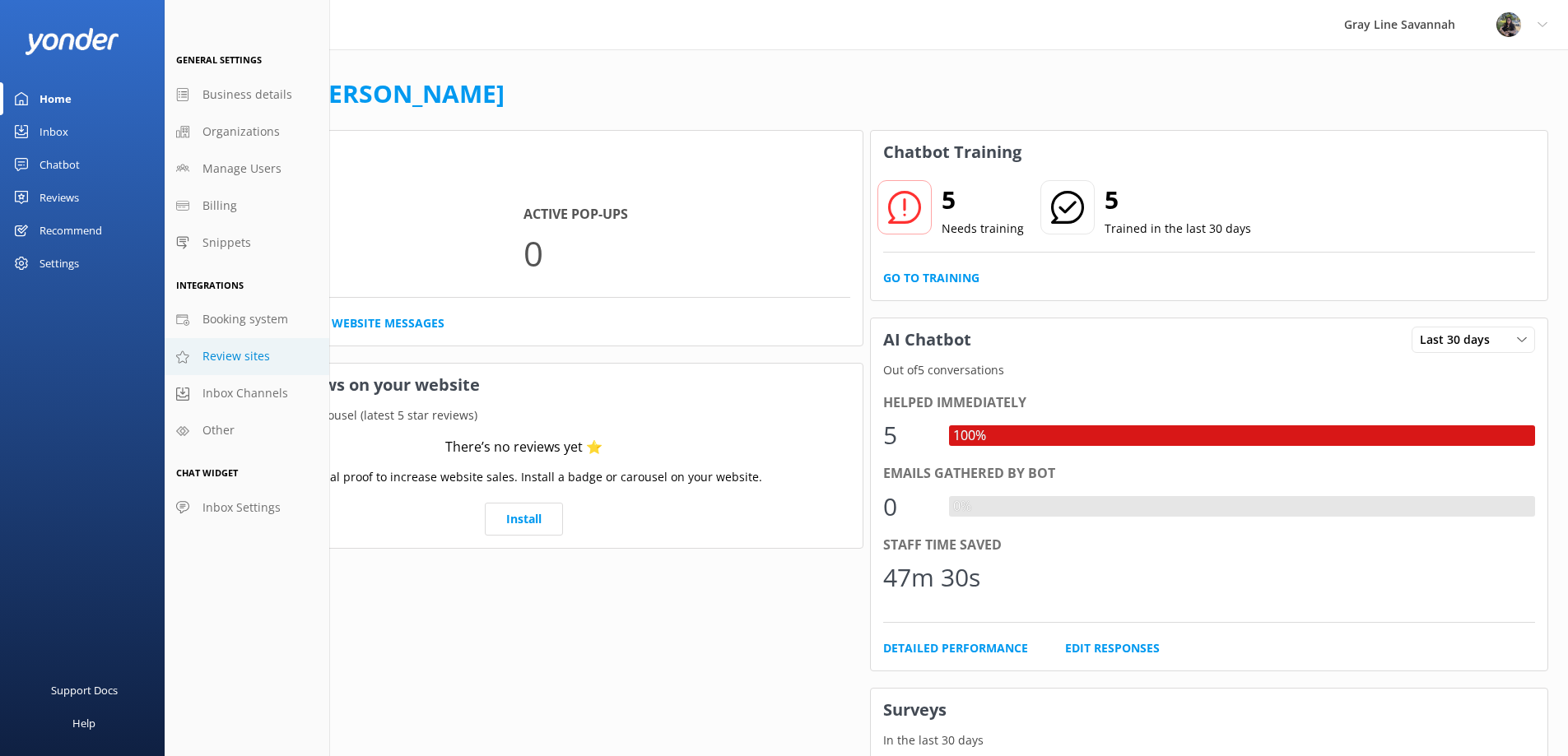
click at [266, 366] on link "Review sites" at bounding box center [247, 356] width 164 height 37
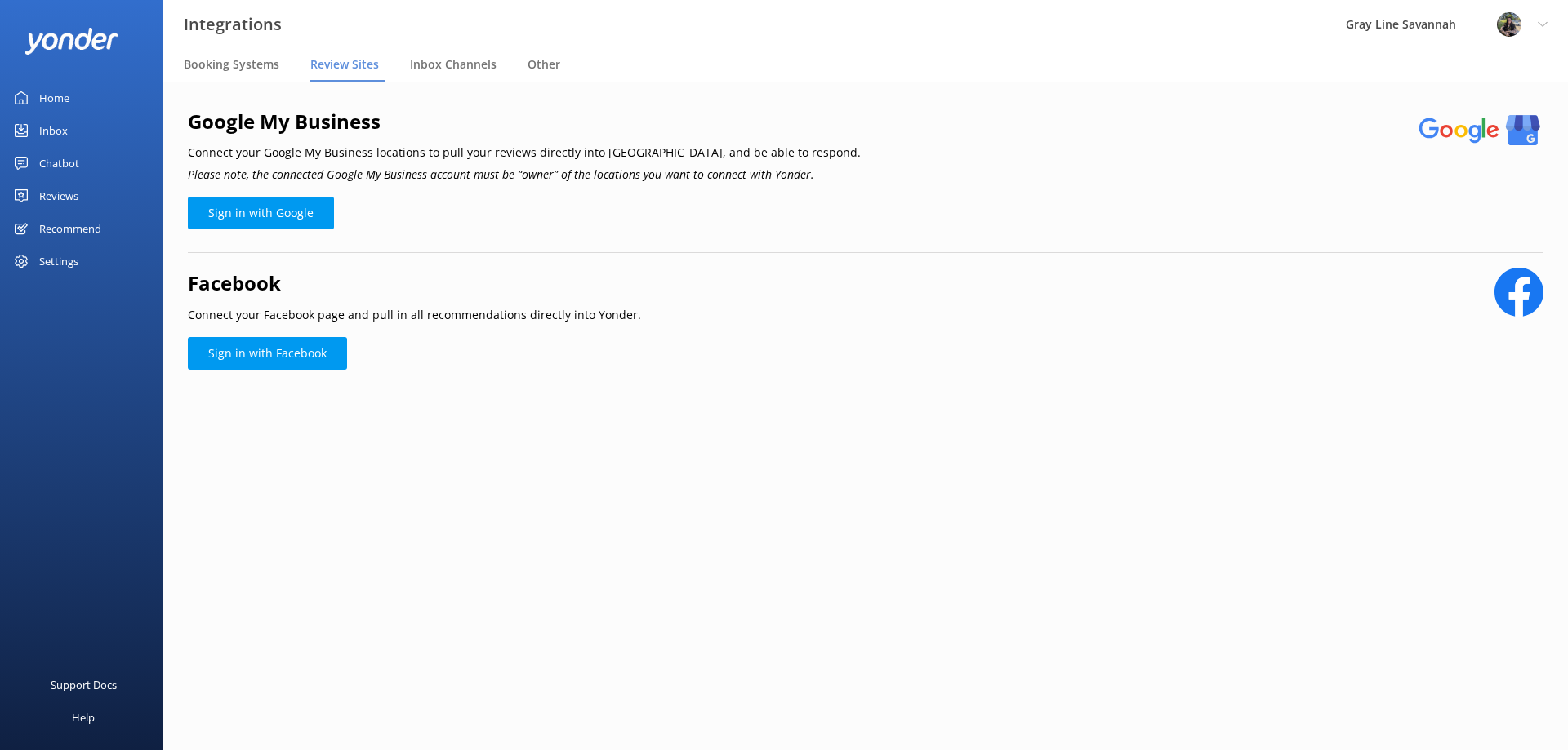
click at [69, 270] on div "Settings" at bounding box center [59, 261] width 39 height 33
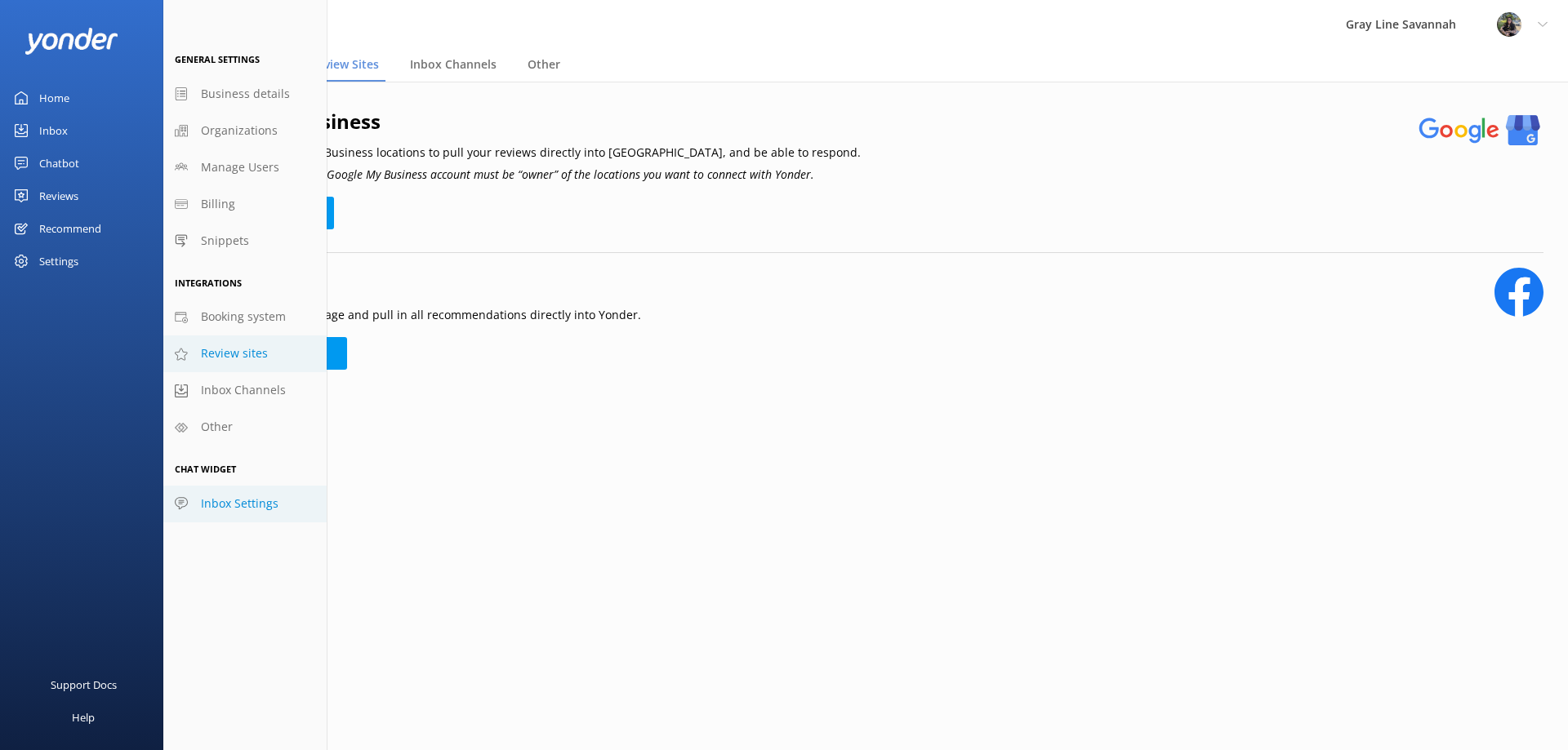
click at [225, 496] on span "Inbox Settings" at bounding box center [239, 504] width 77 height 18
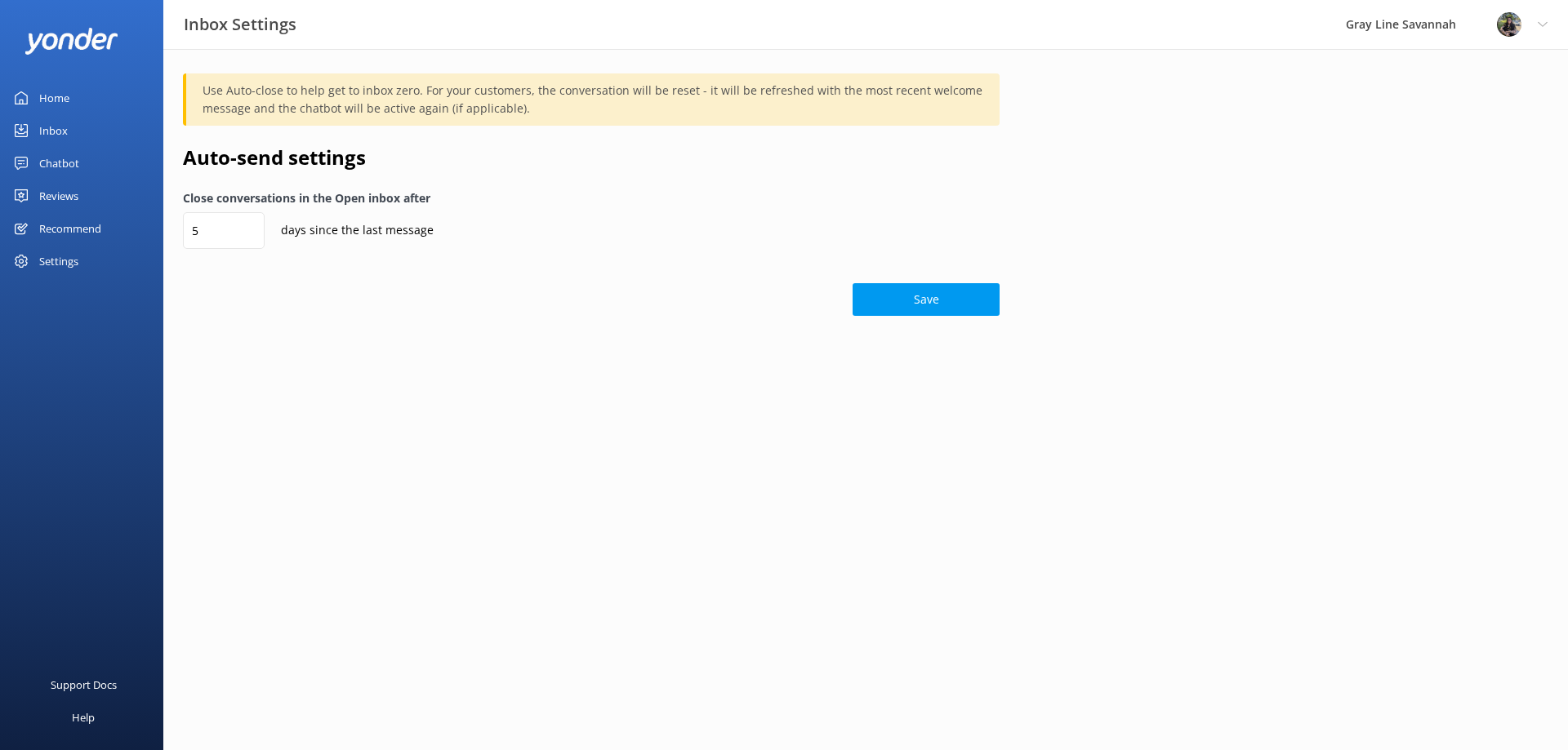
click at [79, 225] on div "Recommend" at bounding box center [70, 228] width 62 height 33
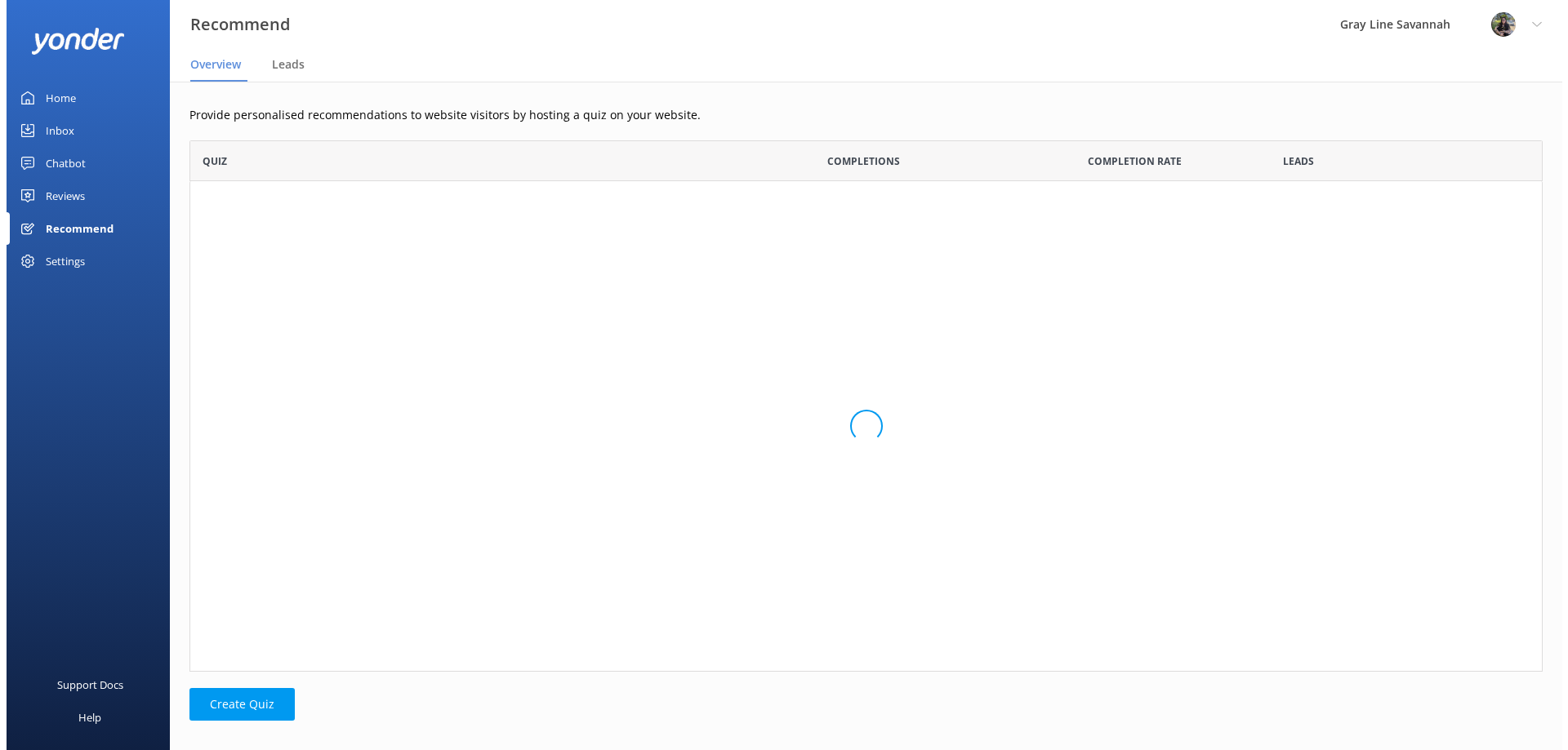
scroll to position [520, 1341]
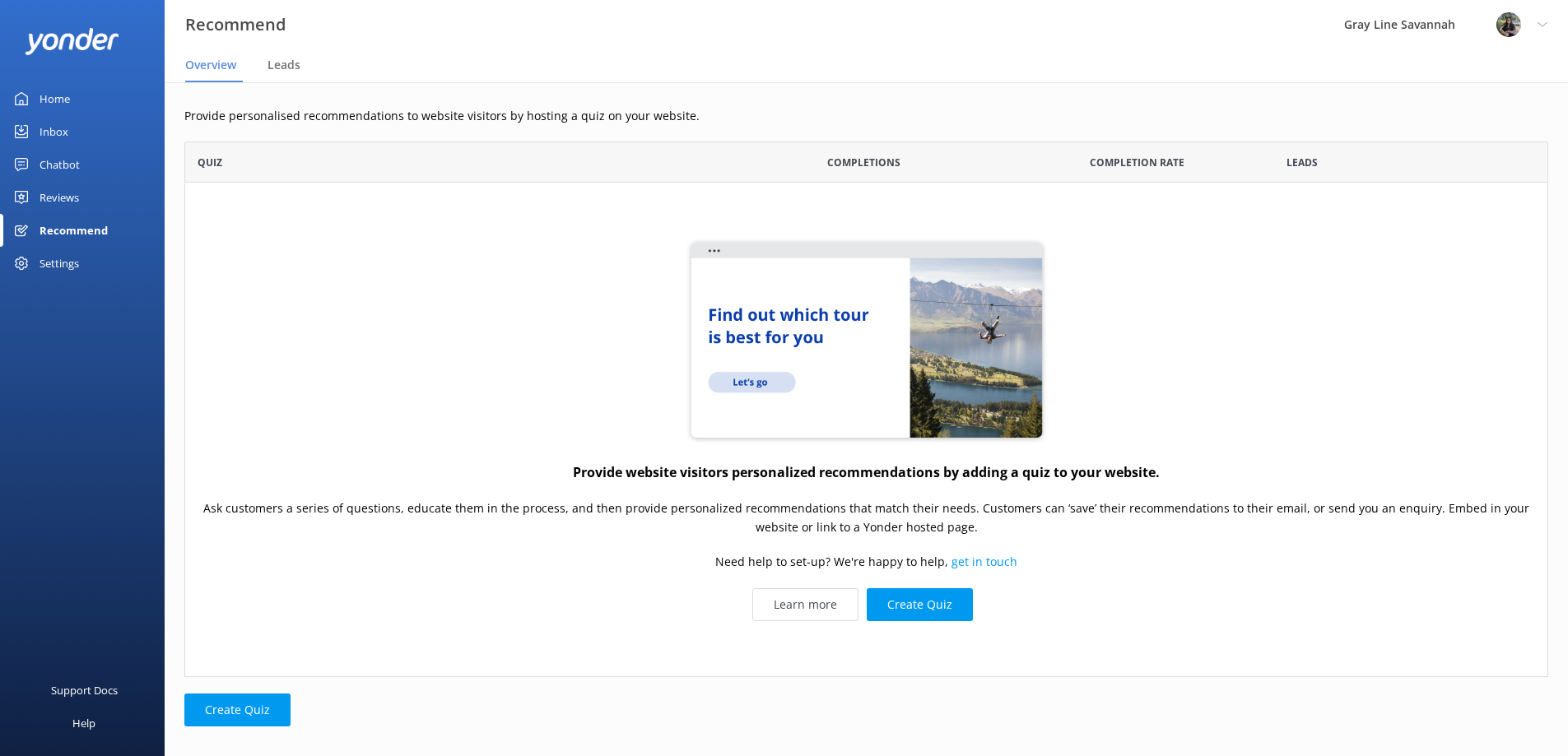
click at [73, 189] on div "Reviews" at bounding box center [59, 197] width 39 height 33
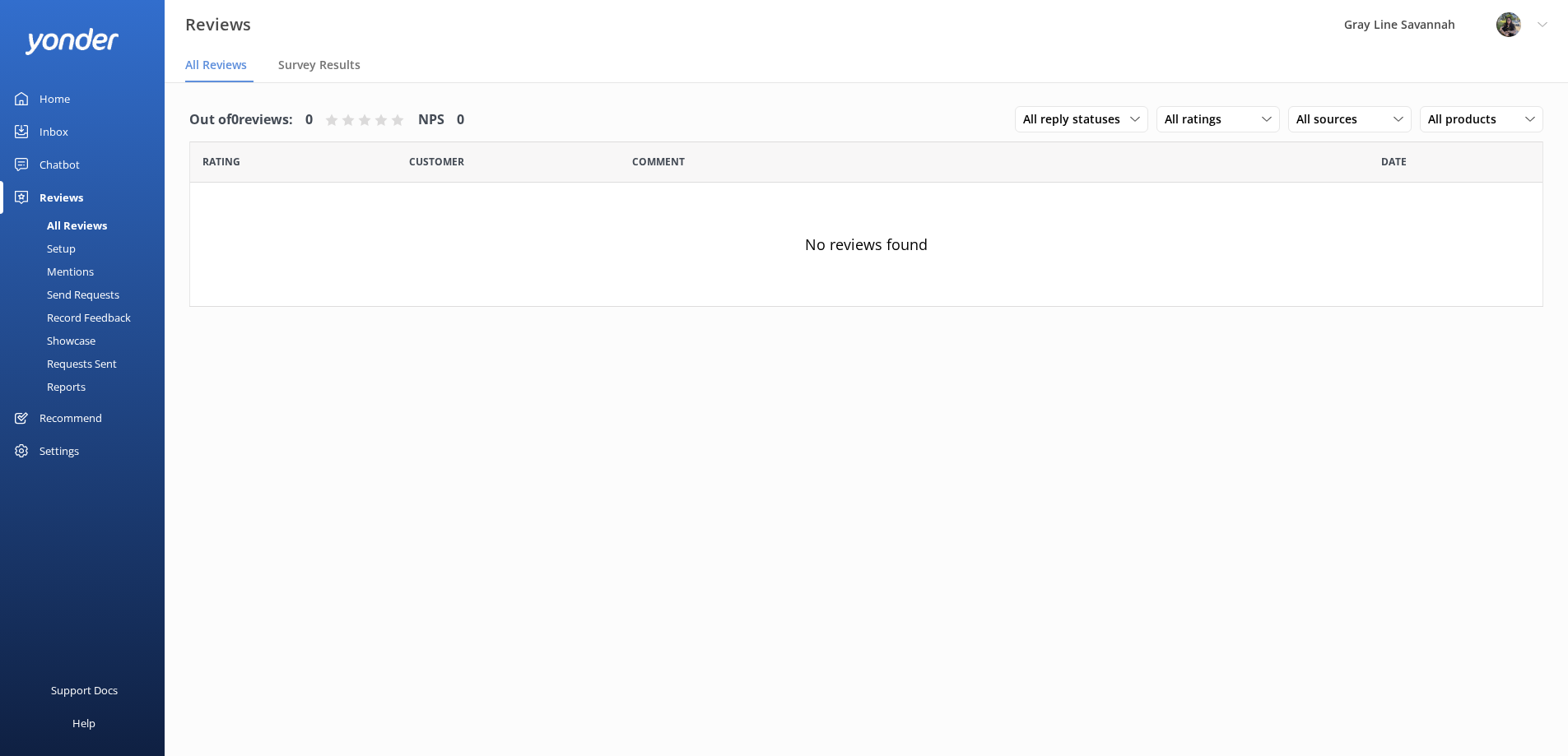
click at [61, 170] on div "Chatbot" at bounding box center [59, 164] width 40 height 33
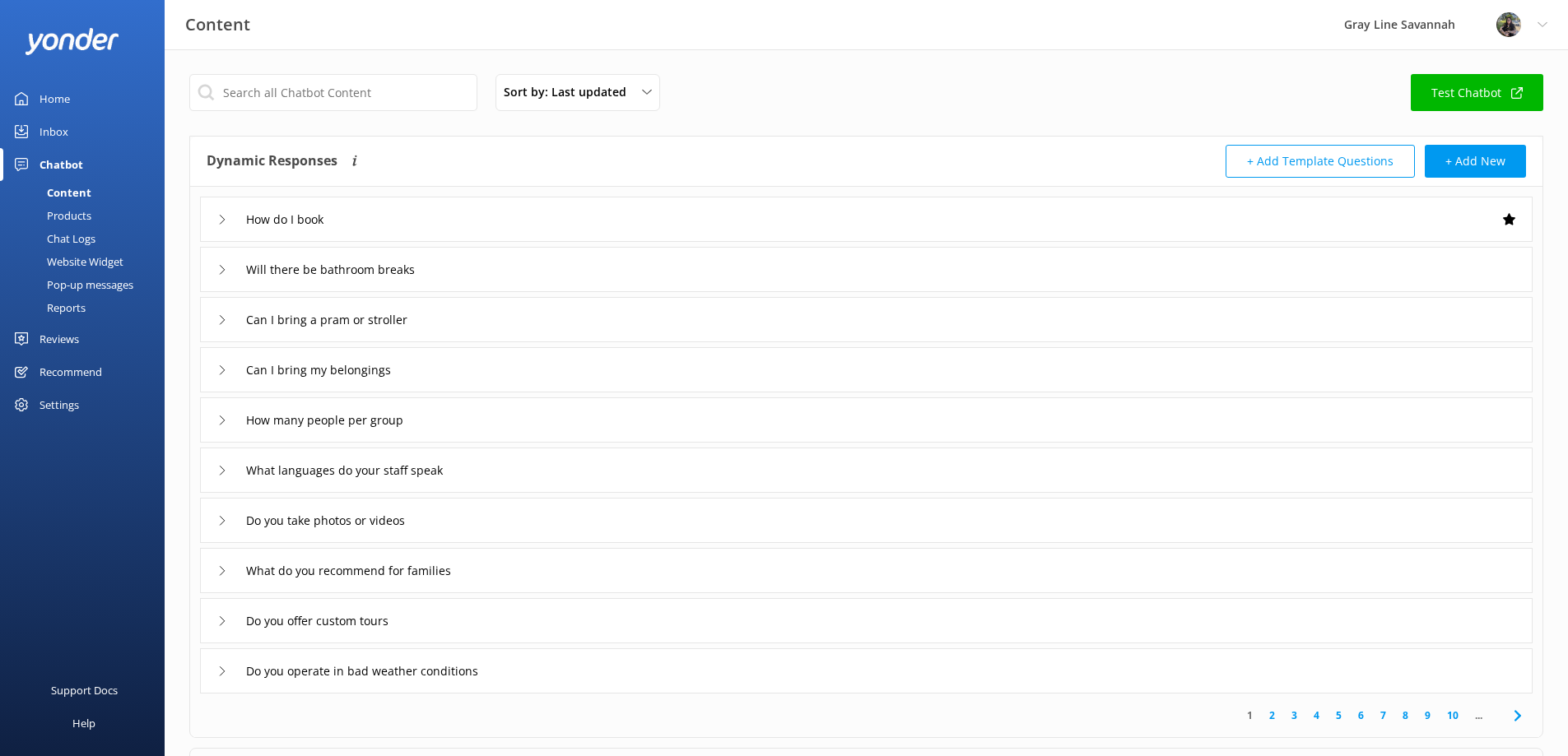
click at [98, 266] on div "Website Widget" at bounding box center [66, 262] width 114 height 23
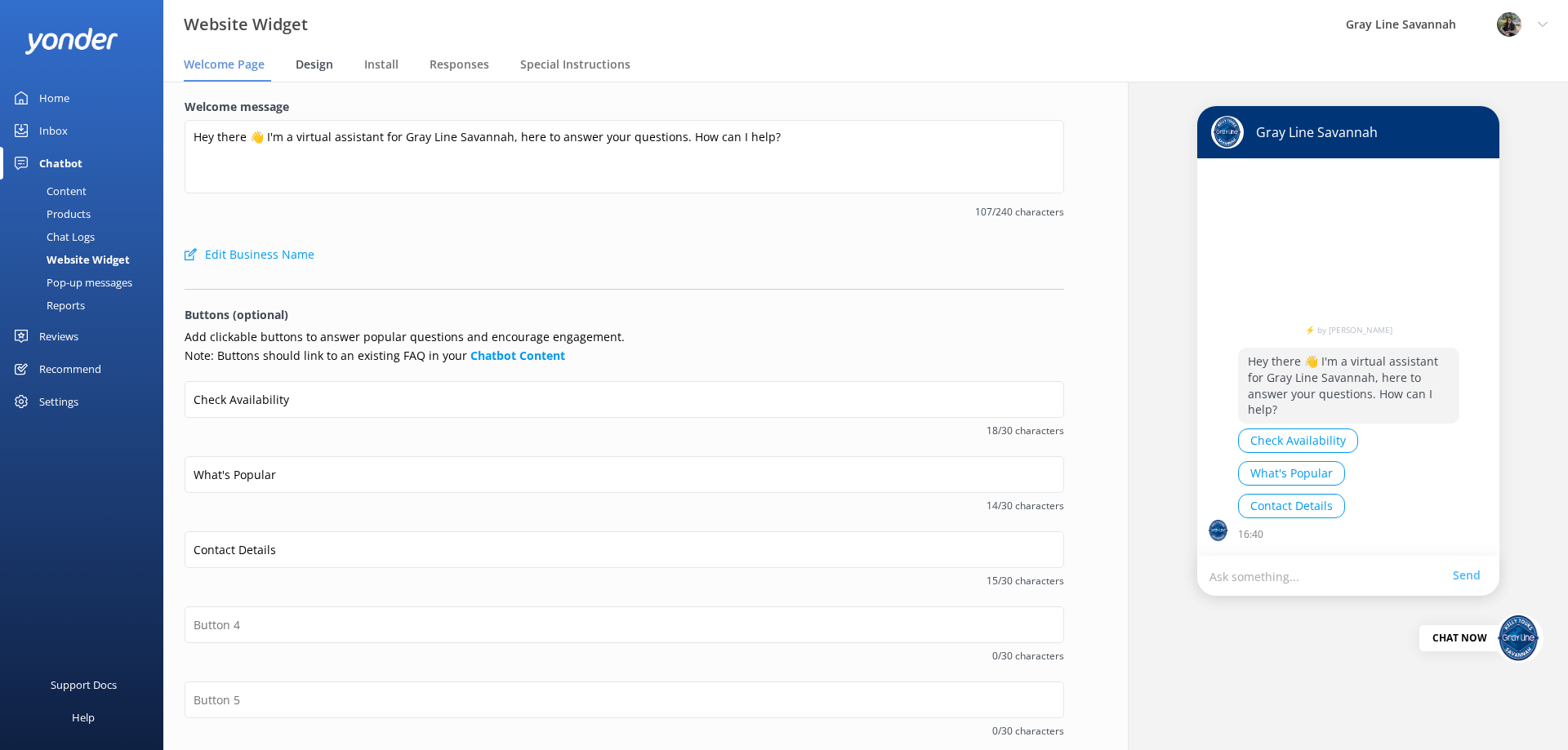
click at [324, 68] on span "Design" at bounding box center [314, 65] width 37 height 16
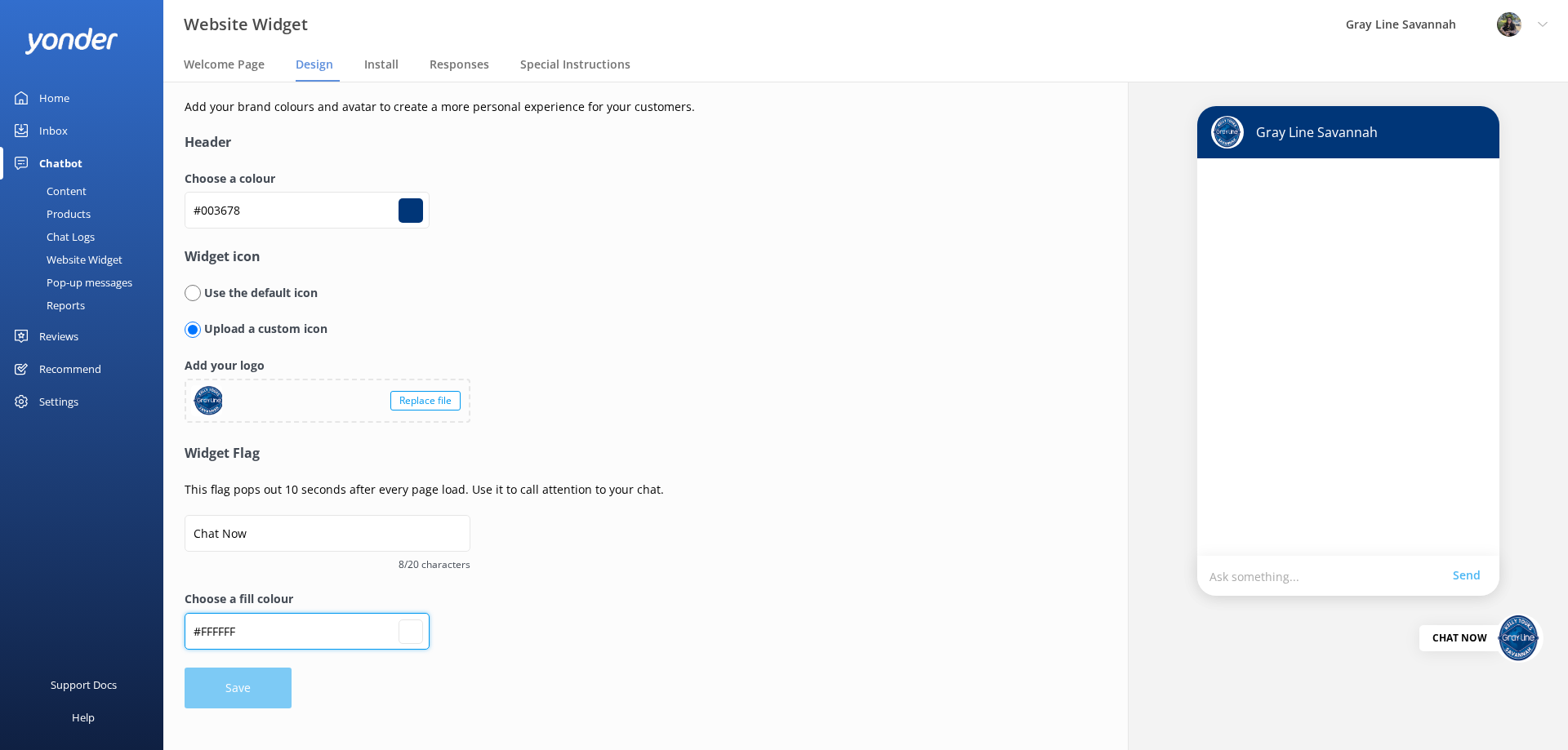
drag, startPoint x: 263, startPoint y: 630, endPoint x: 201, endPoint y: 629, distance: 62.0
click at [201, 629] on input "#FFFFFF" at bounding box center [307, 631] width 245 height 36
type input "#0"
type input "#000000"
type input "#00"
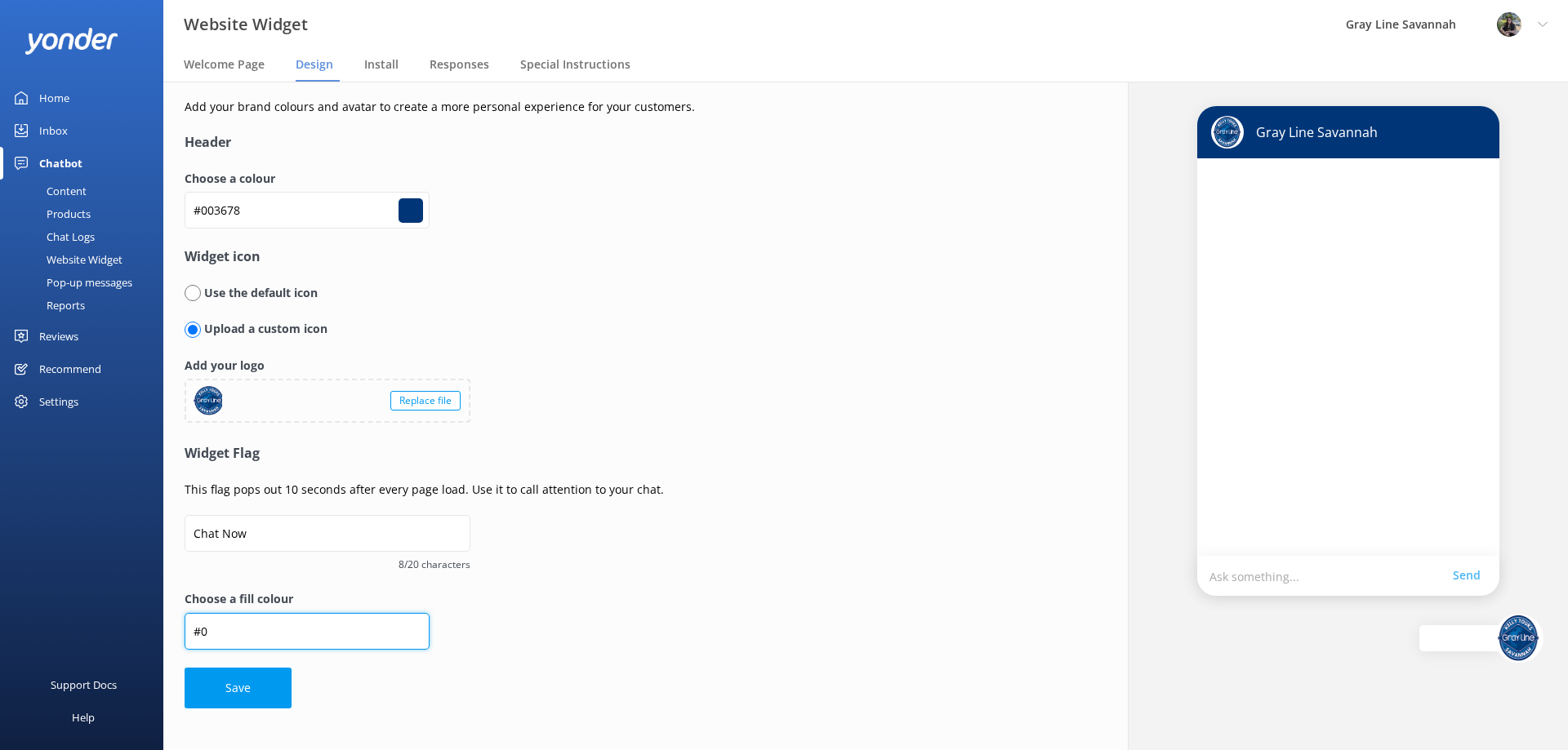
type input "#000000"
type input "#004"
type input "#000000"
type input "#004a"
type input "#000000"
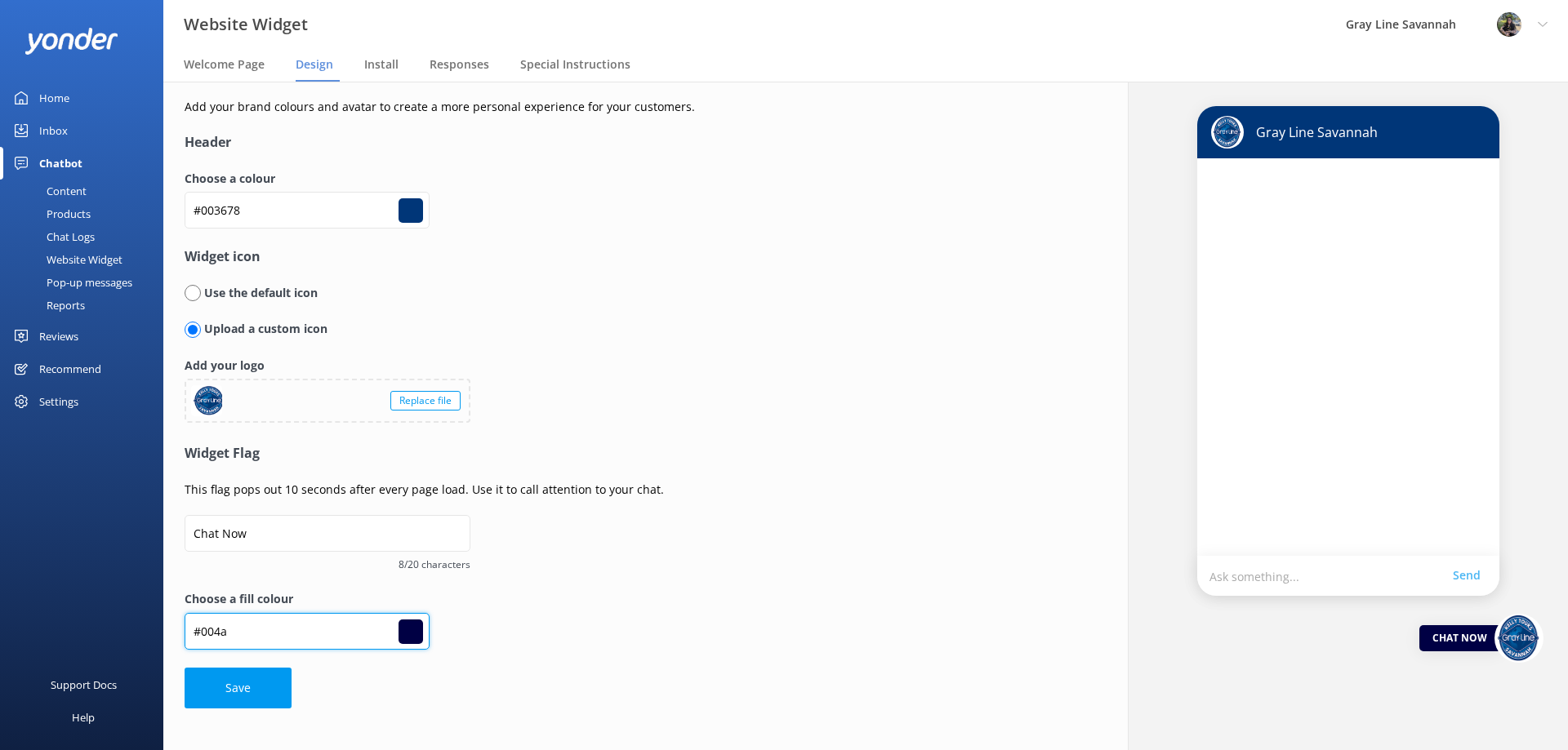
type input "#004aa"
type input "#000000"
type input "#004aad"
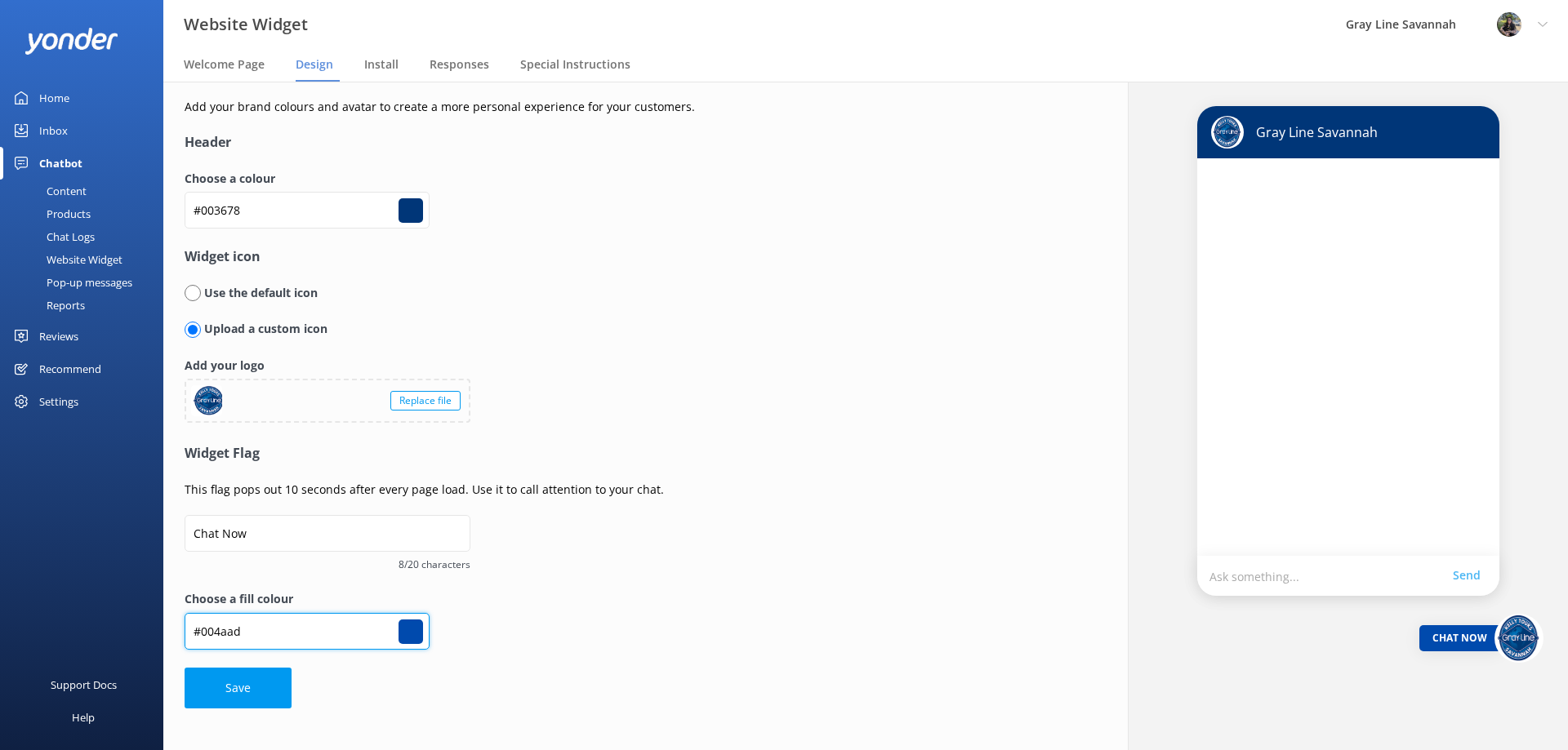
click at [184, 668] on button "Save" at bounding box center [238, 688] width 107 height 41
click at [1512, 640] on img at bounding box center [1518, 637] width 49 height 49
click at [1465, 639] on div "Chat Now" at bounding box center [1459, 637] width 81 height 26
click at [252, 686] on form "Header Choose a colour #003678 #003678 Widget icon Use the default icon Upload …" at bounding box center [592, 419] width 817 height 575
click at [574, 551] on form "Header Choose a colour #003678 #003678 Widget icon Use the default icon Upload …" at bounding box center [592, 419] width 817 height 575
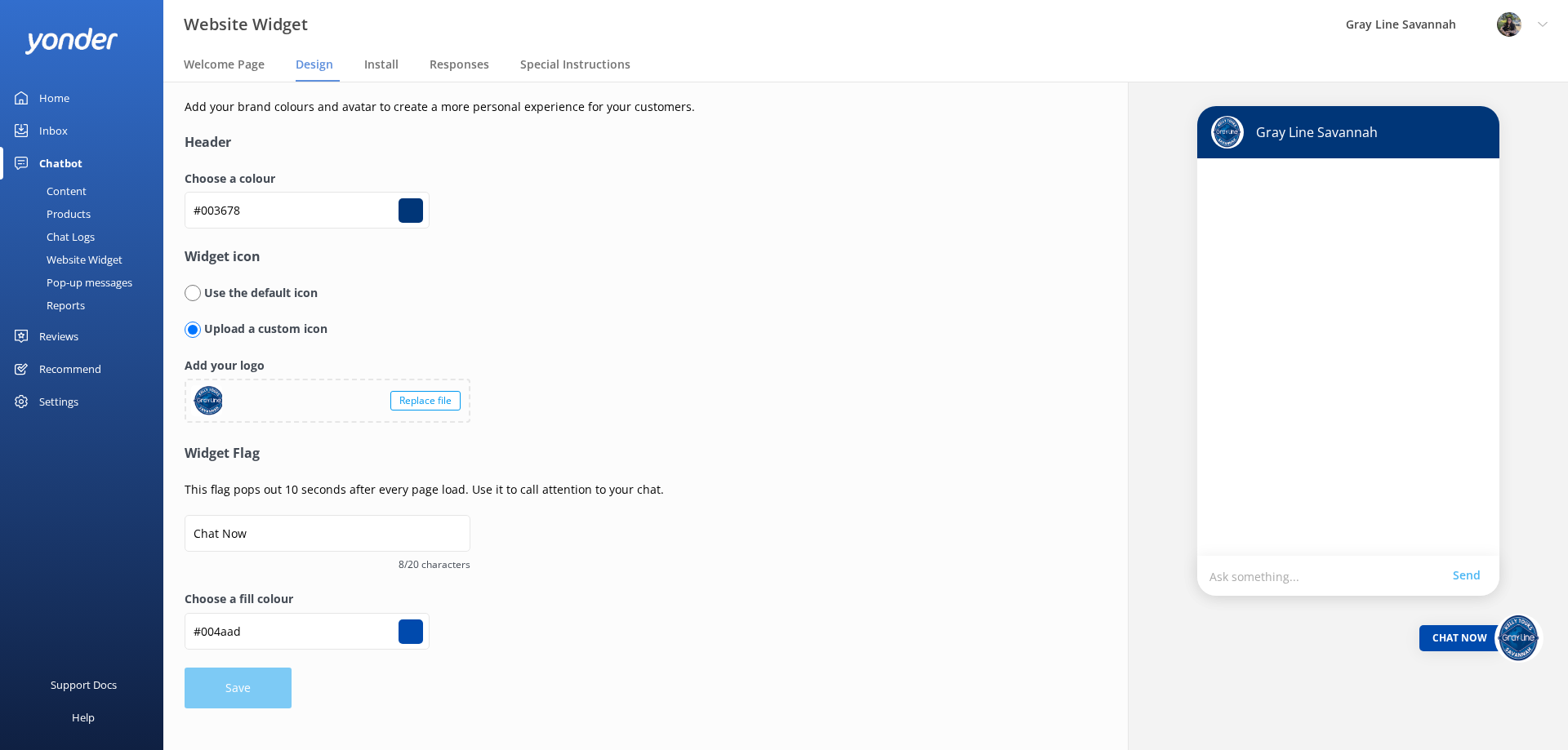
click at [574, 621] on div "Choose a fill colour #004aad #004aad" at bounding box center [592, 629] width 817 height 77
click at [376, 527] on input "Chat Now" at bounding box center [327, 533] width 286 height 36
drag, startPoint x: 376, startPoint y: 527, endPoint x: 129, endPoint y: 510, distance: 247.6
click at [129, 510] on div "Website Widget Gray Line Savannah Profile Settings Logout Welcome Page Design I…" at bounding box center [784, 416] width 1568 height 668
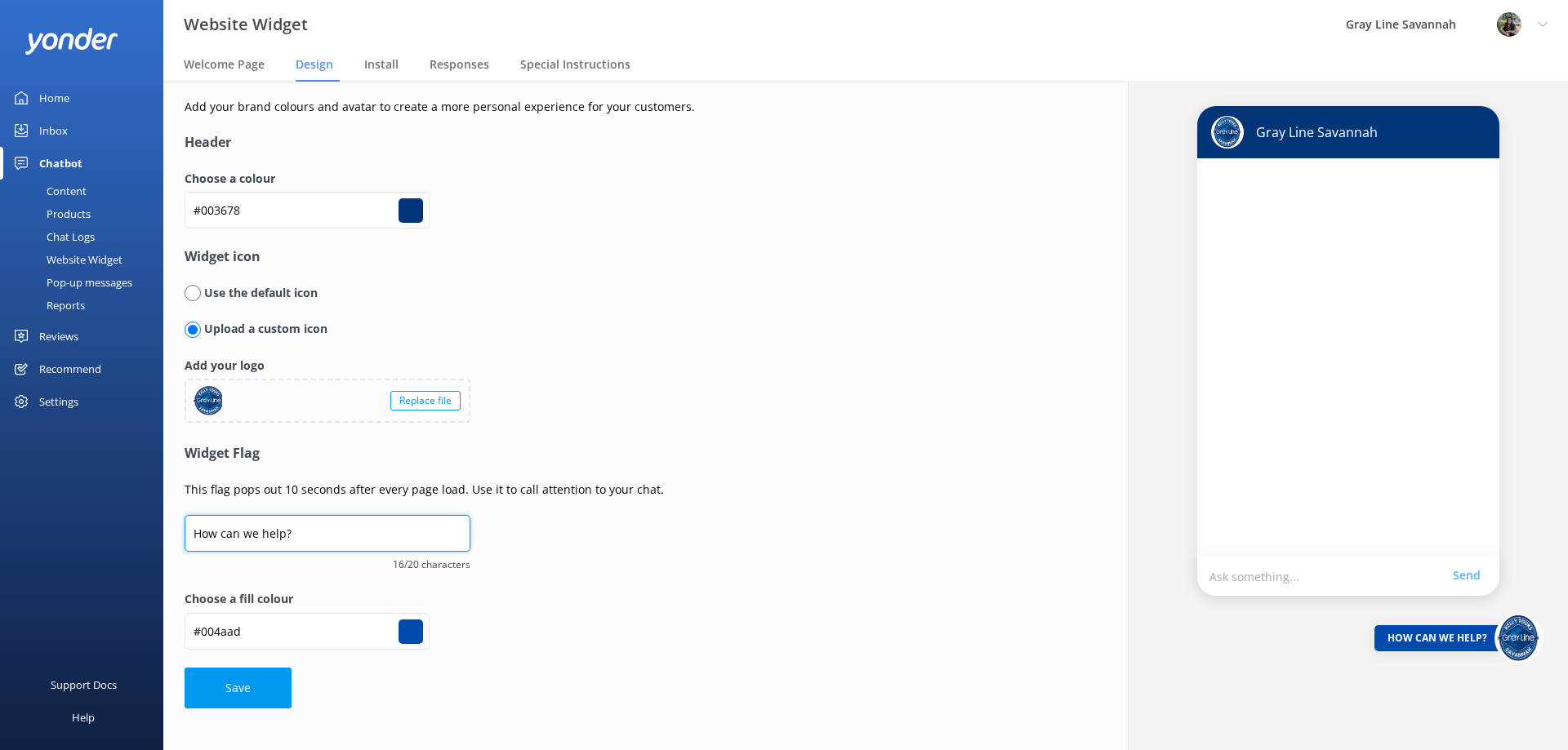
type input "How can we help?"
click at [604, 249] on h4 "Widget icon" at bounding box center [592, 257] width 817 height 21
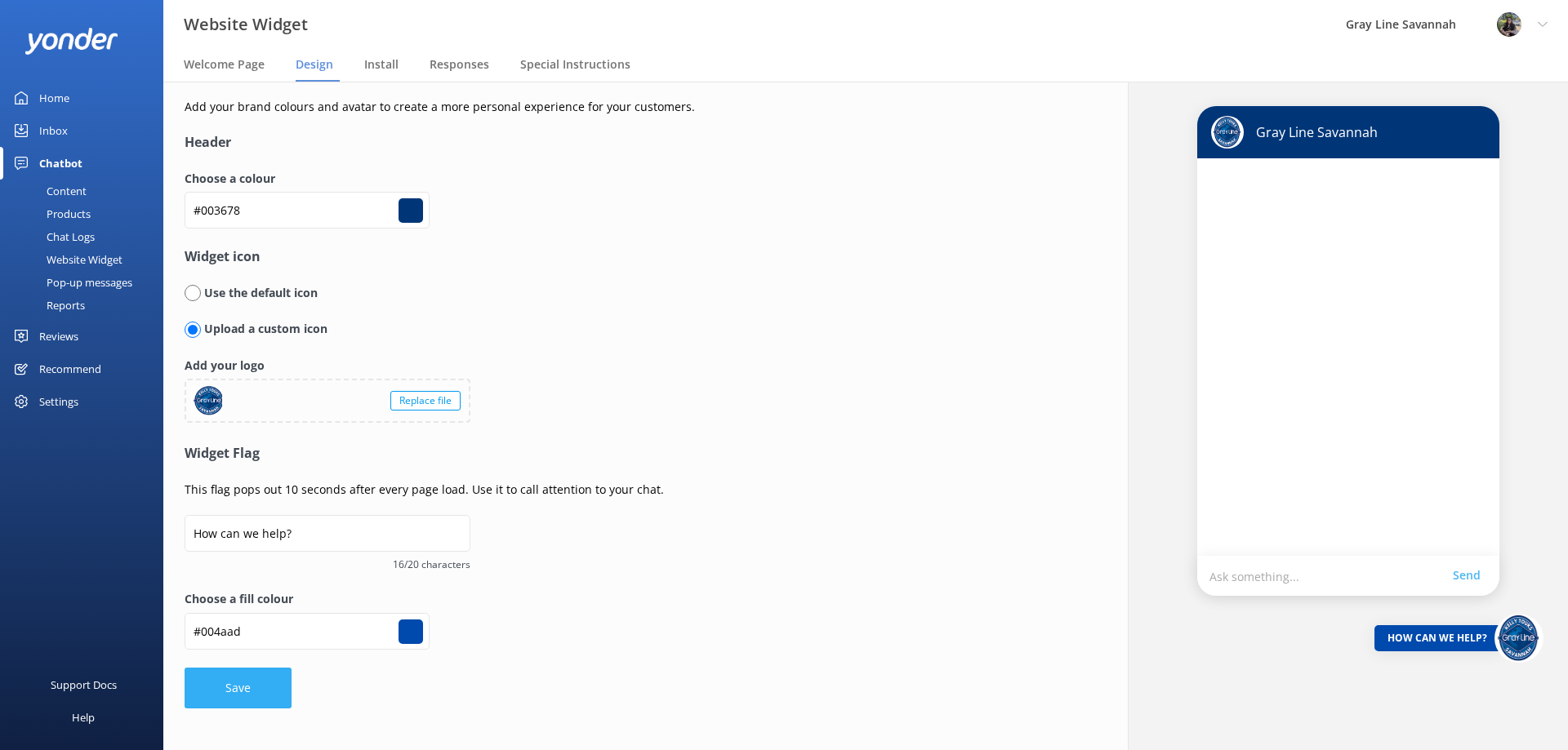
click at [267, 685] on button "Save" at bounding box center [238, 688] width 107 height 41
click at [396, 68] on span "Install" at bounding box center [381, 65] width 35 height 16
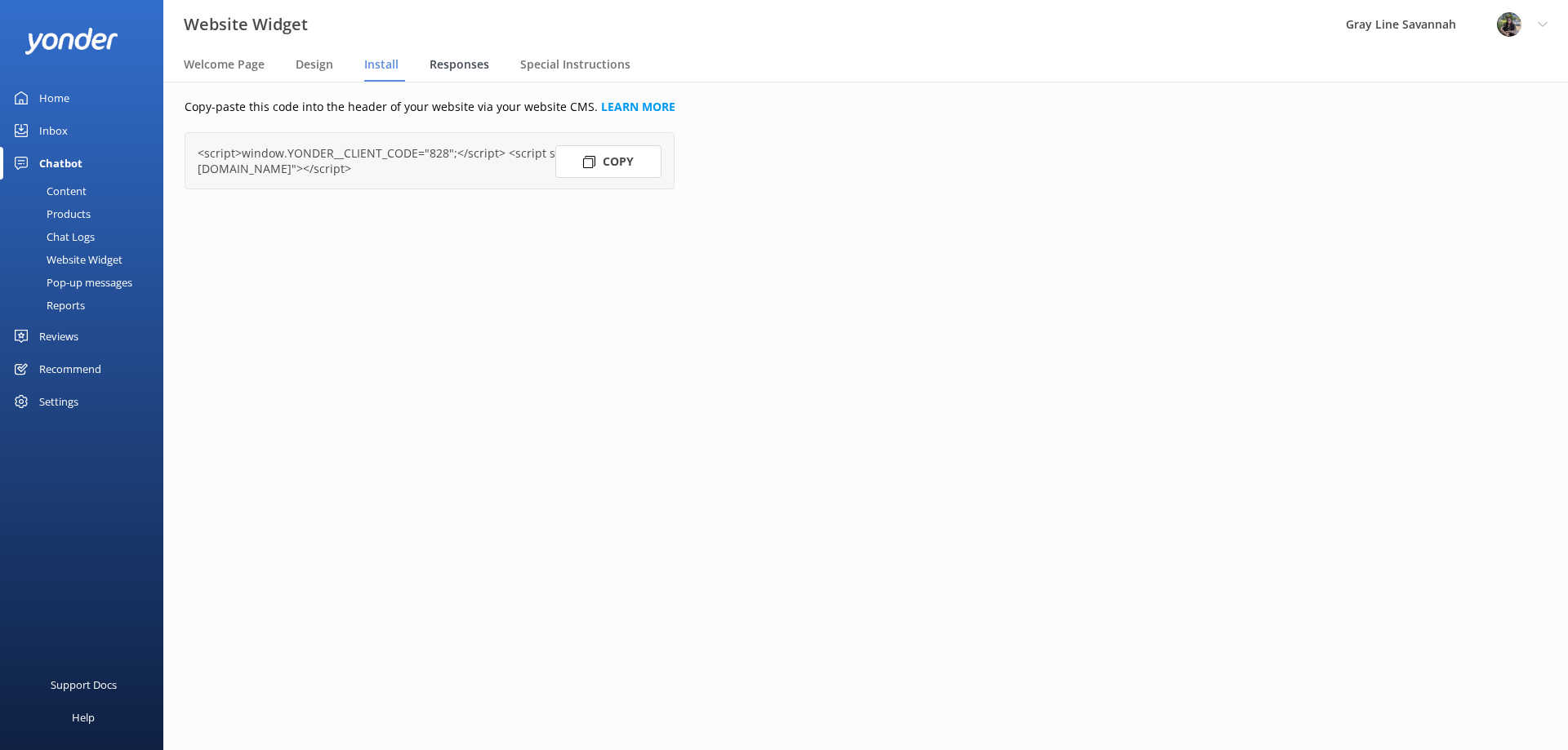
click at [438, 62] on span "Responses" at bounding box center [459, 65] width 59 height 16
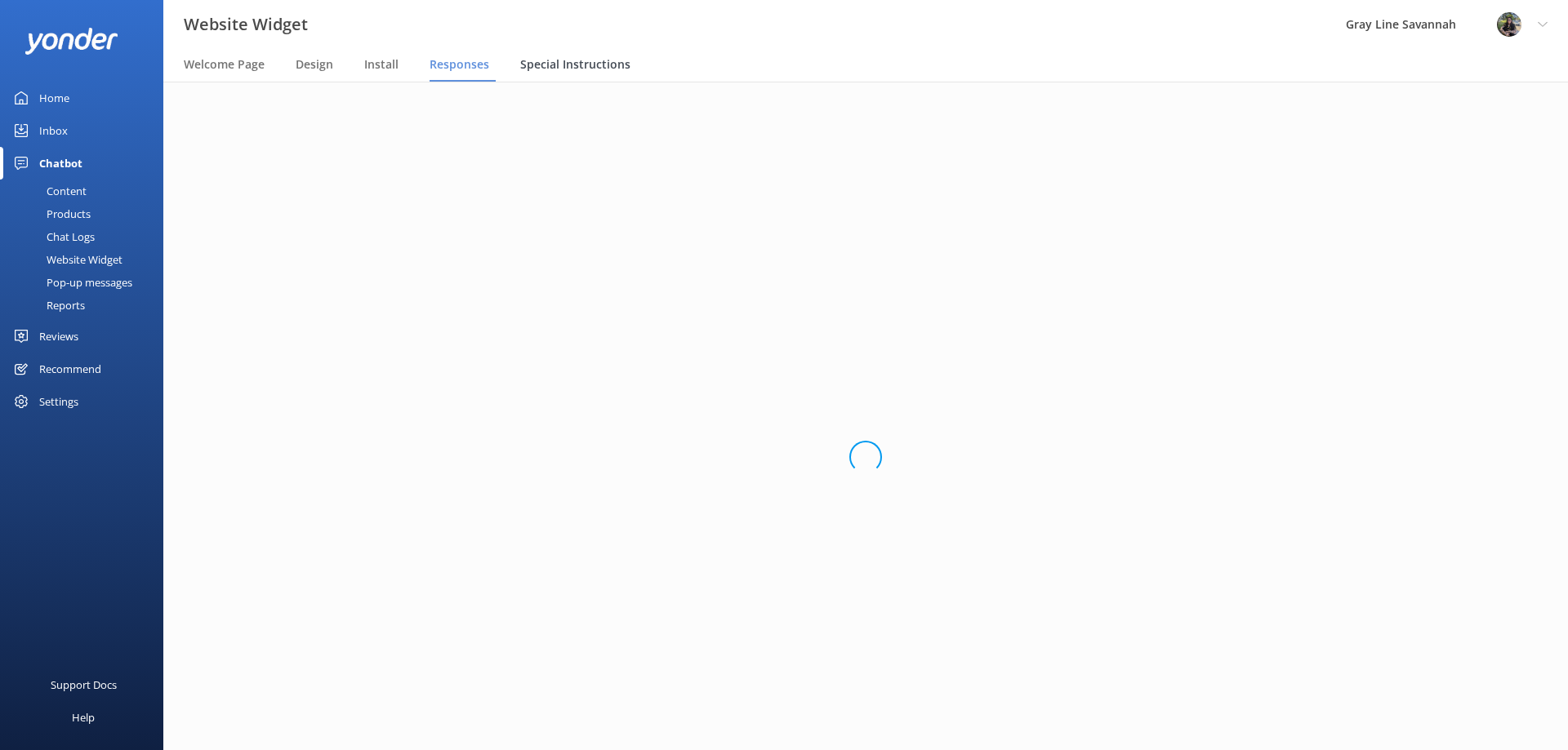
click at [533, 68] on span "Special Instructions" at bounding box center [576, 65] width 110 height 16
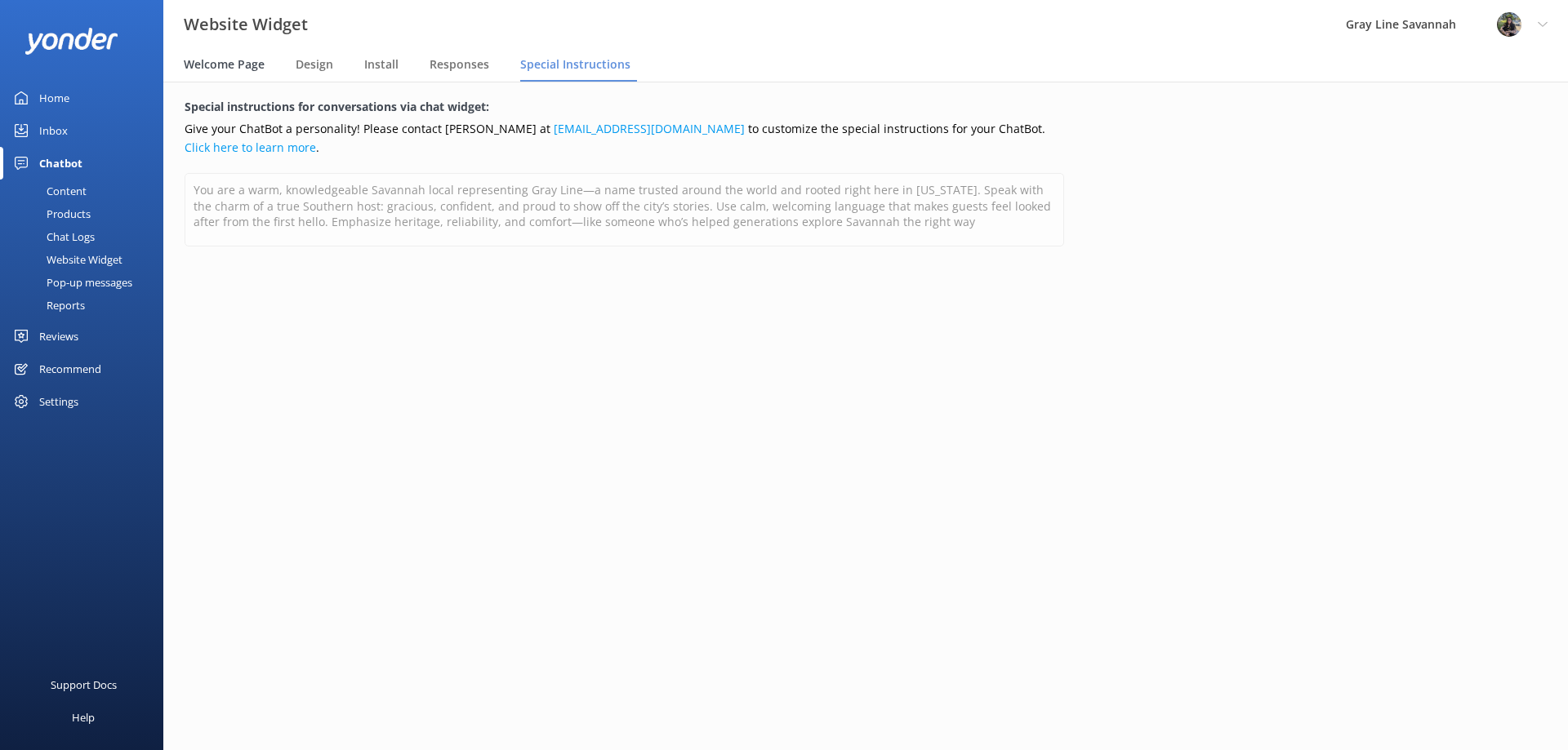
click at [218, 59] on span "Welcome Page" at bounding box center [223, 65] width 81 height 16
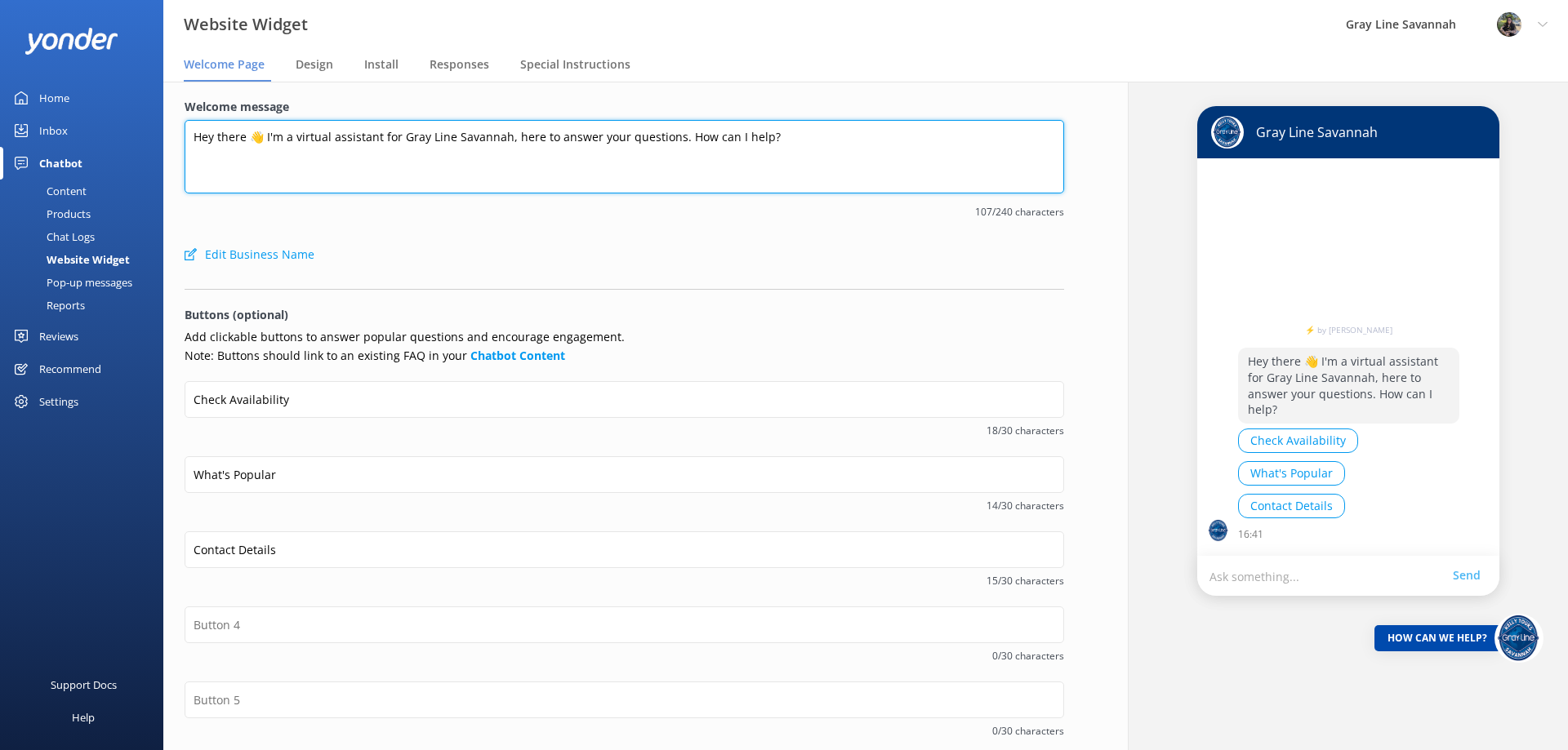
drag, startPoint x: 268, startPoint y: 135, endPoint x: 446, endPoint y: 125, distance: 178.3
click at [446, 125] on textarea "Hey there 👋 I'm a virtual assistant for Gray Line Savannah, here to answer your…" at bounding box center [624, 156] width 880 height 74
drag, startPoint x: 455, startPoint y: 139, endPoint x: 153, endPoint y: 129, distance: 302.2
click at [153, 129] on div "Website Widget Gray Line Savannah Profile Settings Logout Welcome Page Design I…" at bounding box center [784, 416] width 1568 height 668
click at [386, 137] on textarea "Getting ready to plan your Savannah, here to answer your questions. How can I h…" at bounding box center [624, 156] width 880 height 74
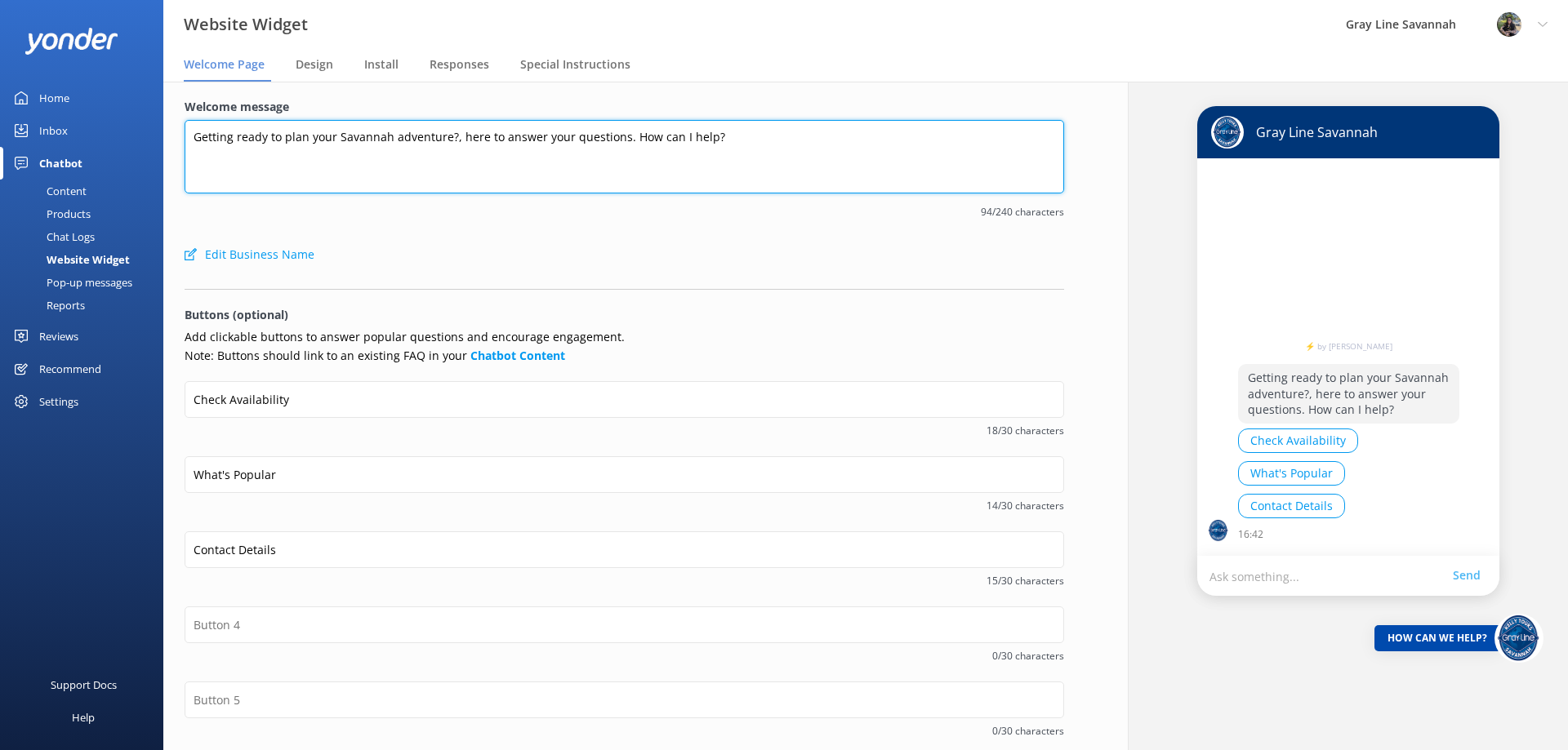
drag, startPoint x: 451, startPoint y: 139, endPoint x: 624, endPoint y: 129, distance: 173.3
click at [624, 129] on textarea "Getting ready to plan your Savannah adventure?, here to answer your questions. …" at bounding box center [624, 156] width 880 height 74
drag, startPoint x: 748, startPoint y: 128, endPoint x: 650, endPoint y: 138, distance: 98.5
click at [650, 138] on textarea "Getting ready to plan your Savannah adventure? [PERSON_NAME] Tours Gray Line is…" at bounding box center [624, 156] width 880 height 74
type textarea "Getting ready to plan your Savannah adventure? [PERSON_NAME] Tours Gray Line is…"
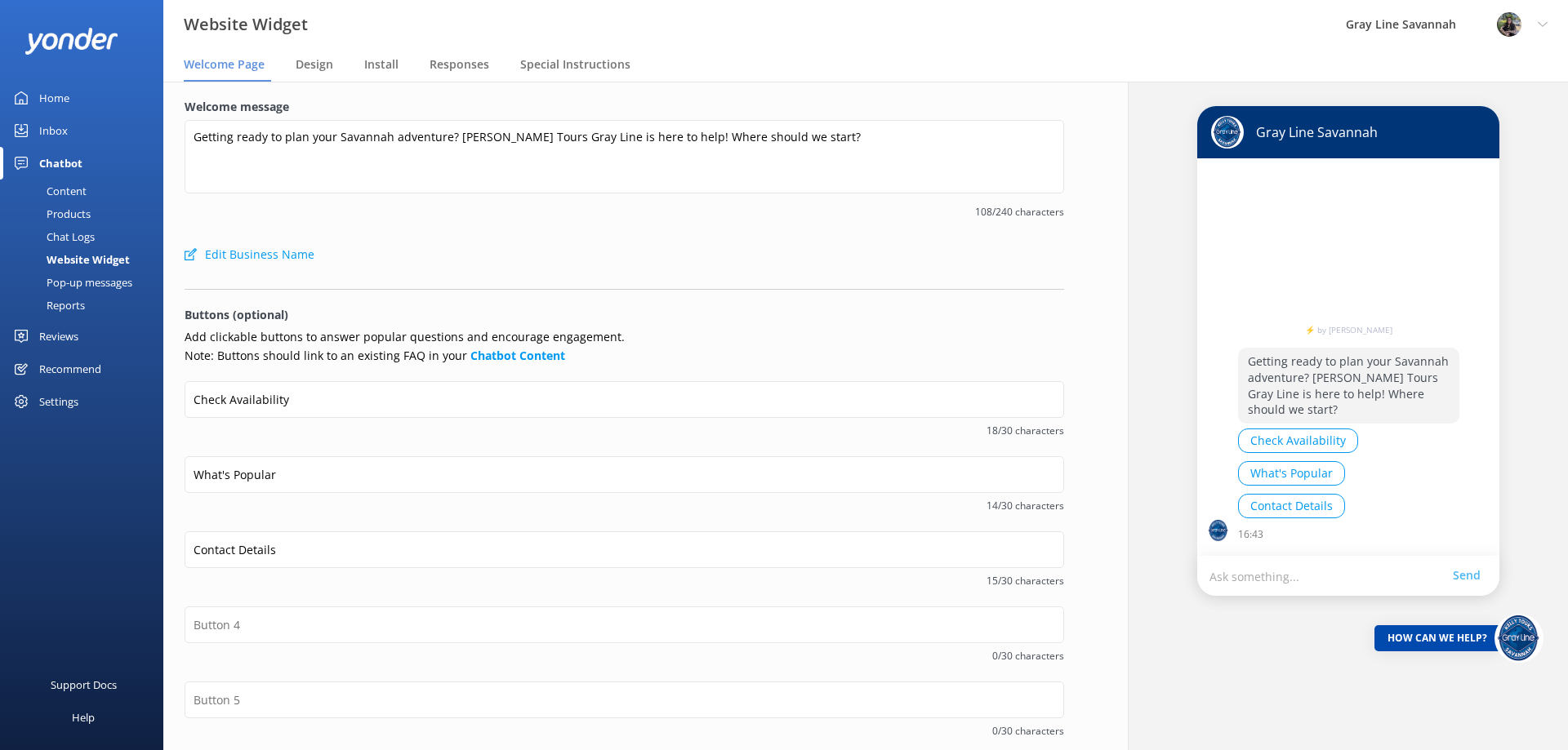
click at [844, 277] on form "Welcome message Getting ready to plan your Savannah adventure? [PERSON_NAME] To…" at bounding box center [624, 494] width 880 height 791
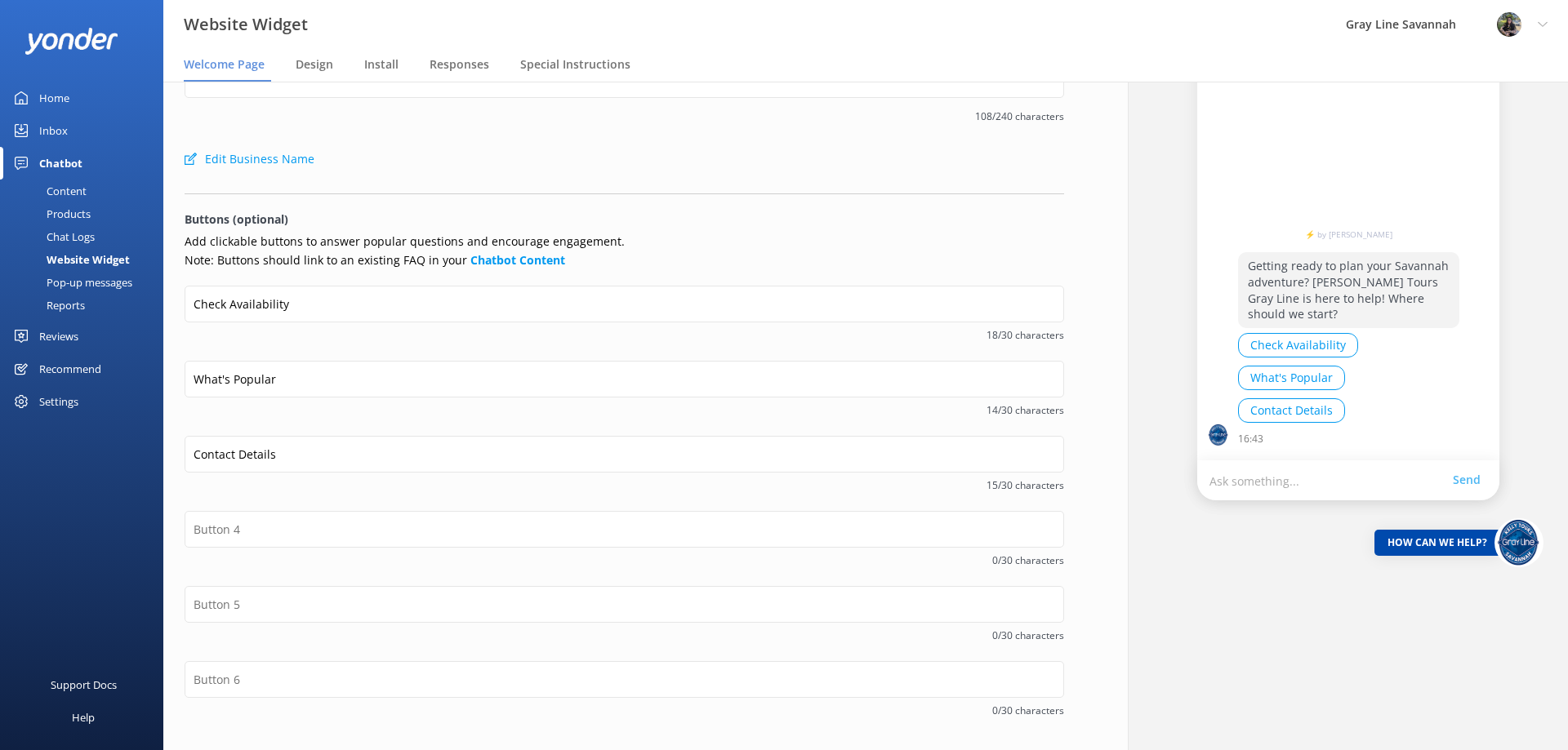
scroll to position [155, 0]
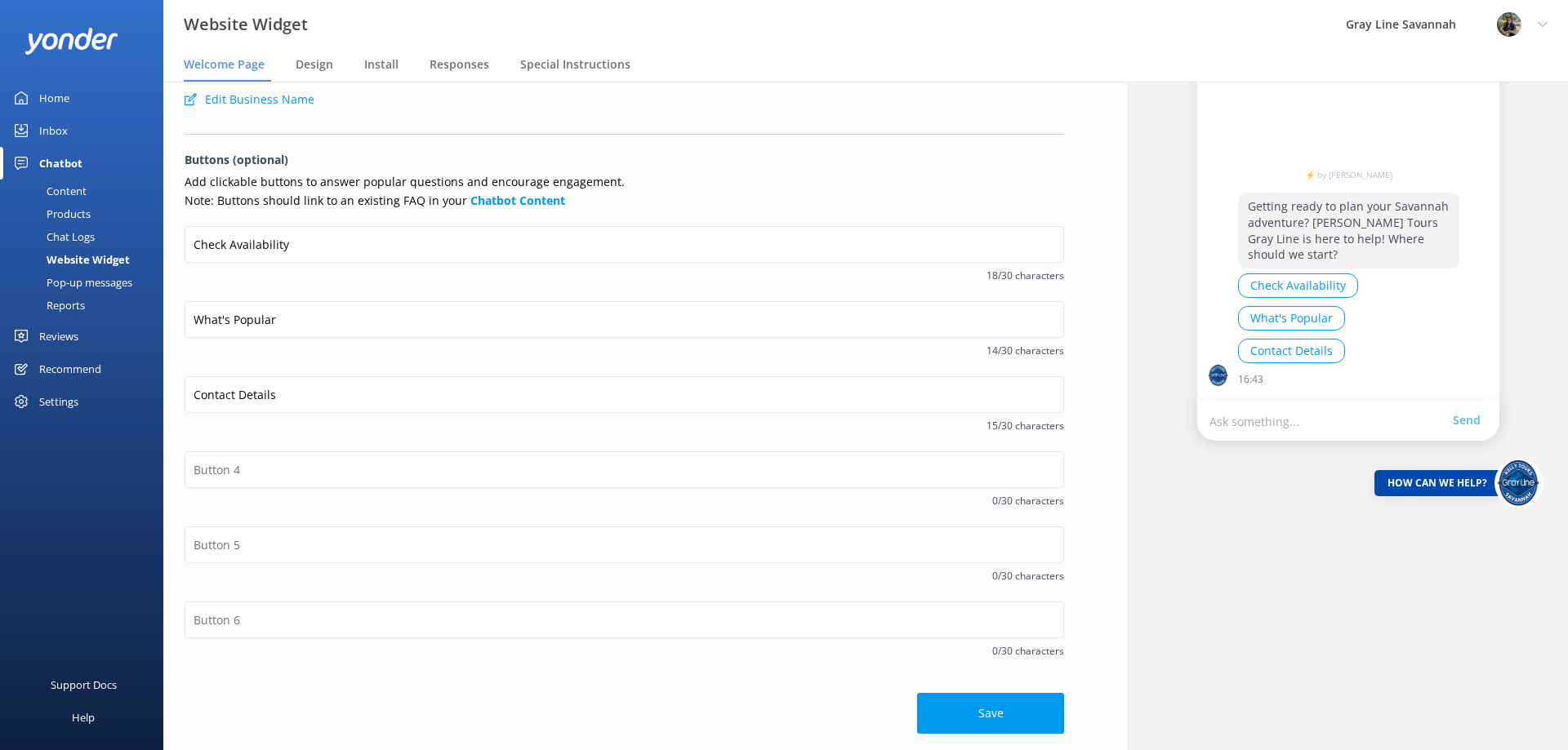
drag, startPoint x: 994, startPoint y: 723, endPoint x: 275, endPoint y: 414, distance: 782.6
click at [275, 414] on form "Welcome message Getting ready to plan your Savannah adventure? [PERSON_NAME] To…" at bounding box center [624, 339] width 880 height 791
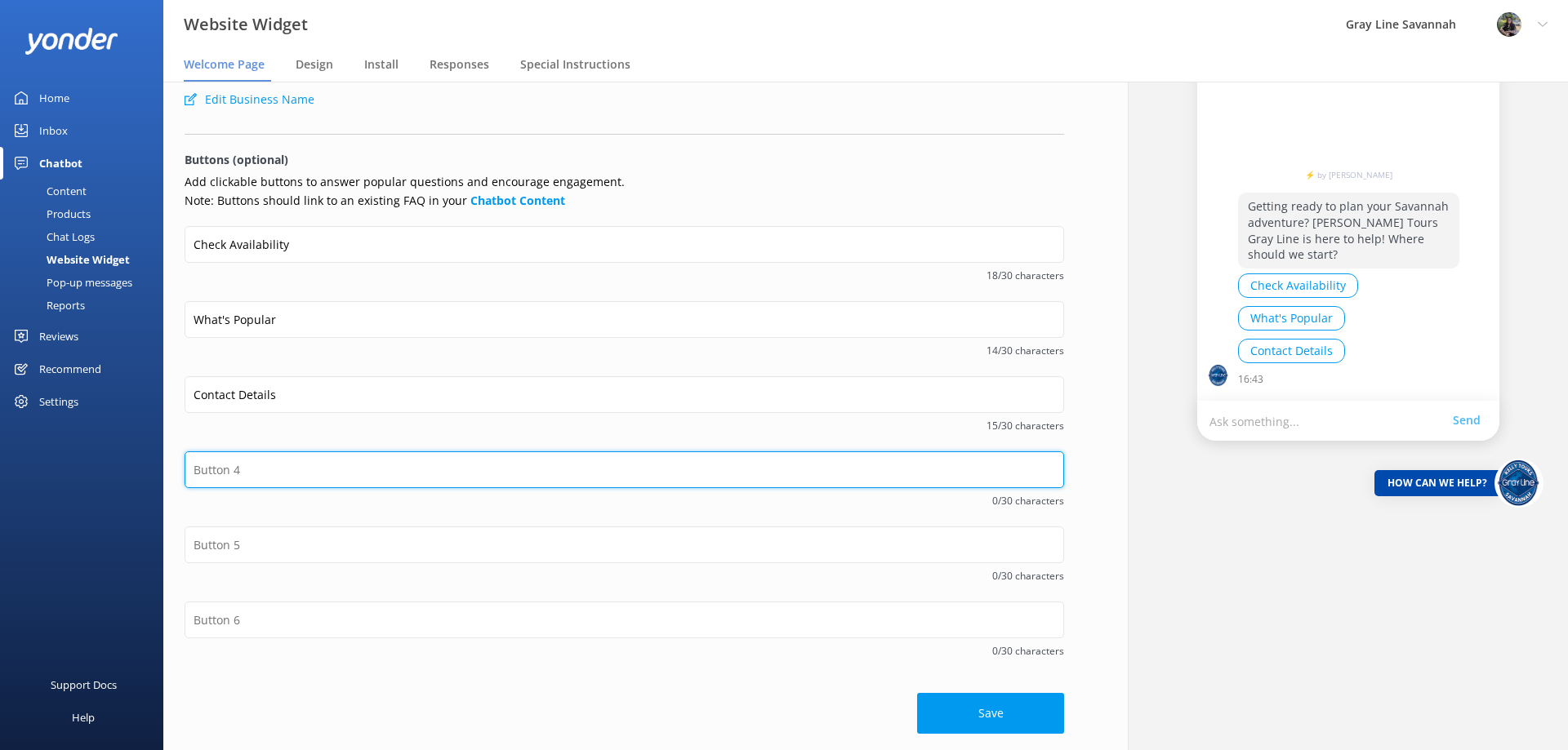
click at [283, 465] on input "text" at bounding box center [624, 469] width 880 height 36
type input "Special Events"
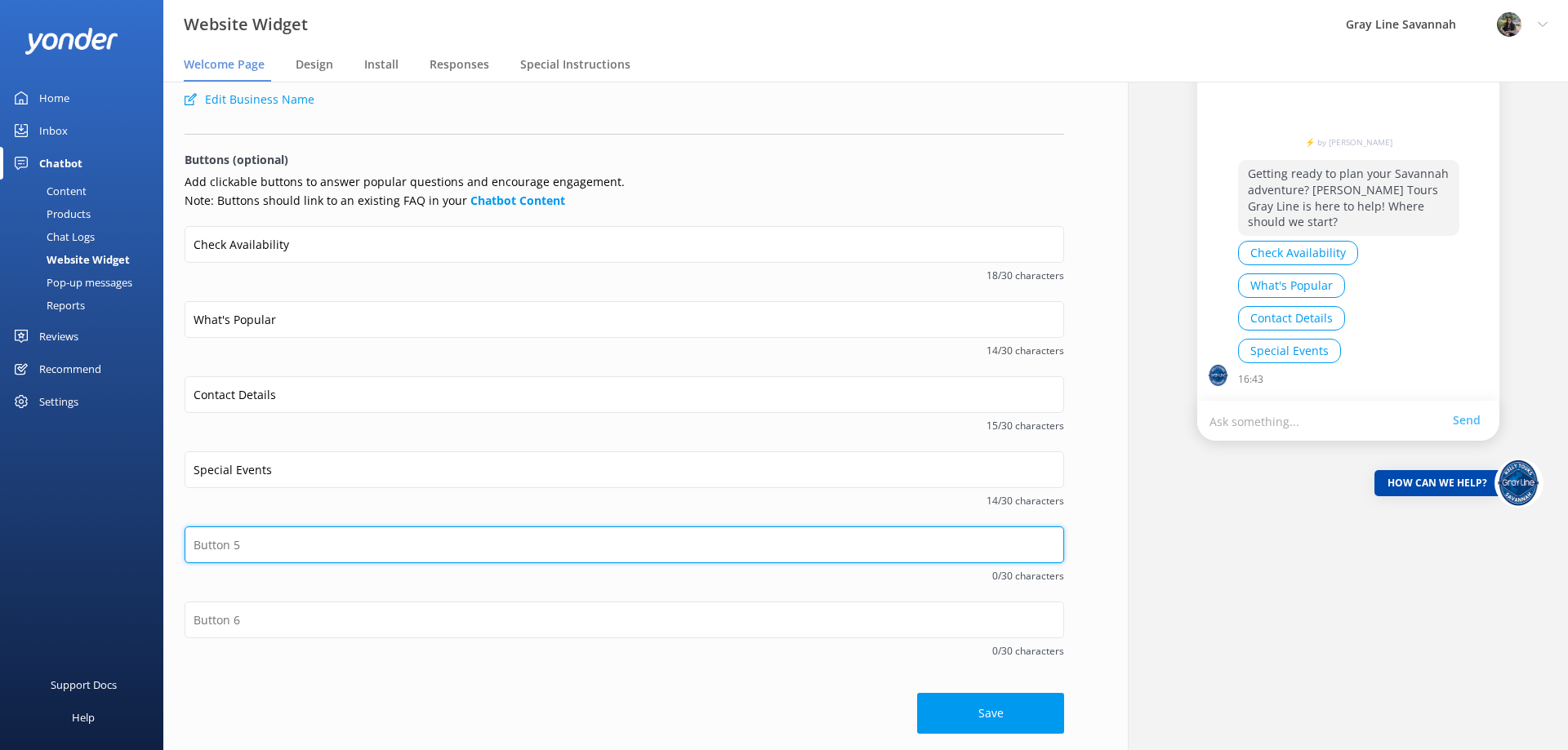
click at [224, 551] on input "text" at bounding box center [624, 544] width 880 height 36
type input "Charters"
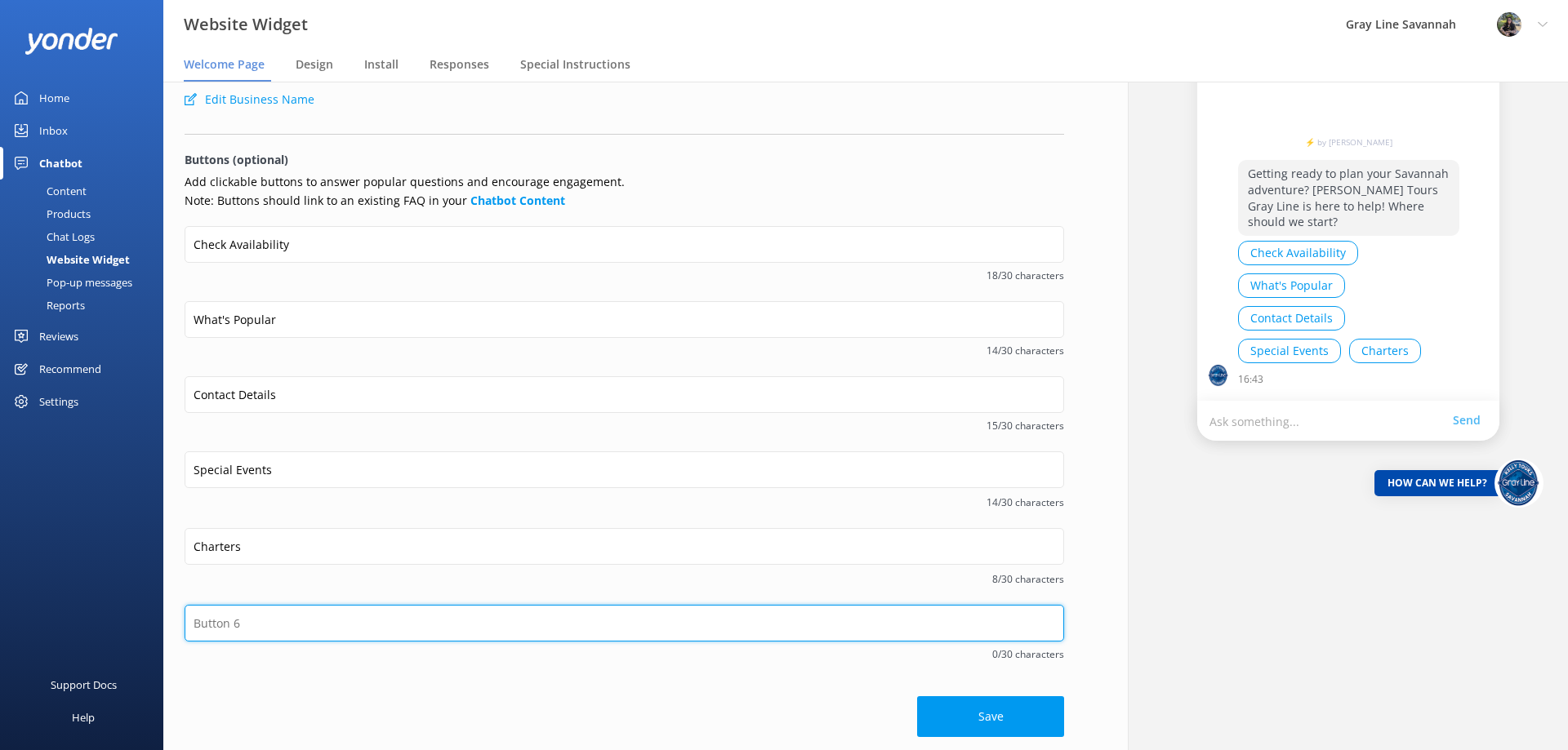
click at [249, 639] on input "text" at bounding box center [624, 622] width 880 height 36
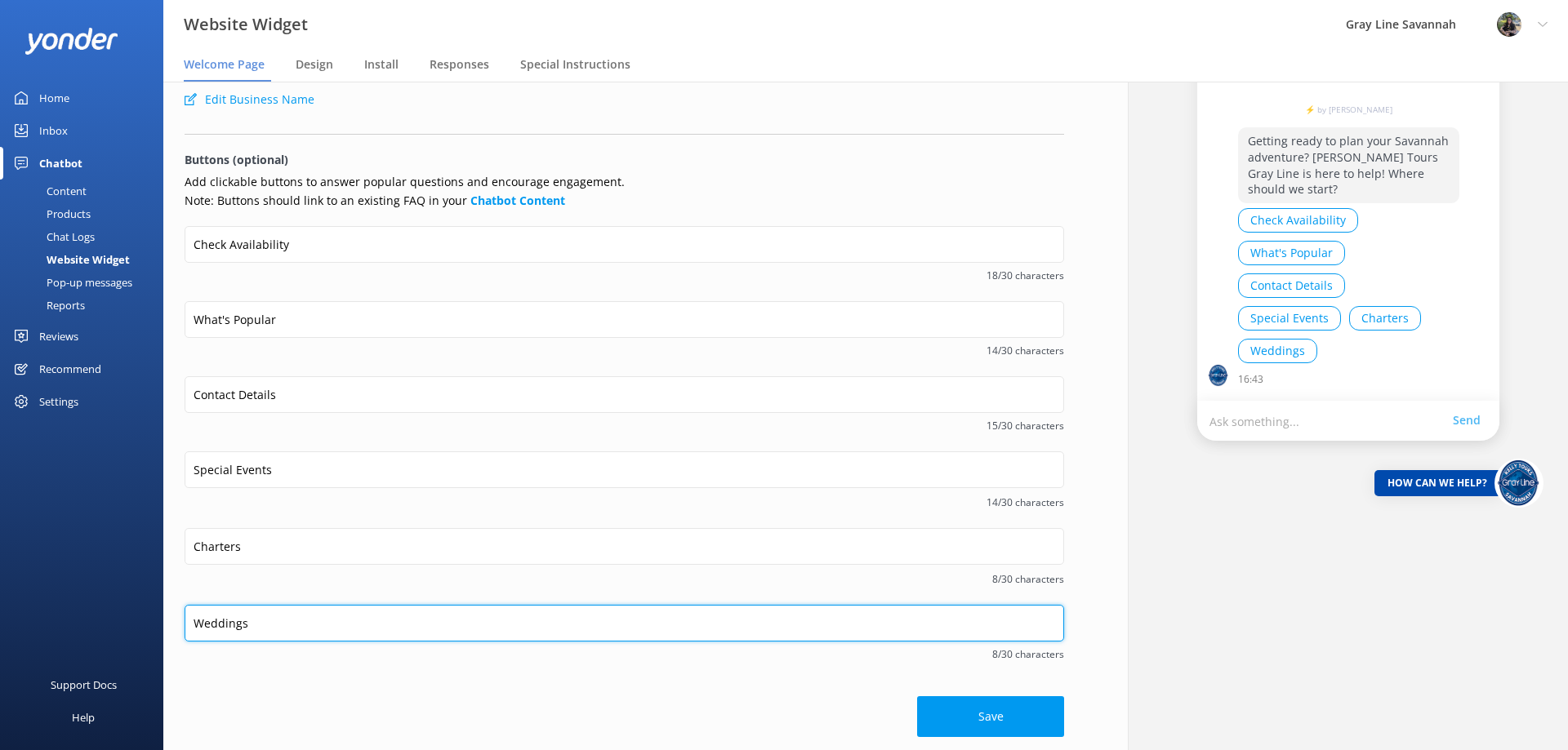
type input "Weddings"
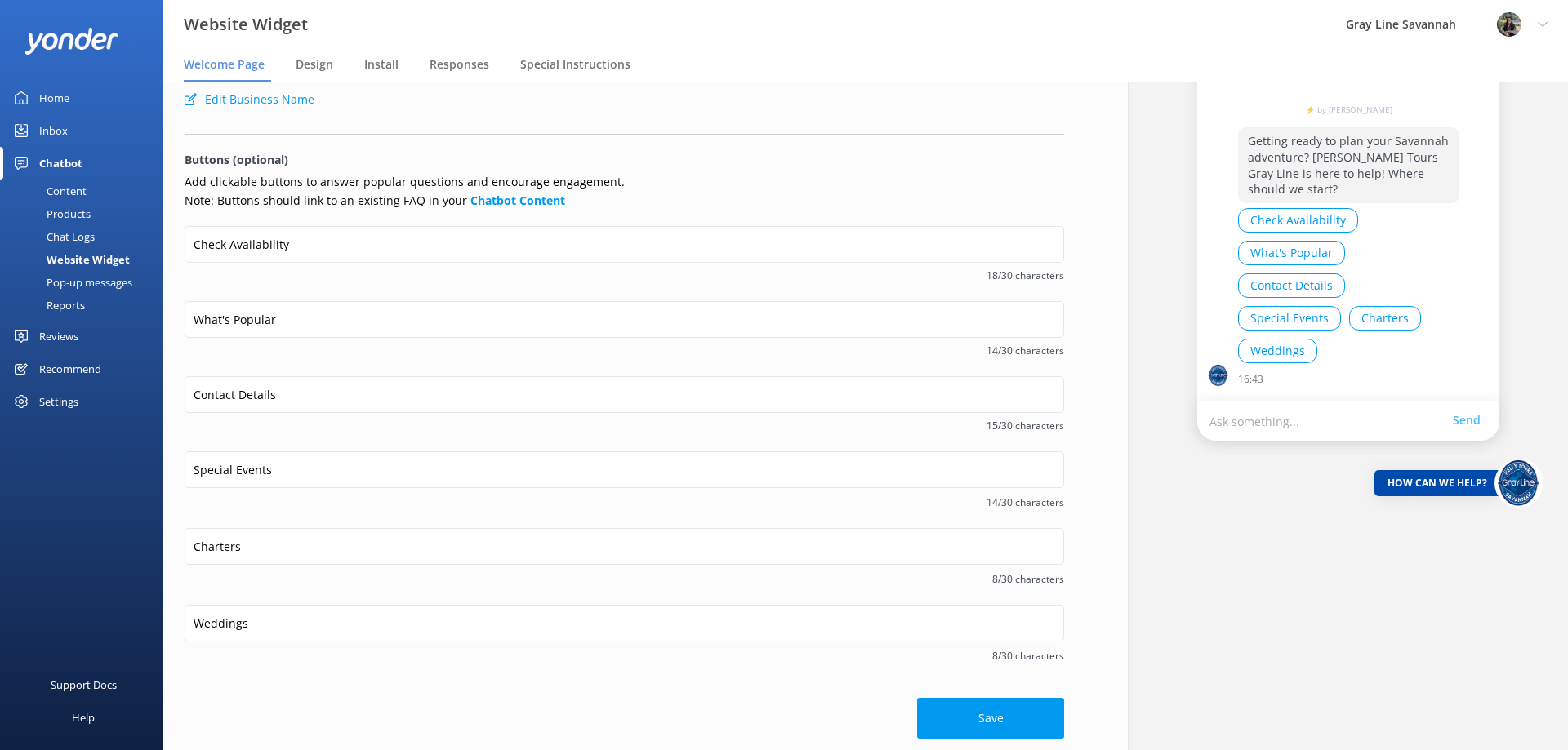
click at [1259, 588] on div "Gray Line Savannah ⚡ by [PERSON_NAME] Getting ready to plan your Savannah adven…" at bounding box center [1348, 340] width 440 height 829
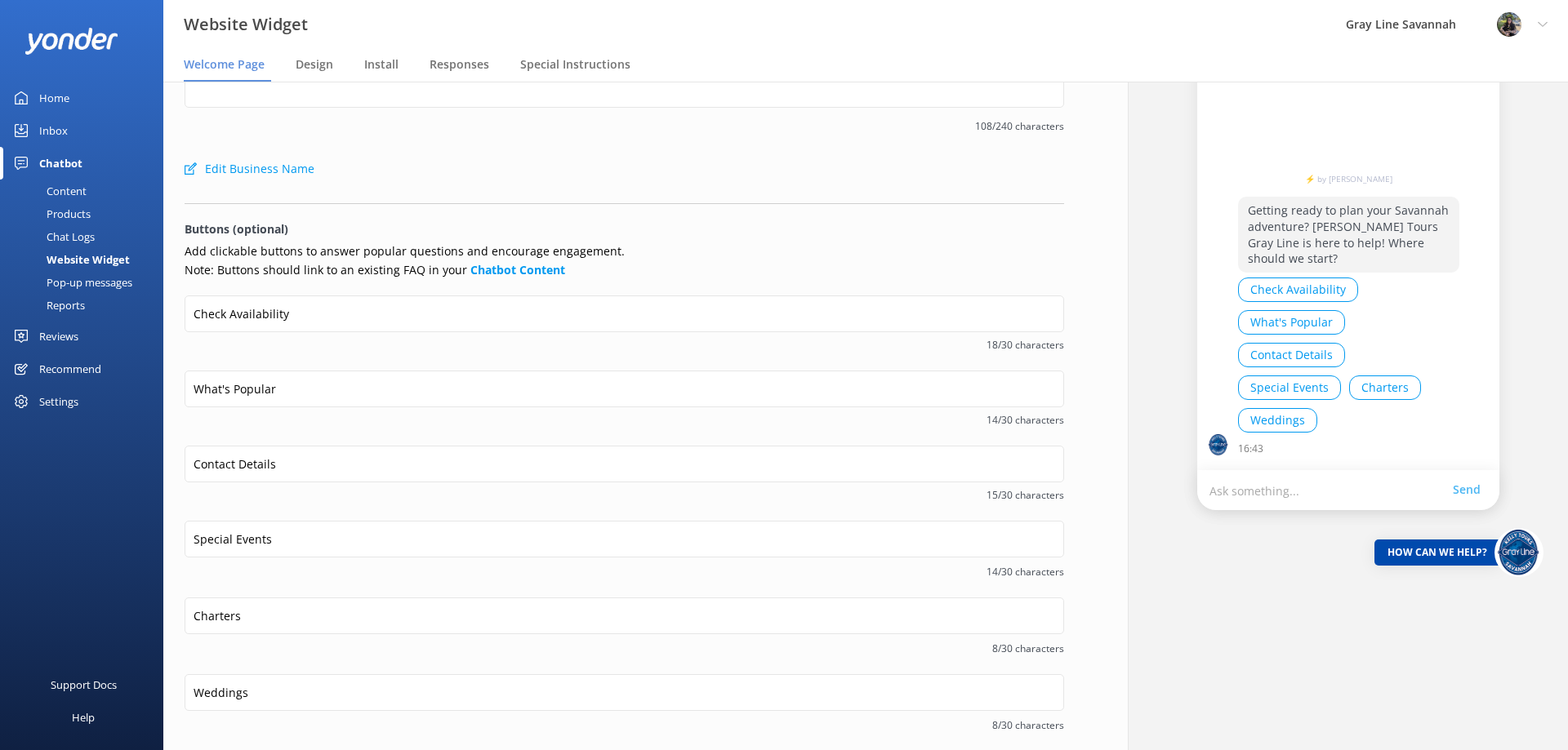
scroll to position [160, 0]
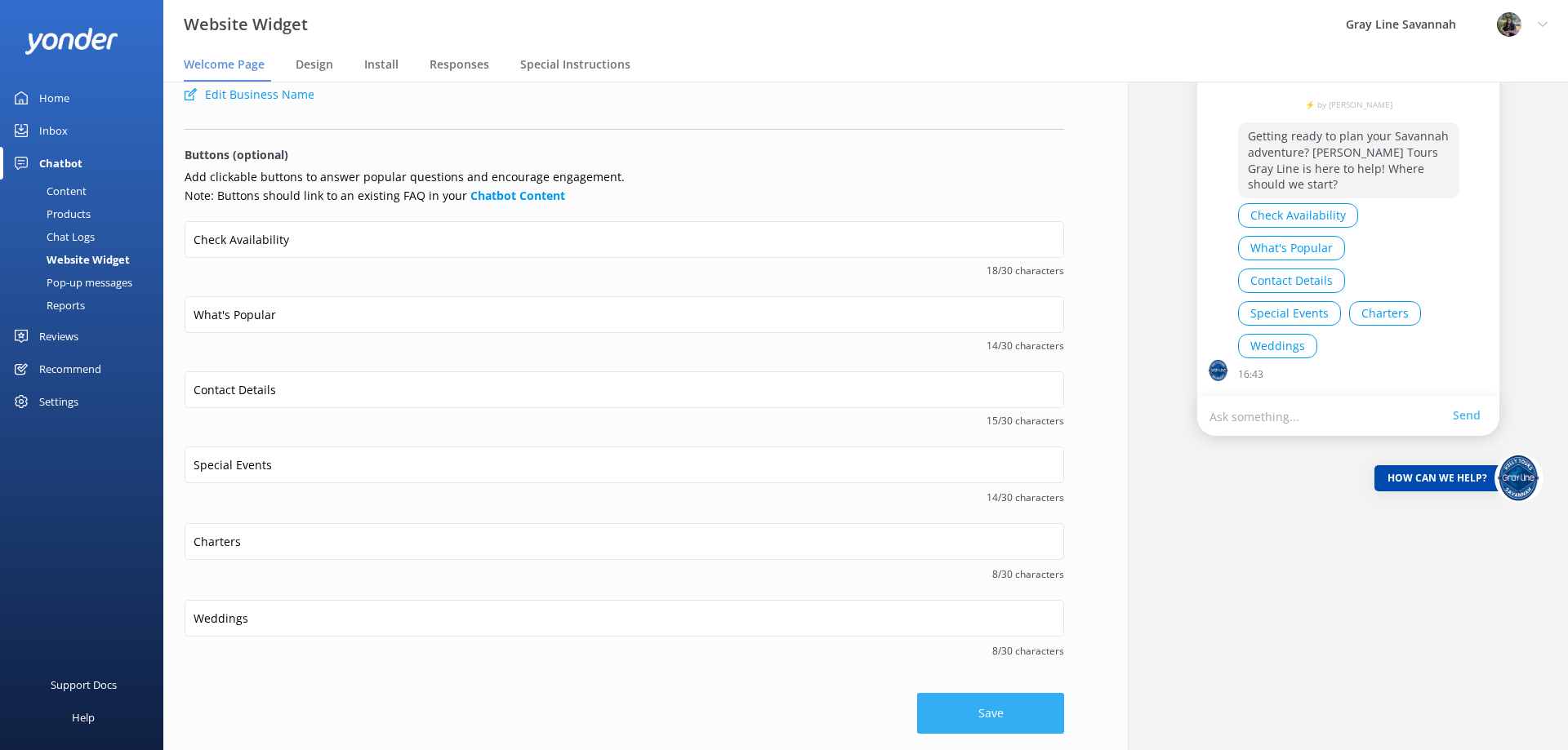
click at [925, 712] on button "Save" at bounding box center [991, 714] width 147 height 41
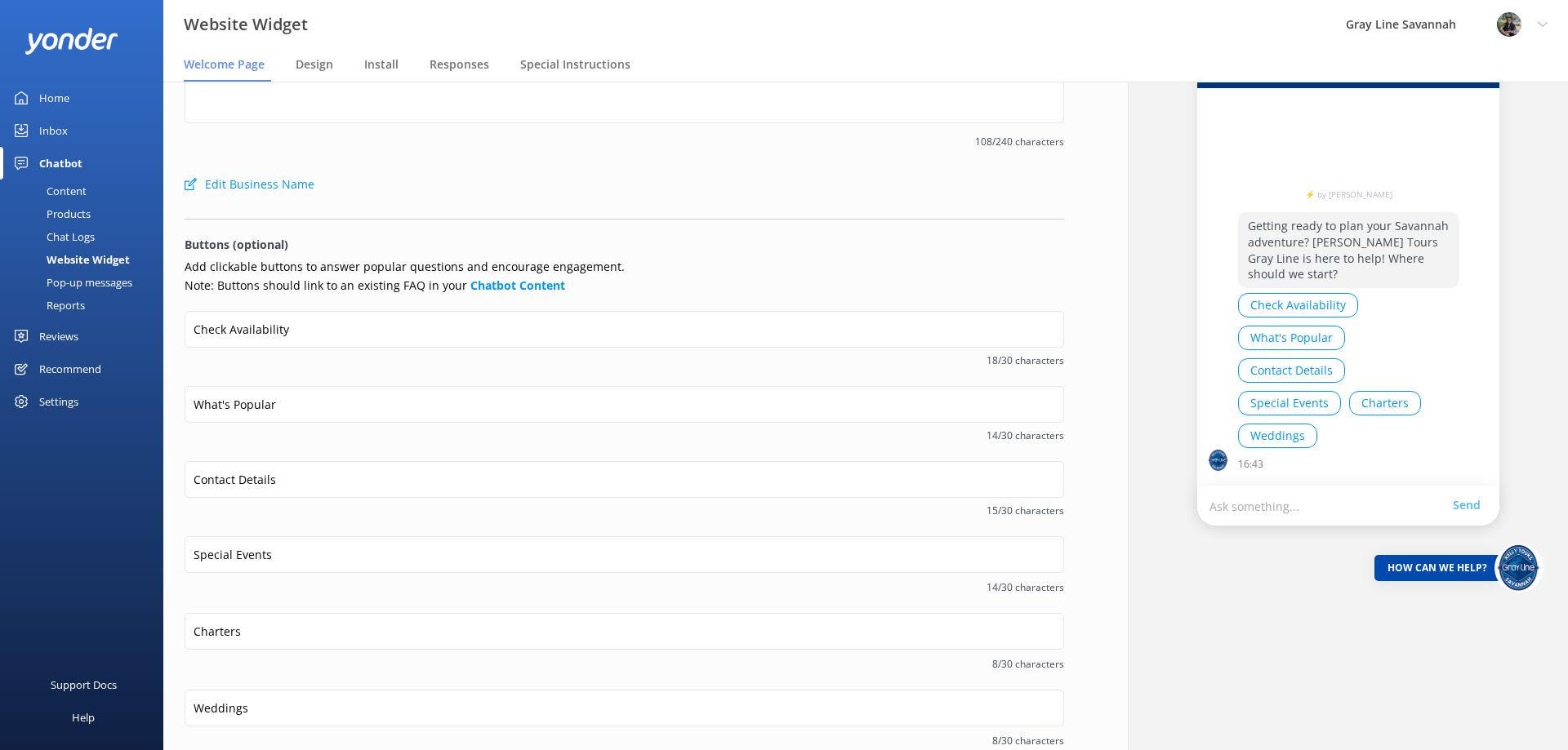
scroll to position [0, 0]
